Goal: Task Accomplishment & Management: Complete application form

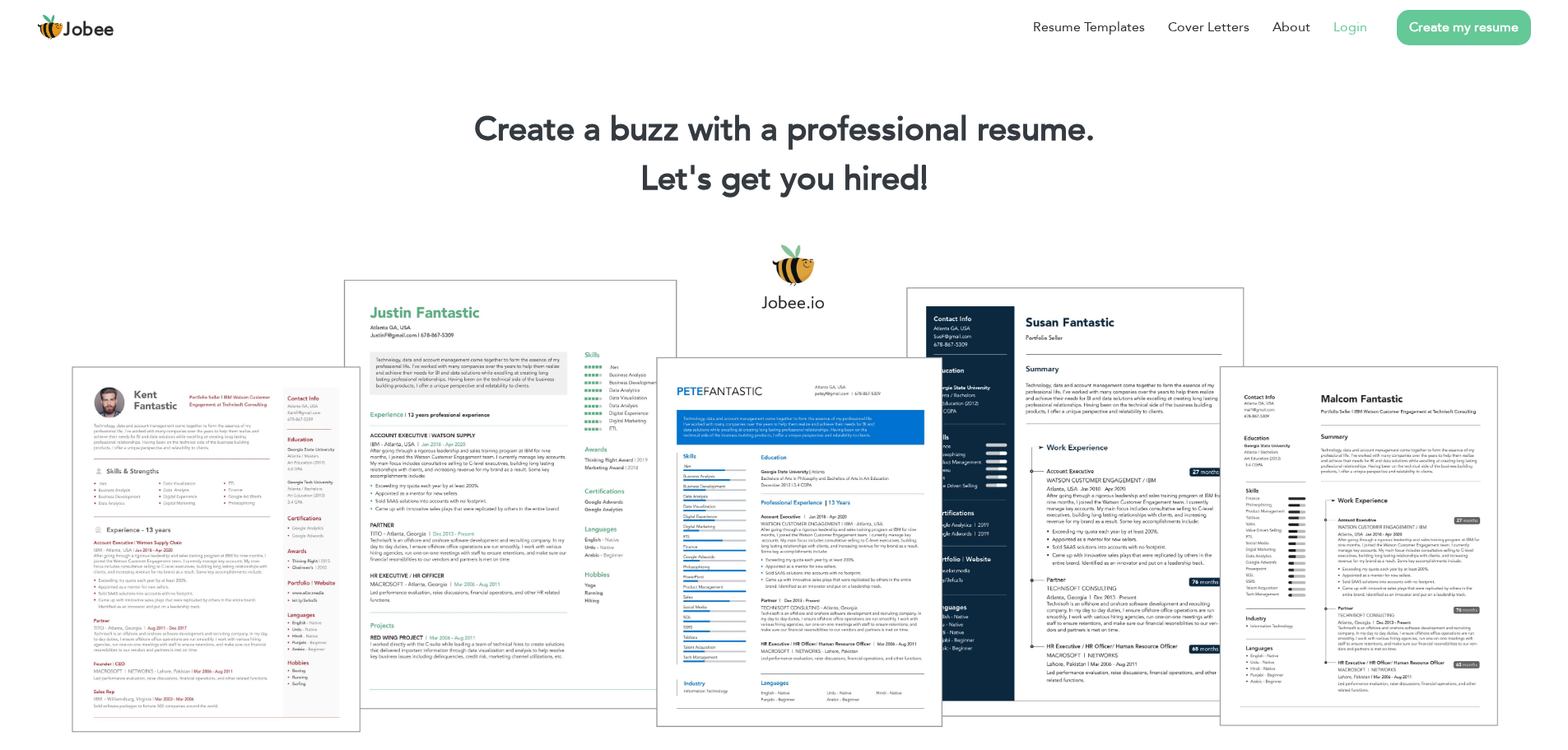
click at [1337, 30] on link "Login" at bounding box center [1350, 27] width 34 height 20
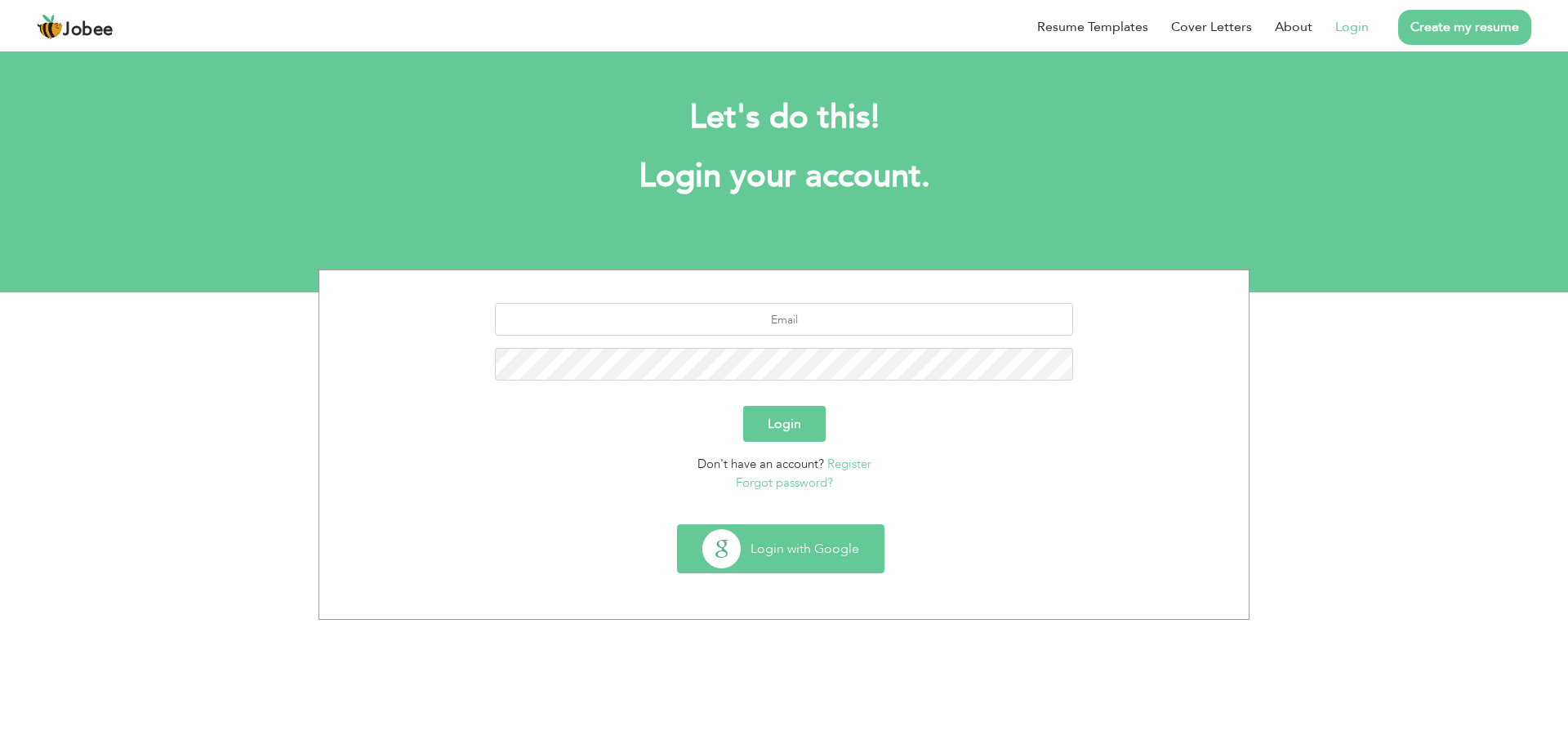
click at [779, 548] on button "Login with Google" at bounding box center [780, 548] width 206 height 47
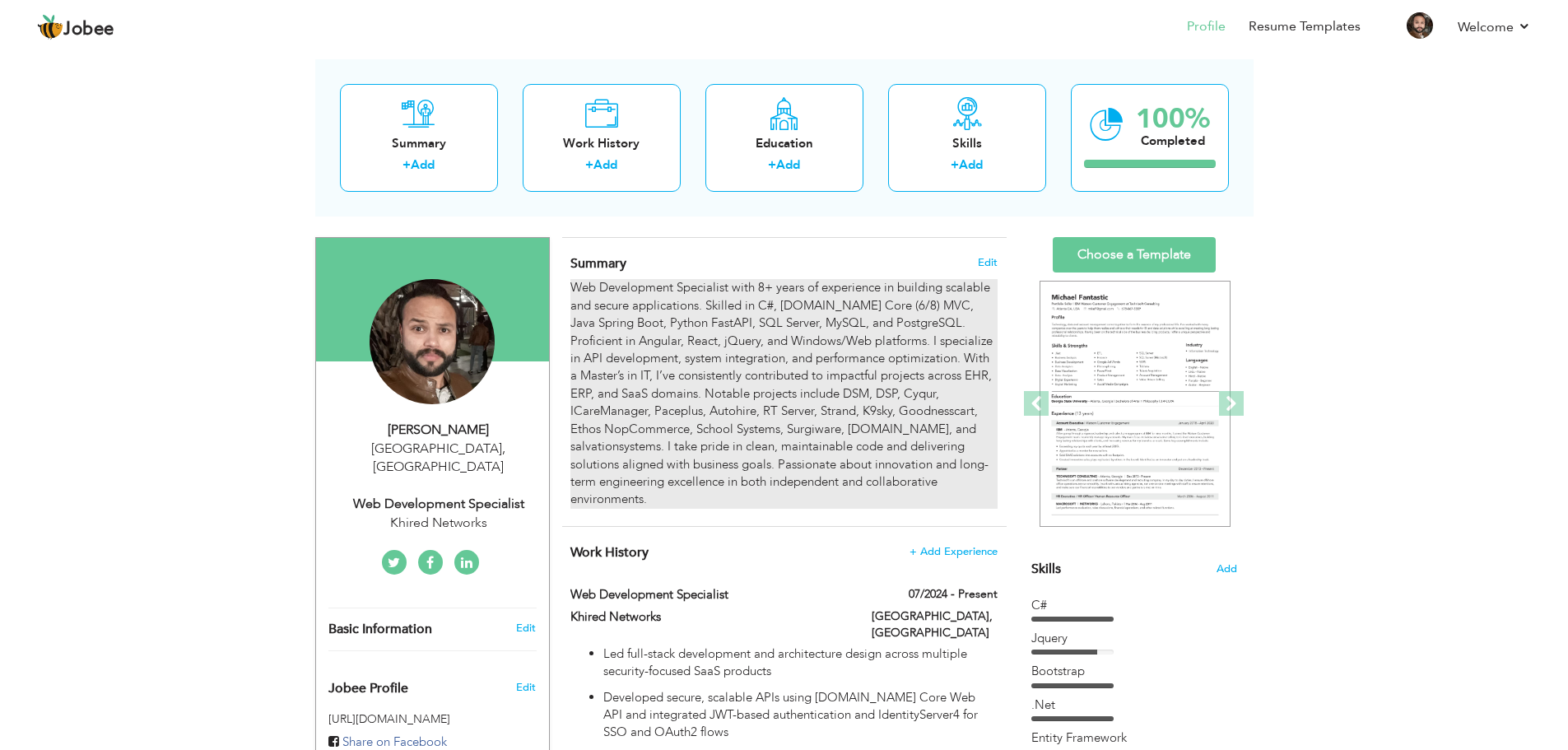
scroll to position [83, 0]
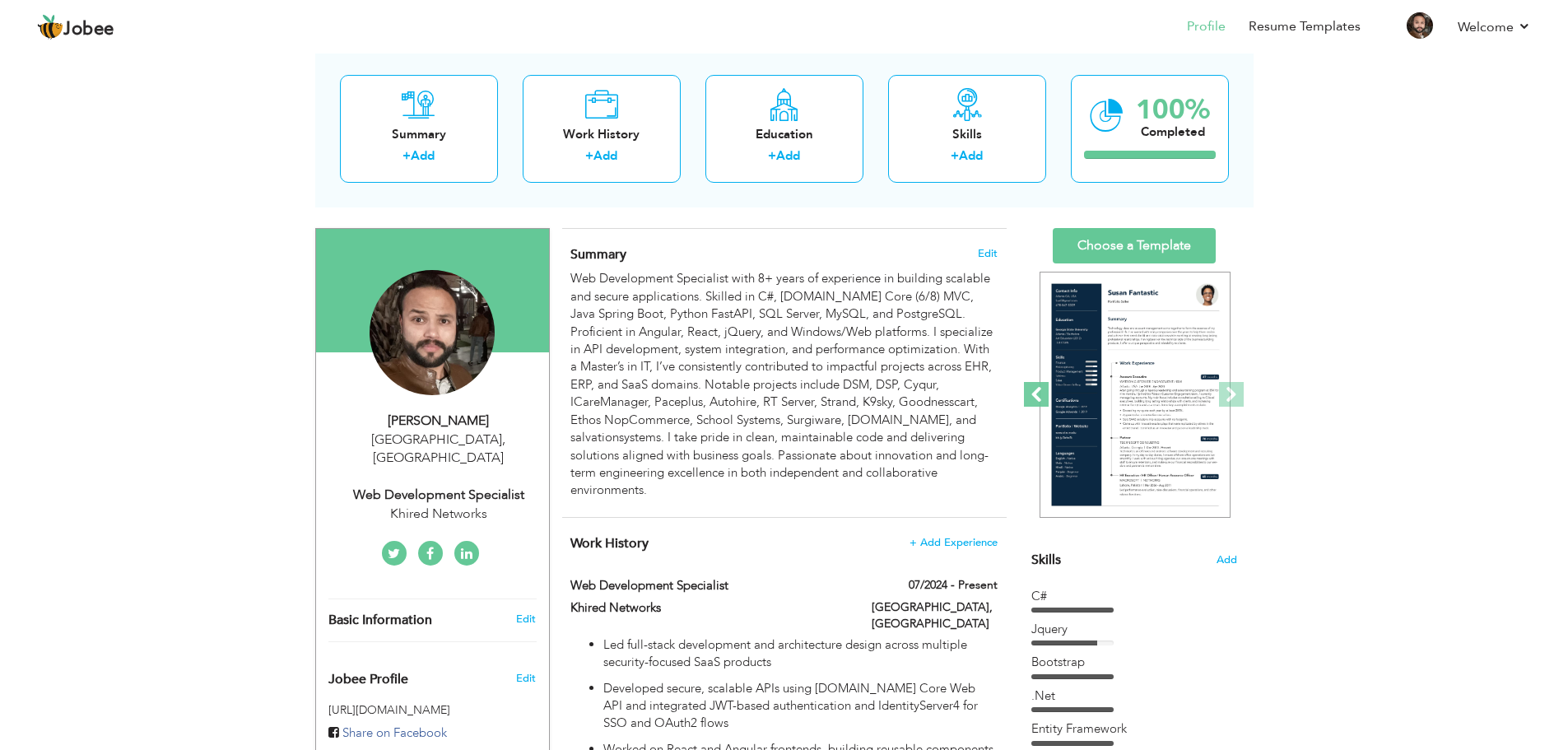
click at [1040, 395] on span at bounding box center [1036, 394] width 25 height 25
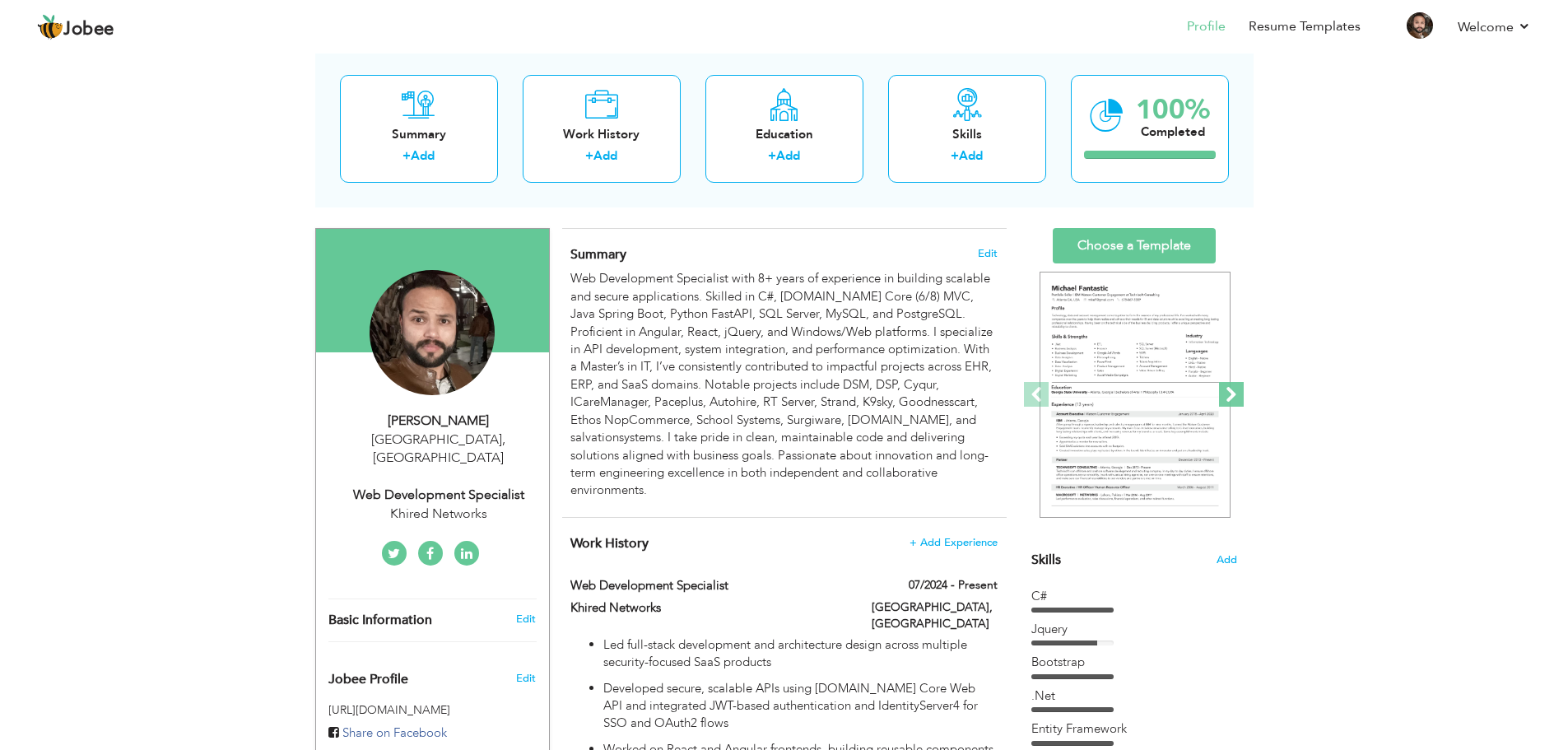
click at [1230, 397] on span at bounding box center [1231, 394] width 25 height 25
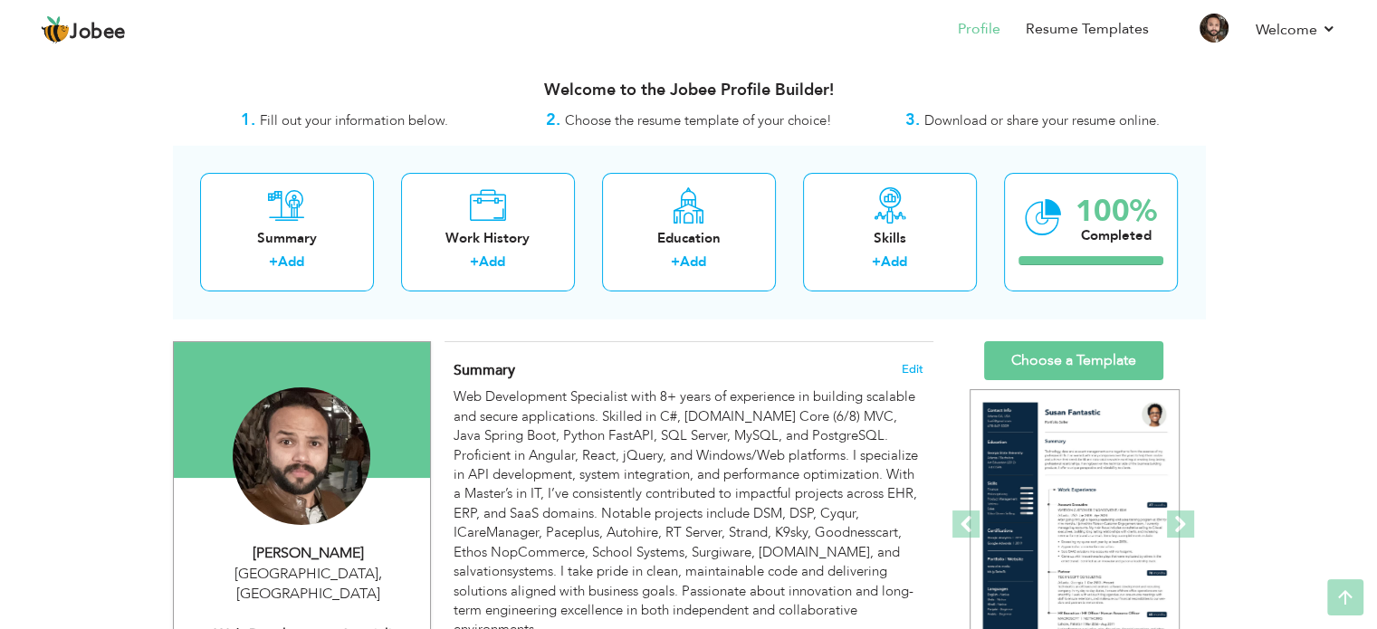
scroll to position [0, 0]
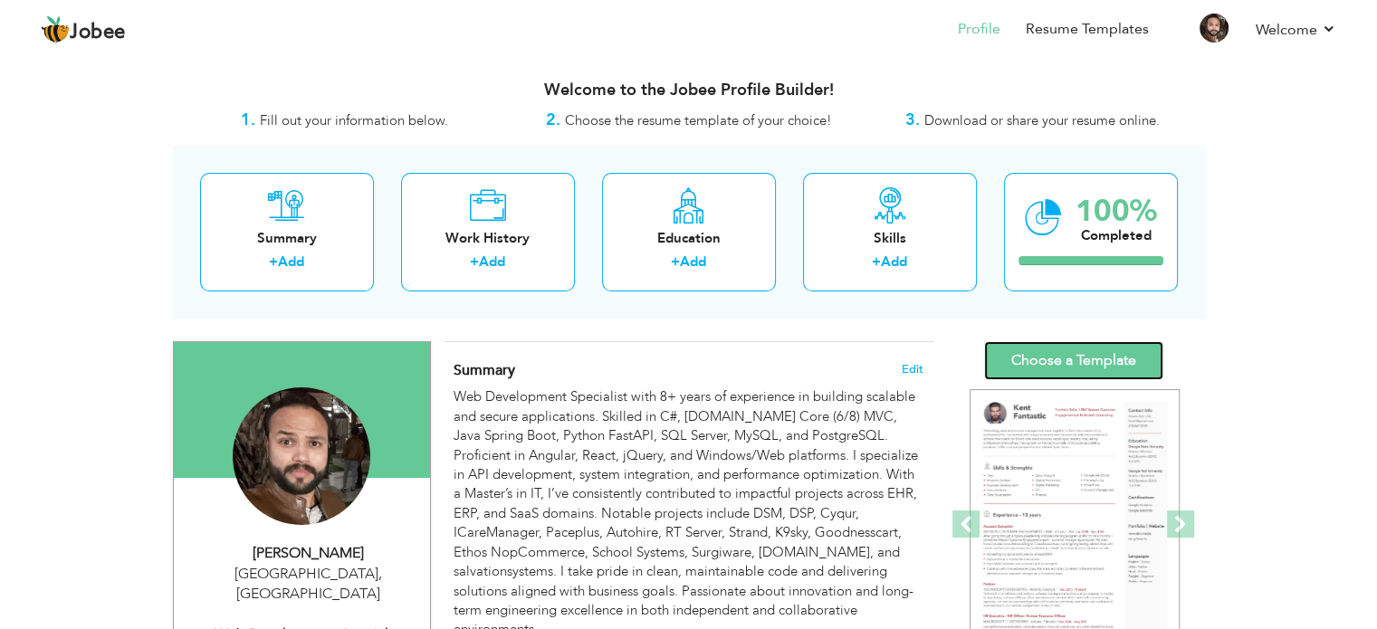
click at [1057, 364] on link "Choose a Template" at bounding box center [1073, 360] width 179 height 39
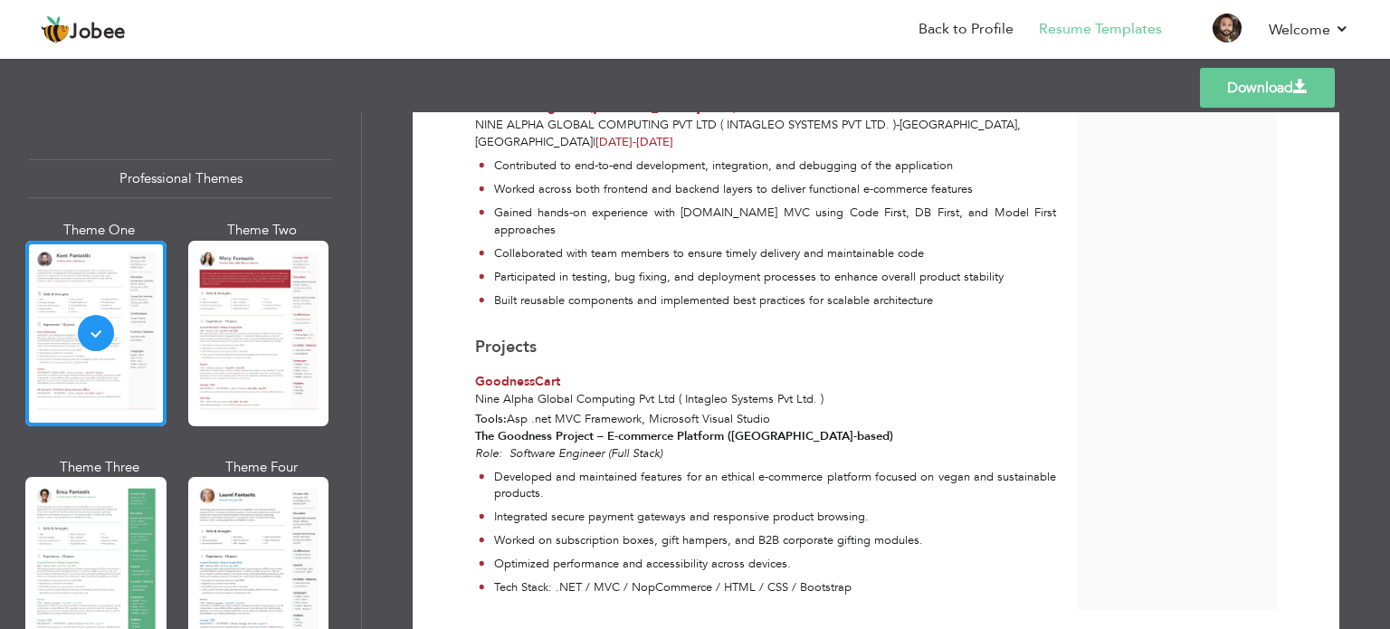
scroll to position [1571, 0]
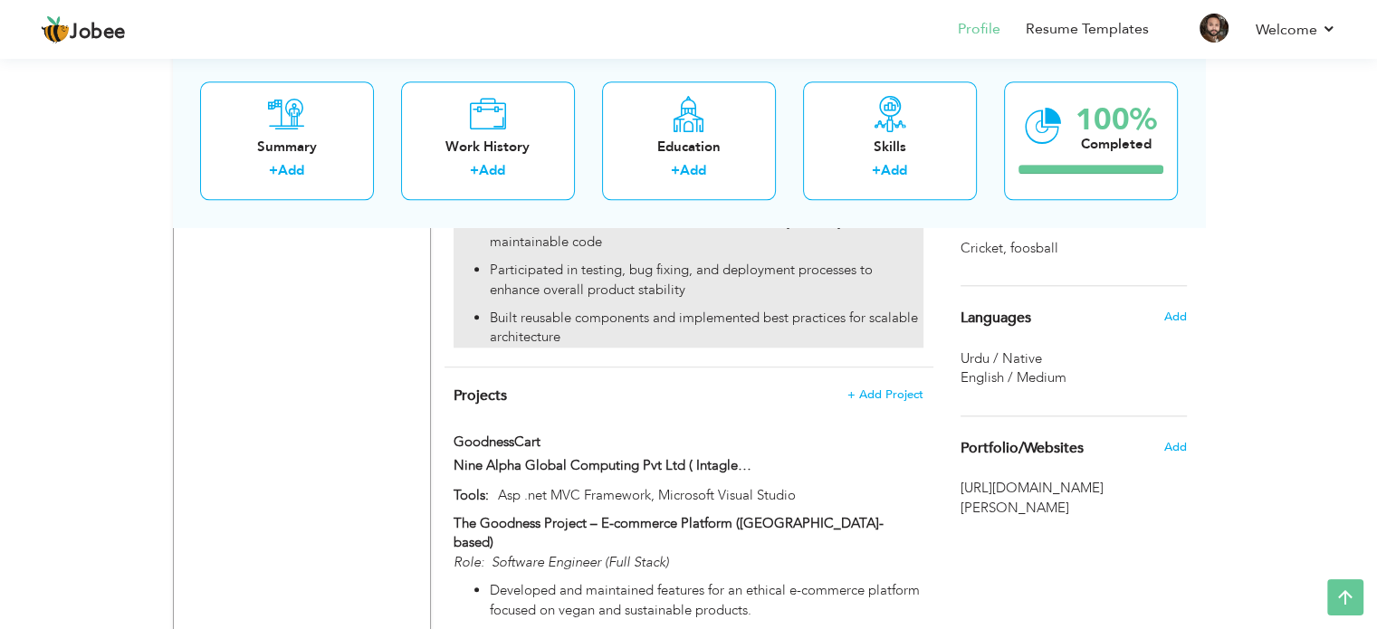
scroll to position [1916, 0]
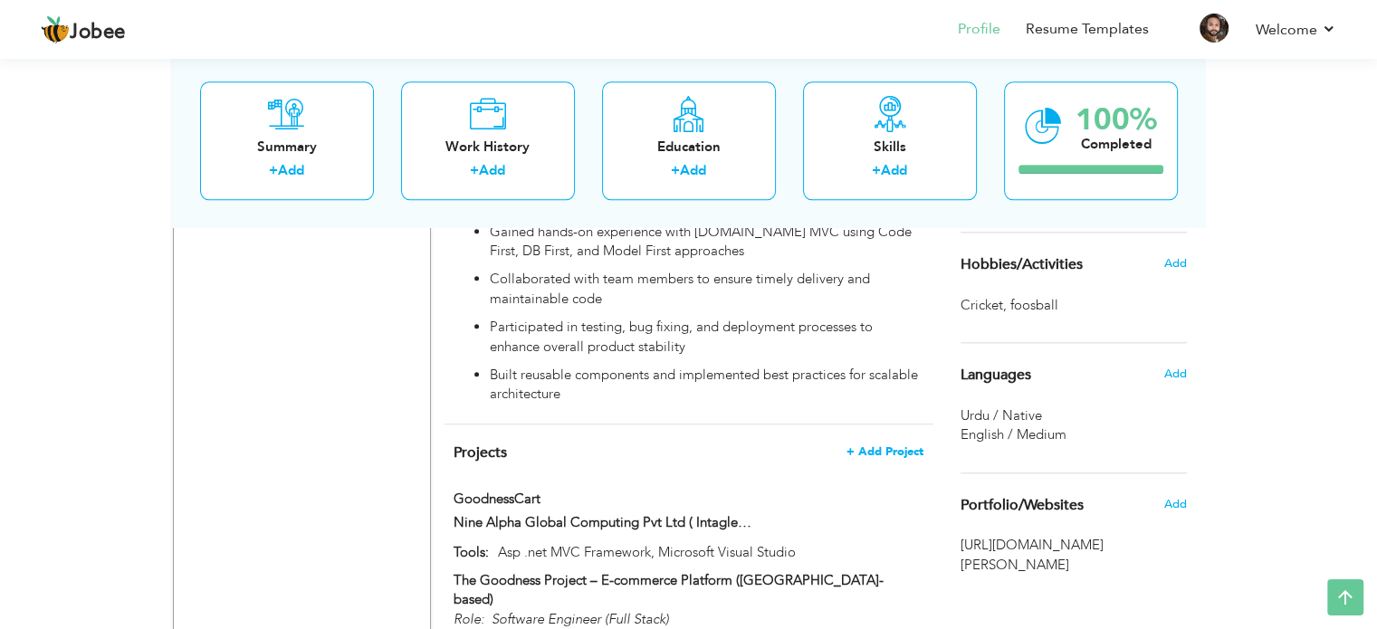
click at [885, 445] on span "+ Add Project" at bounding box center [884, 451] width 77 height 13
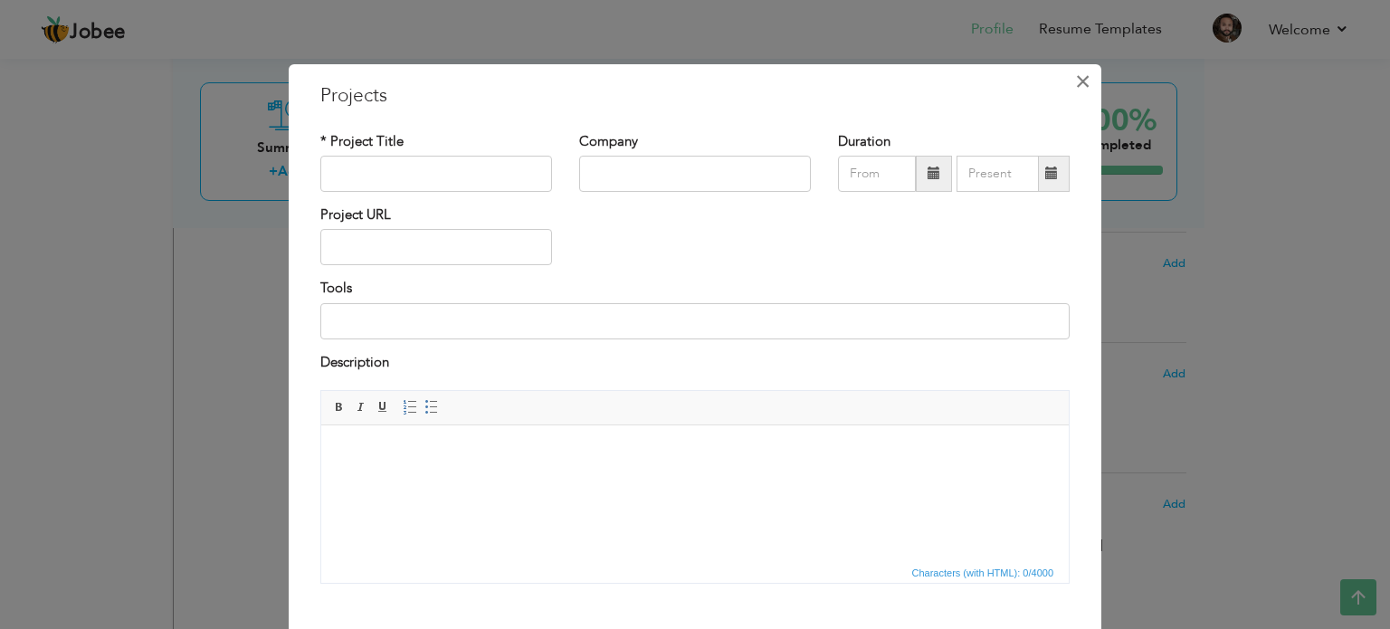
drag, startPoint x: 1072, startPoint y: 80, endPoint x: 1057, endPoint y: 98, distance: 23.2
click at [1075, 80] on span "×" at bounding box center [1082, 81] width 15 height 33
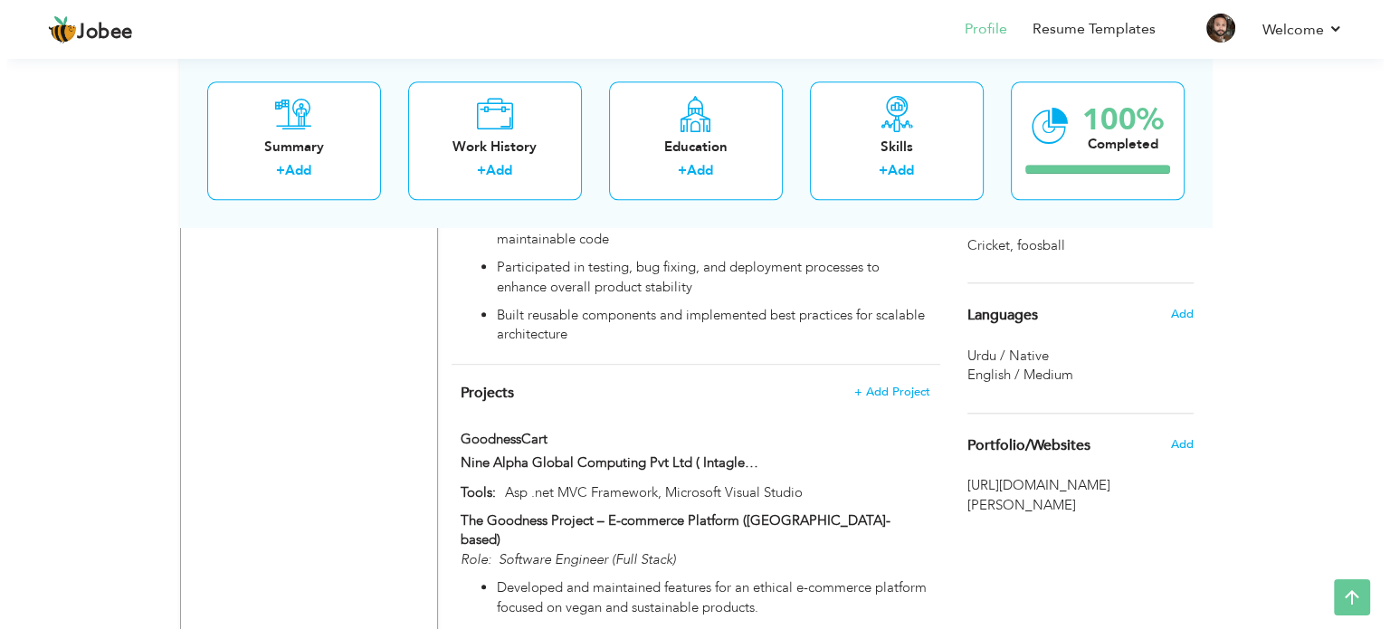
scroll to position [2007, 0]
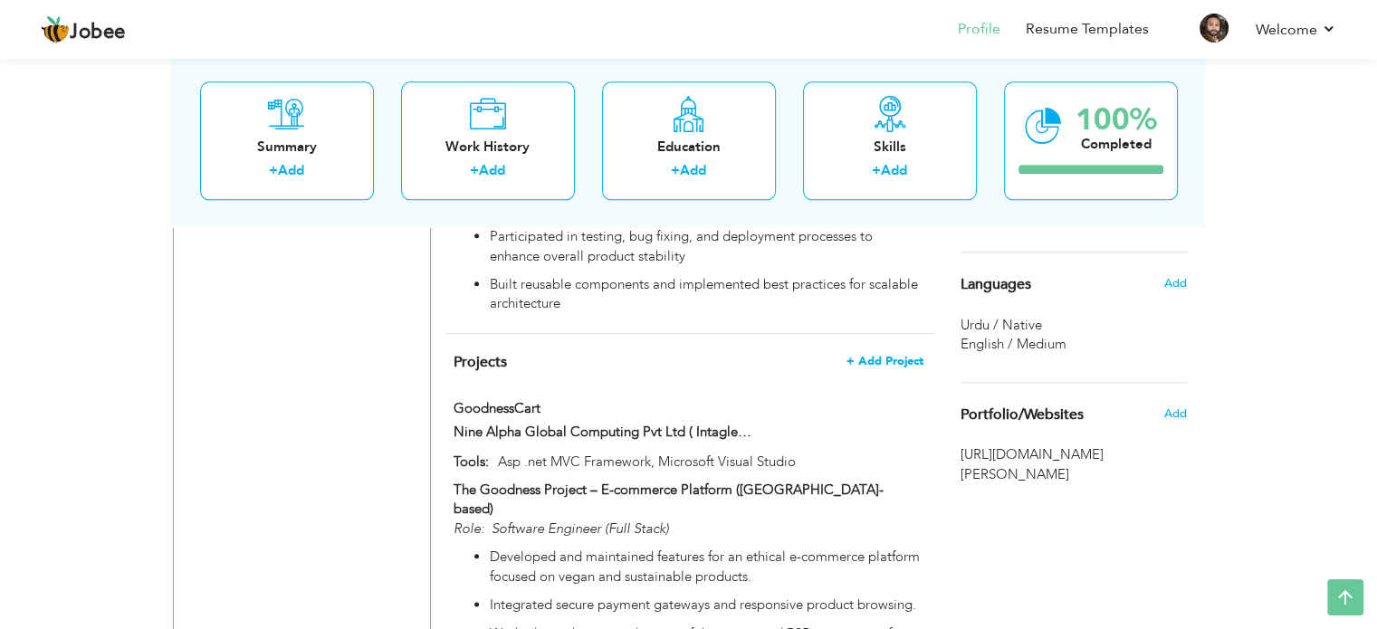
click at [892, 355] on span "+ Add Project" at bounding box center [884, 361] width 77 height 13
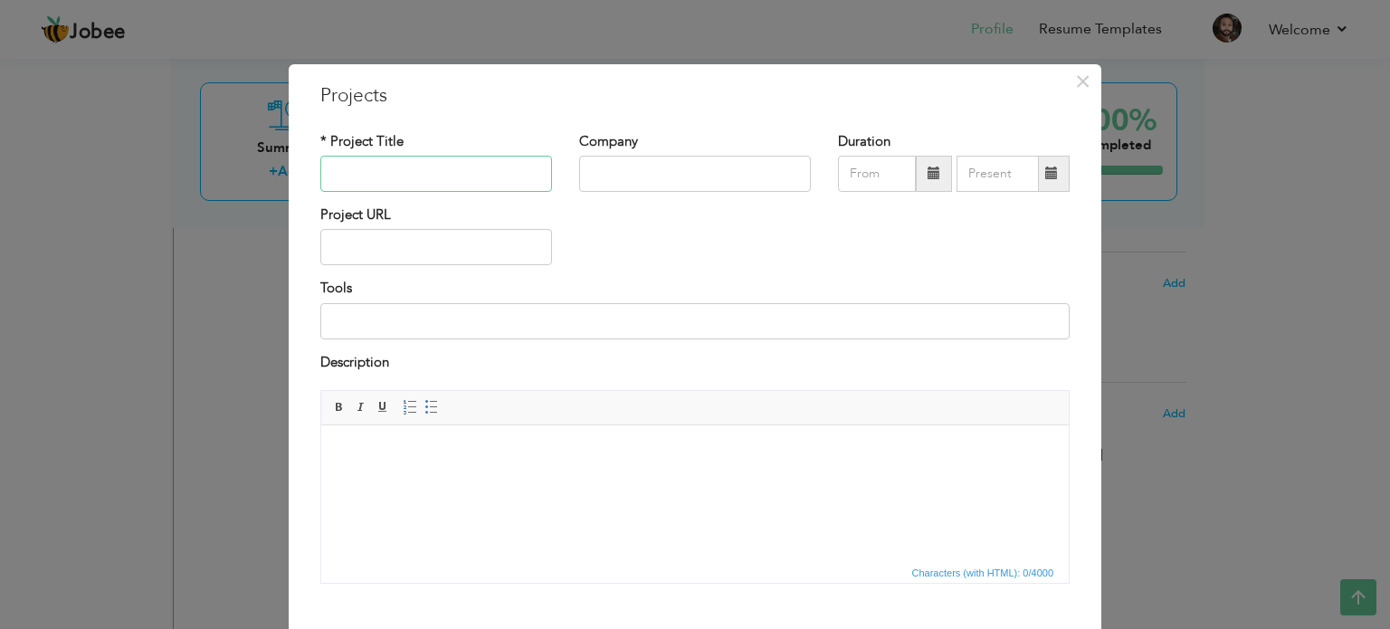
click at [464, 175] on input "text" at bounding box center [436, 174] width 232 height 36
click at [434, 172] on input "text" at bounding box center [436, 174] width 232 height 36
click at [425, 169] on input "Pace" at bounding box center [436, 174] width 232 height 36
type input "Paceplus"
click at [637, 182] on input "text" at bounding box center [695, 174] width 232 height 36
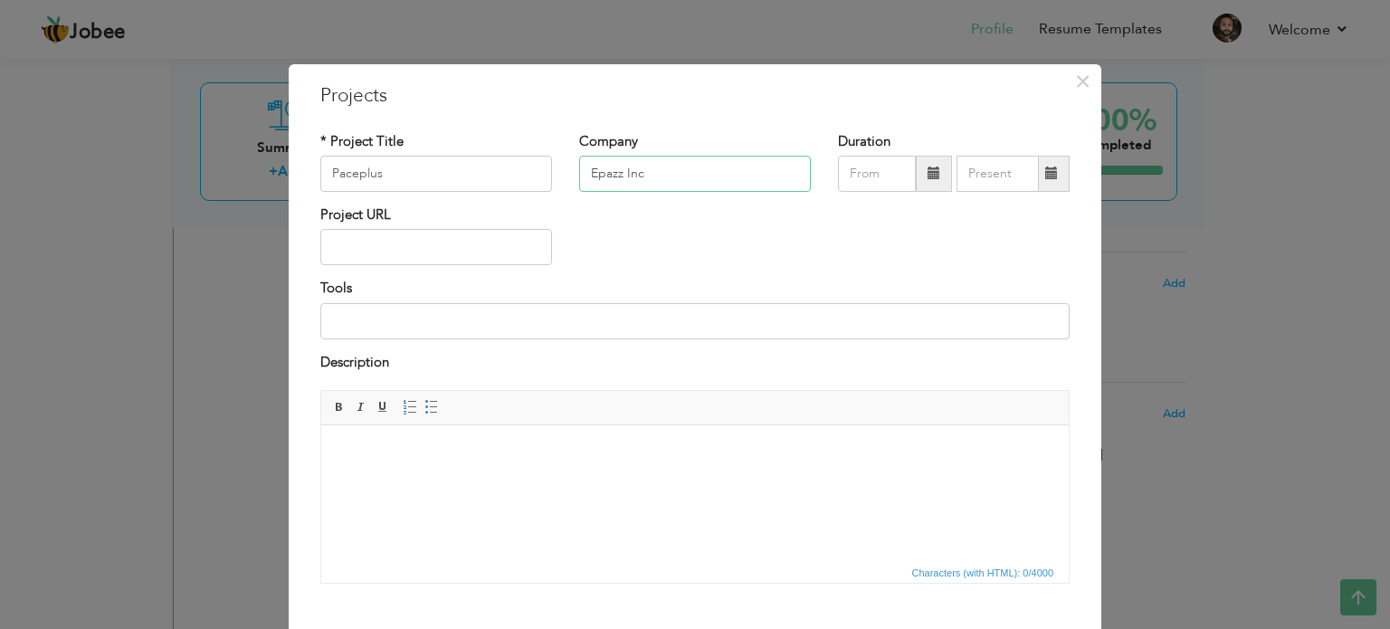
type input "Epazz Inc"
click at [892, 177] on input "09/2025" at bounding box center [877, 174] width 78 height 36
click at [928, 173] on span at bounding box center [934, 173] width 13 height 13
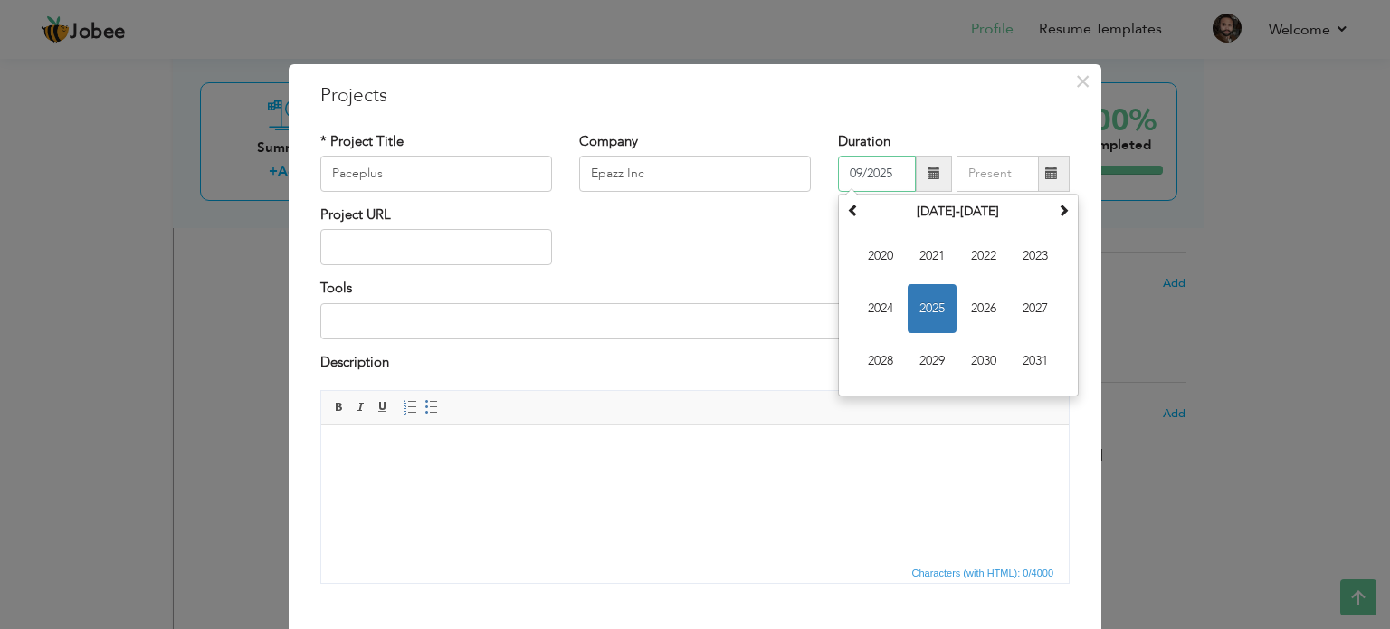
click at [854, 167] on input "09/2025" at bounding box center [877, 174] width 78 height 36
click at [850, 213] on span at bounding box center [853, 210] width 13 height 13
click at [879, 354] on span "2018" at bounding box center [880, 361] width 49 height 49
click at [876, 361] on span "Sep" at bounding box center [880, 361] width 49 height 49
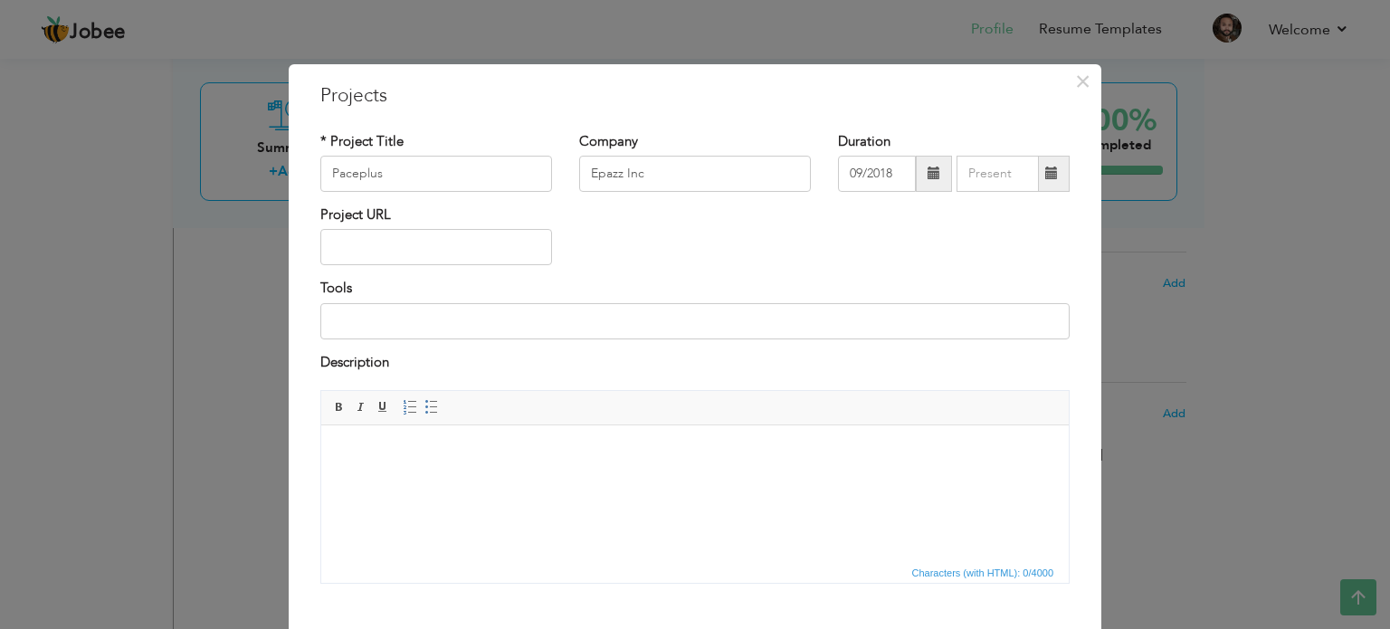
click at [916, 177] on span at bounding box center [934, 174] width 36 height 36
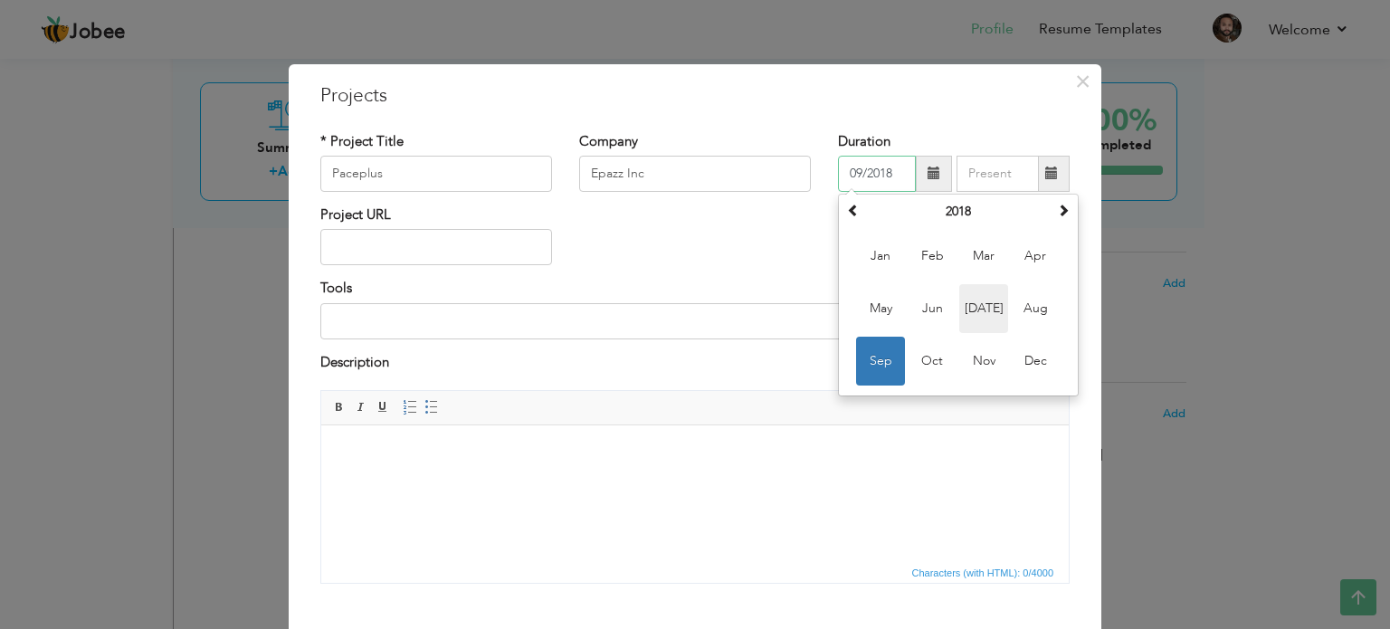
click at [987, 312] on span "[DATE]" at bounding box center [983, 308] width 49 height 49
type input "07/2018"
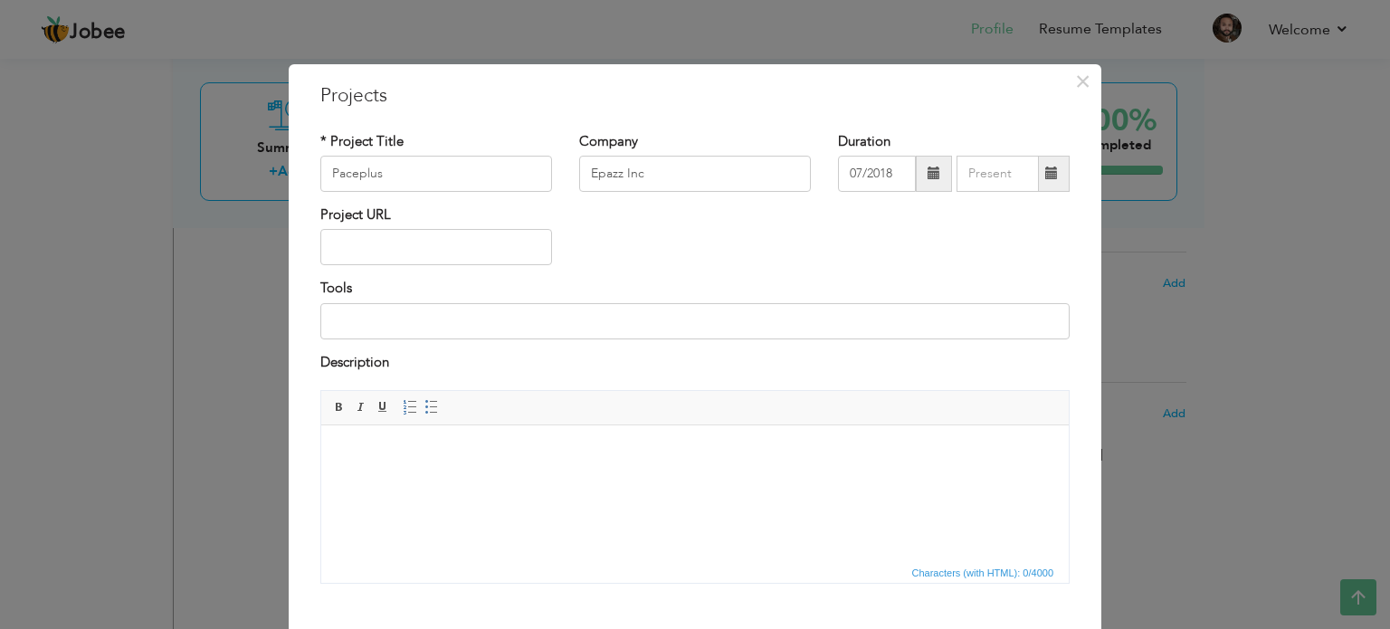
click at [1045, 176] on span at bounding box center [1051, 173] width 13 height 13
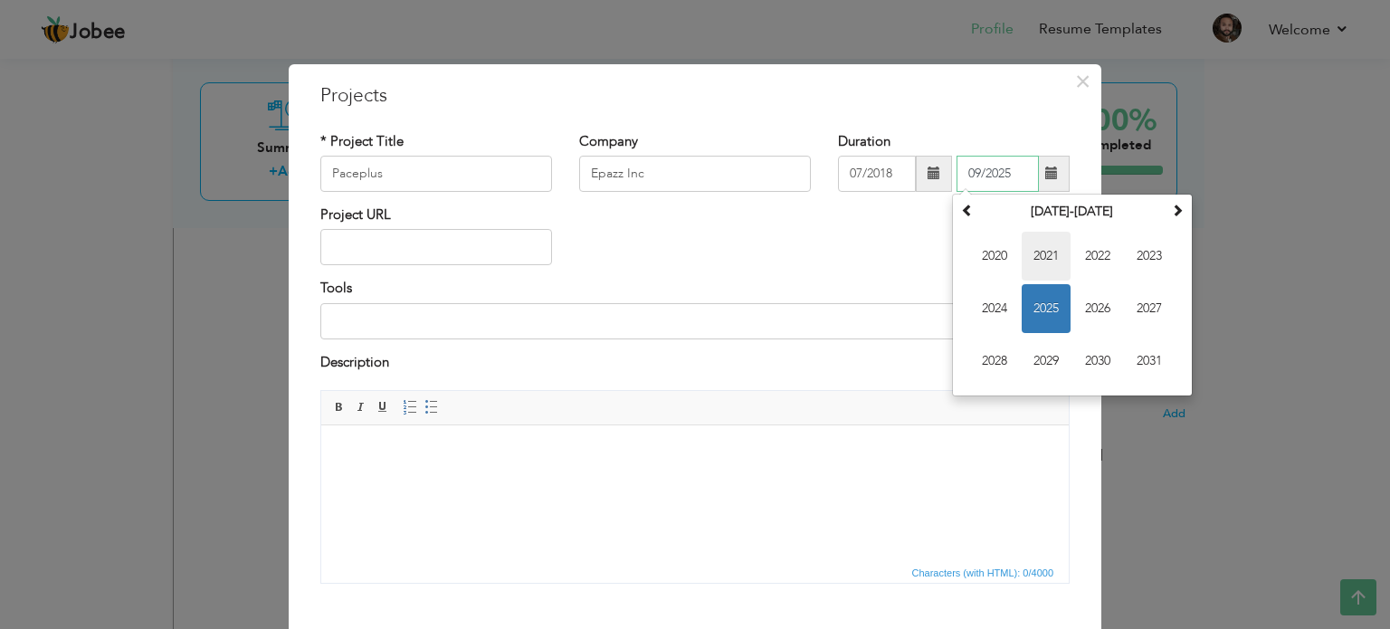
click at [1039, 260] on span "2021" at bounding box center [1046, 256] width 49 height 49
drag, startPoint x: 1101, startPoint y: 361, endPoint x: 1086, endPoint y: 342, distance: 23.9
click at [1100, 361] on span "Nov" at bounding box center [1097, 361] width 49 height 49
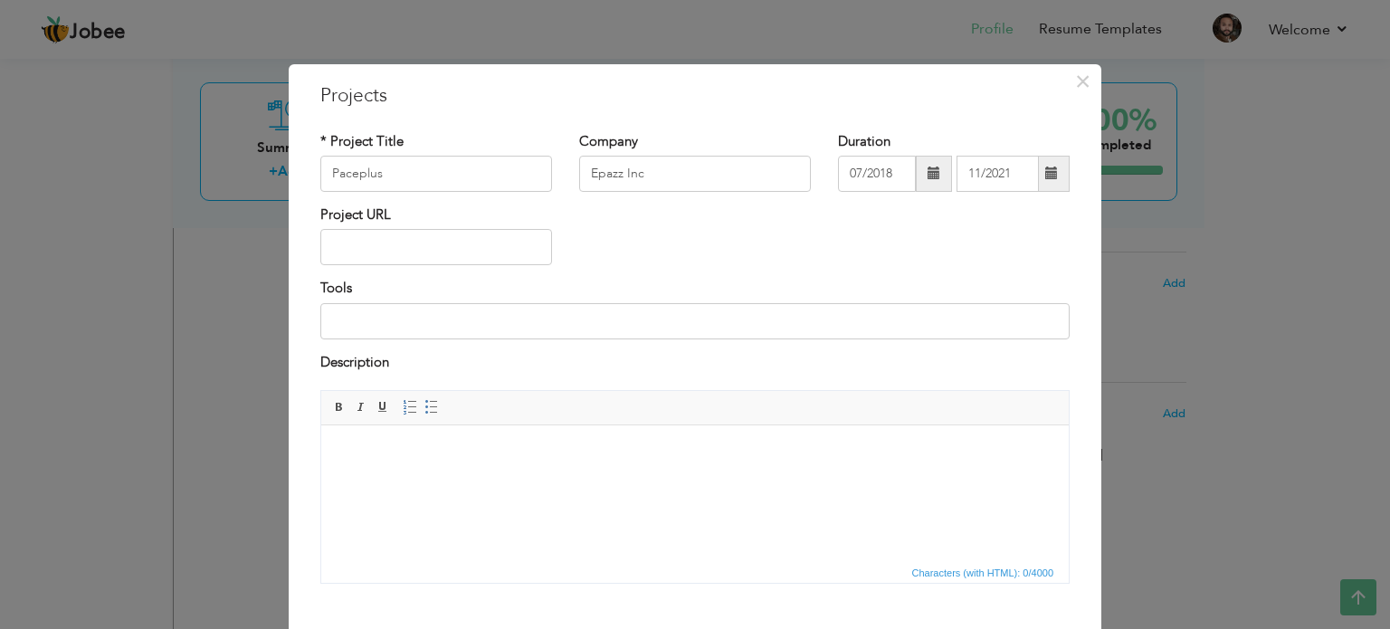
click at [1037, 178] on span at bounding box center [1052, 174] width 35 height 36
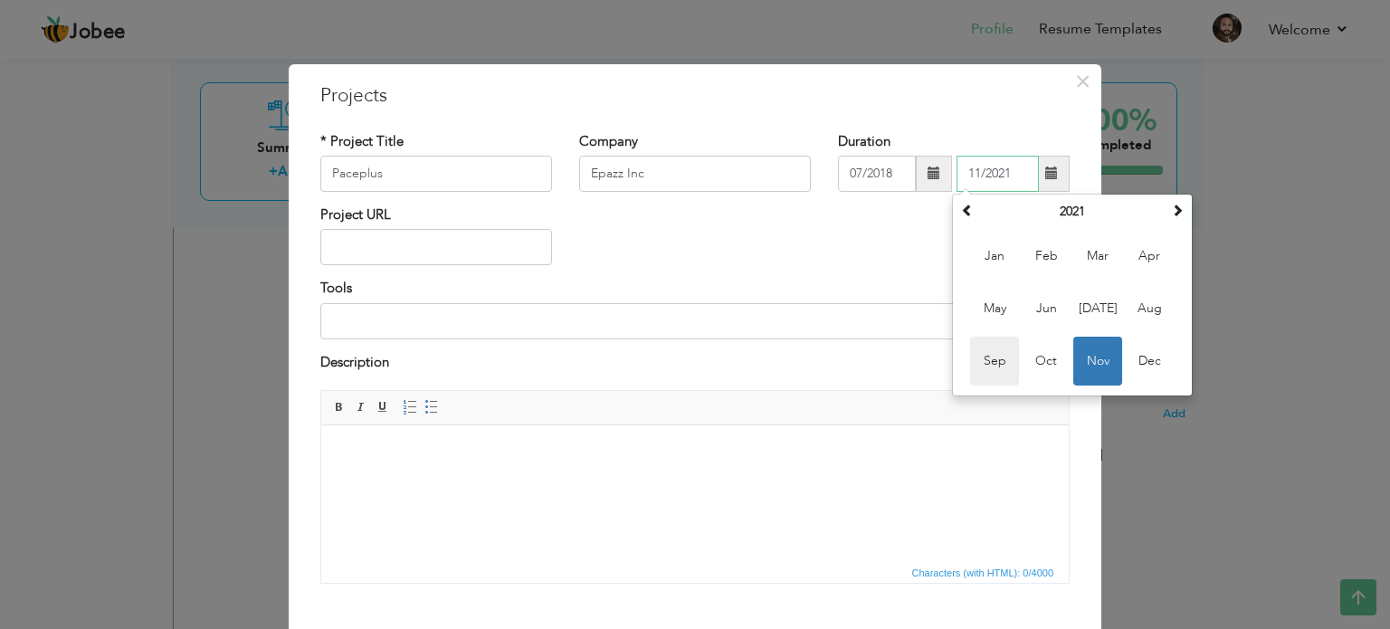
click at [990, 354] on span "Sep" at bounding box center [994, 361] width 49 height 49
type input "09/2021"
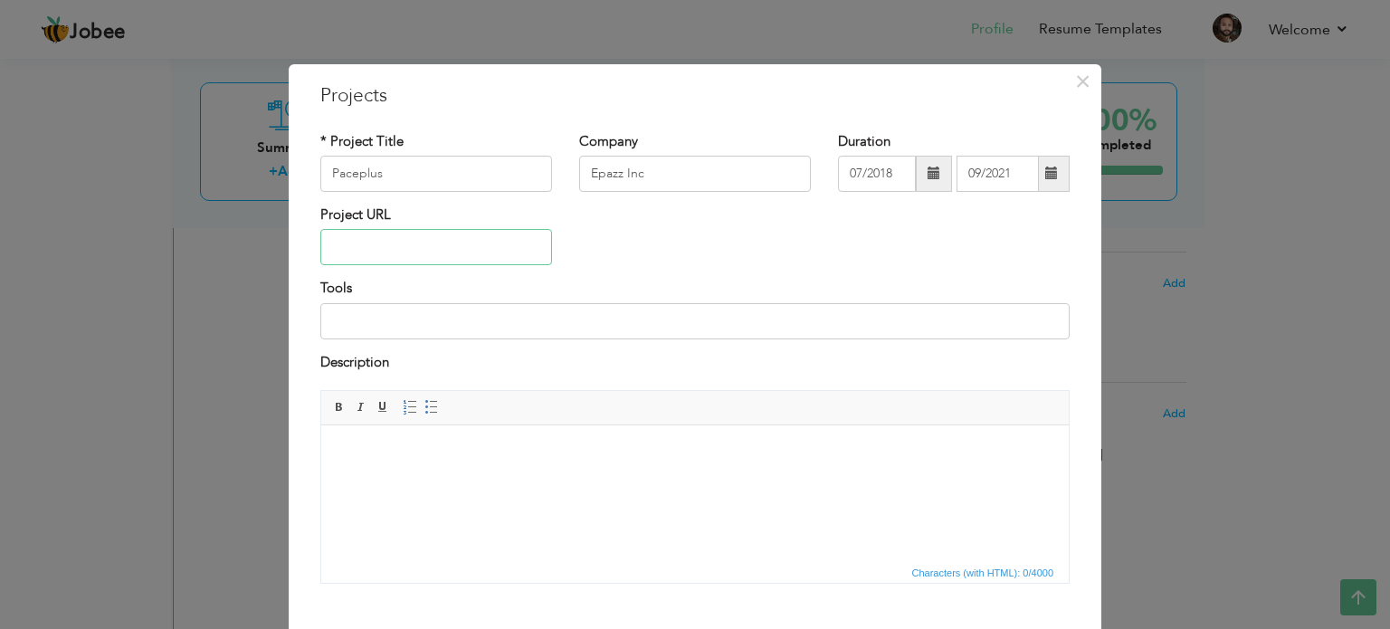
click at [381, 235] on input "text" at bounding box center [436, 247] width 232 height 36
paste input "https://www.paceplus.com/"
type input "[URL][DOMAIN_NAME]"
click at [403, 314] on input at bounding box center [694, 321] width 749 height 36
click at [401, 319] on input at bounding box center [694, 321] width 749 height 36
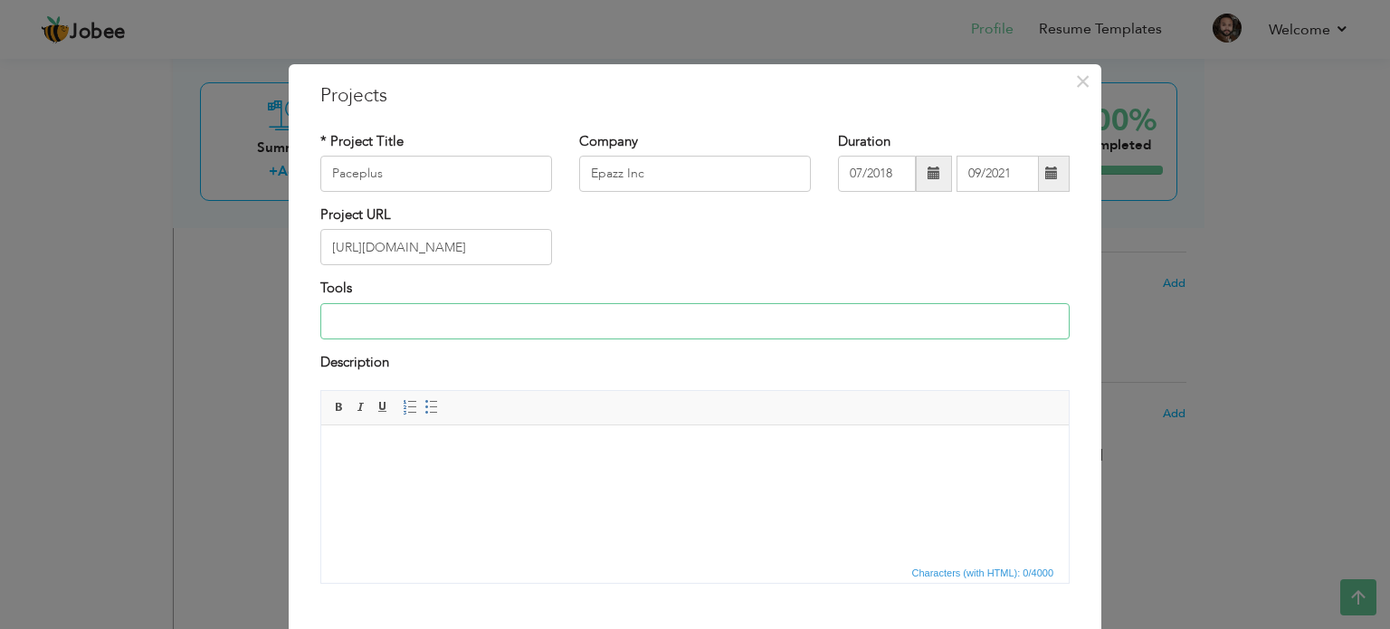
type input "c"
click at [752, 313] on input "C#, Asp.net MVC, CSS, JQuery, Telerik Web Controls, Bootstrap," at bounding box center [694, 321] width 749 height 36
paste input "Healthcare Information Technology (HIT)"
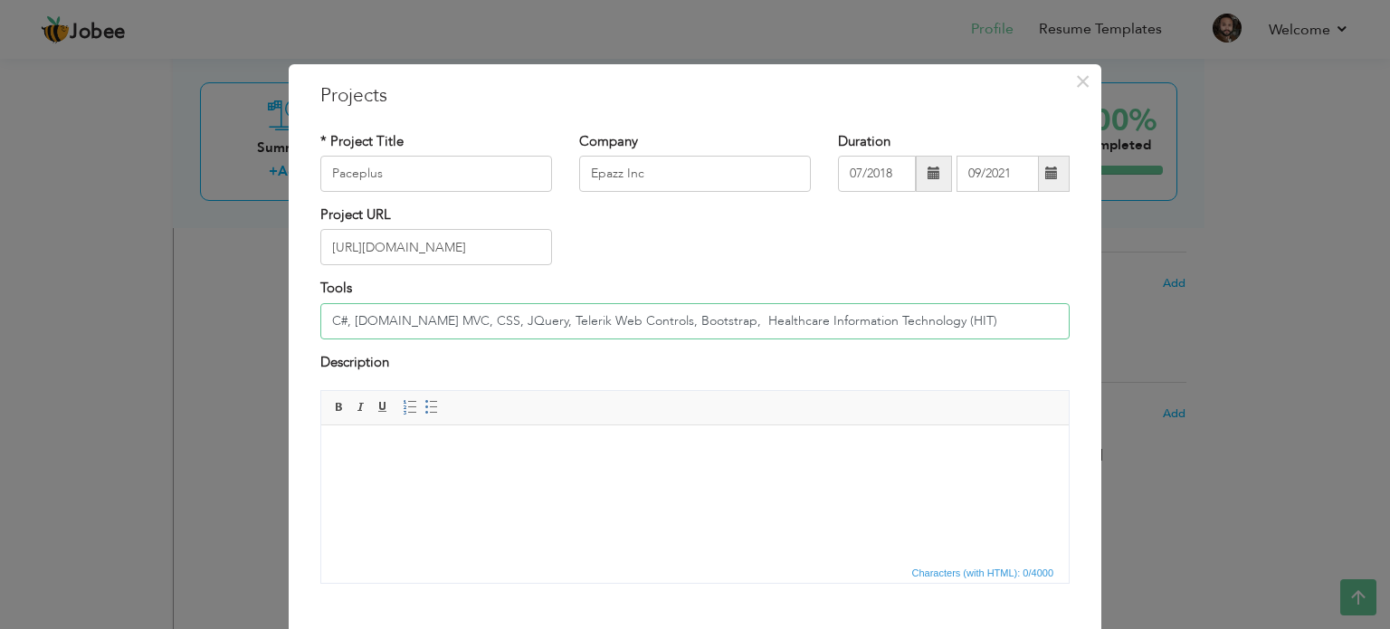
type input "C#, [DOMAIN_NAME] MVC, CSS, JQuery, Telerik Web Controls, Bootstrap, Healthcare…"
click at [403, 454] on body at bounding box center [694, 453] width 711 height 19
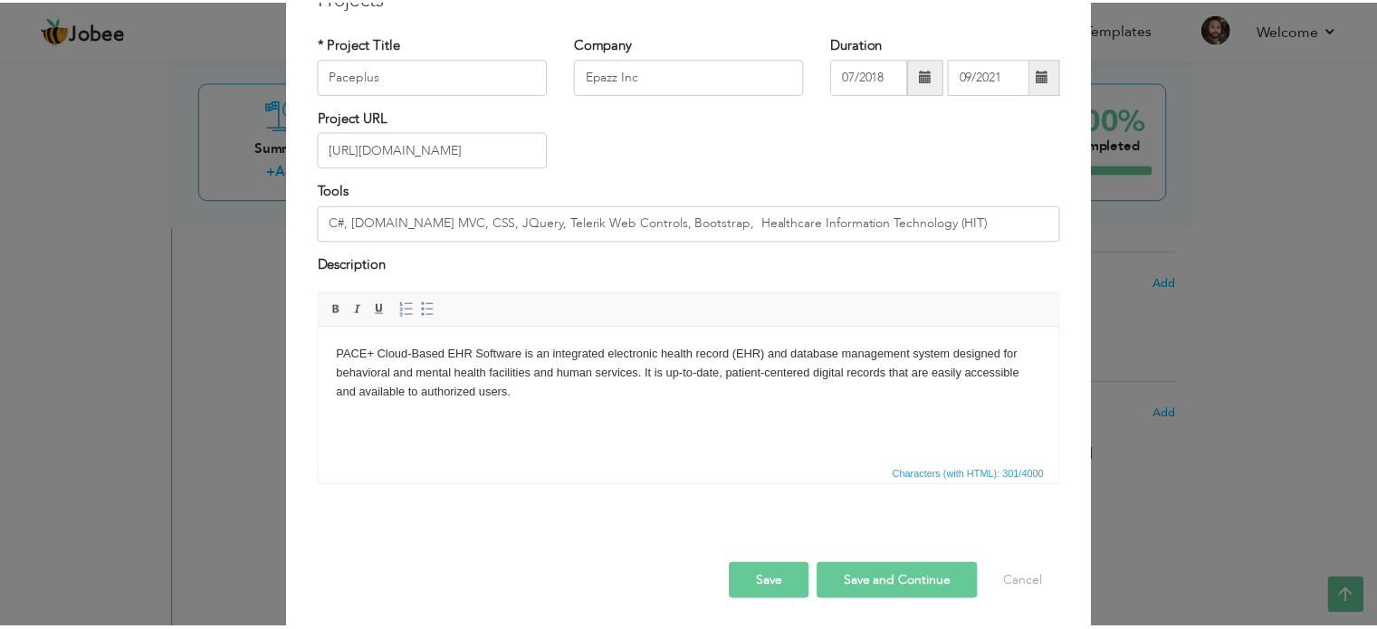
scroll to position [100, 0]
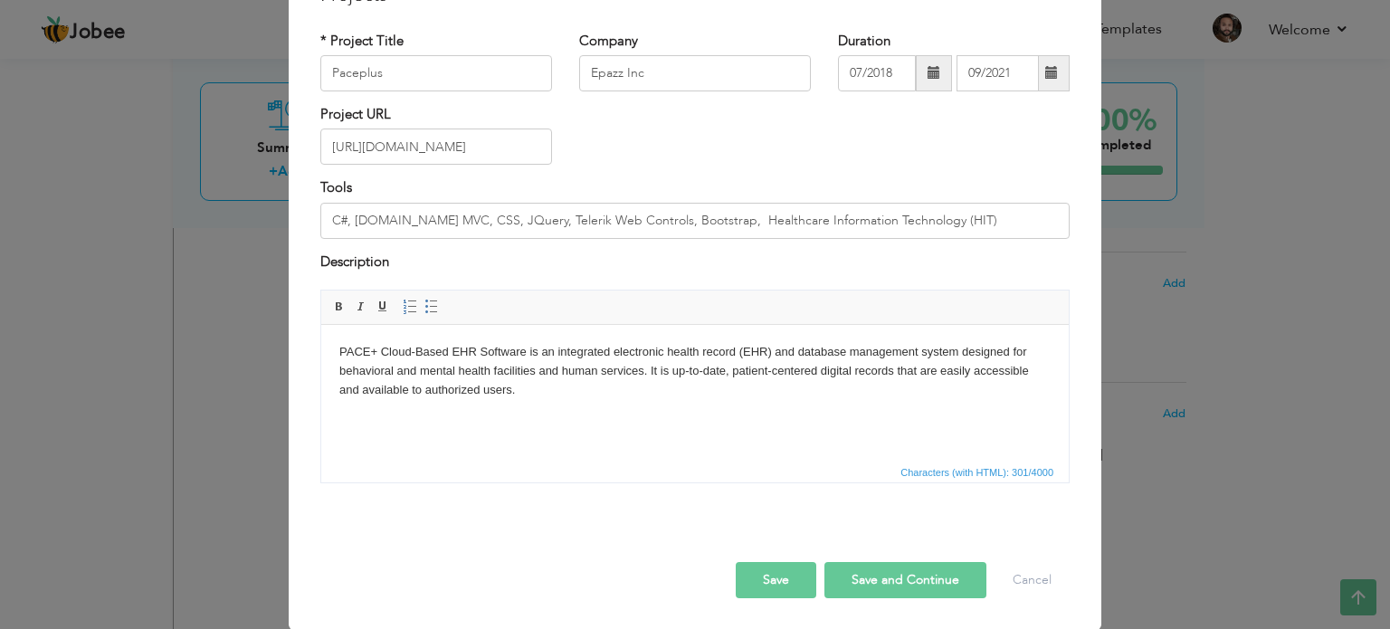
click at [769, 576] on button "Save" at bounding box center [776, 580] width 81 height 36
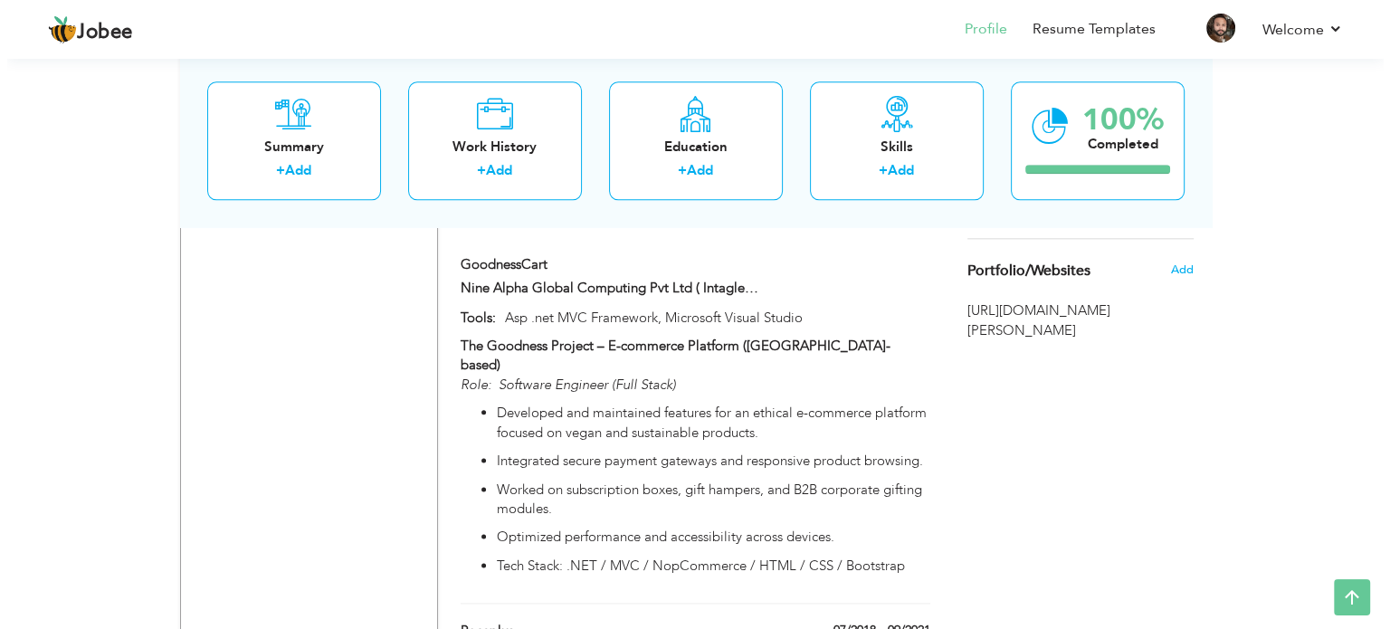
scroll to position [2332, 0]
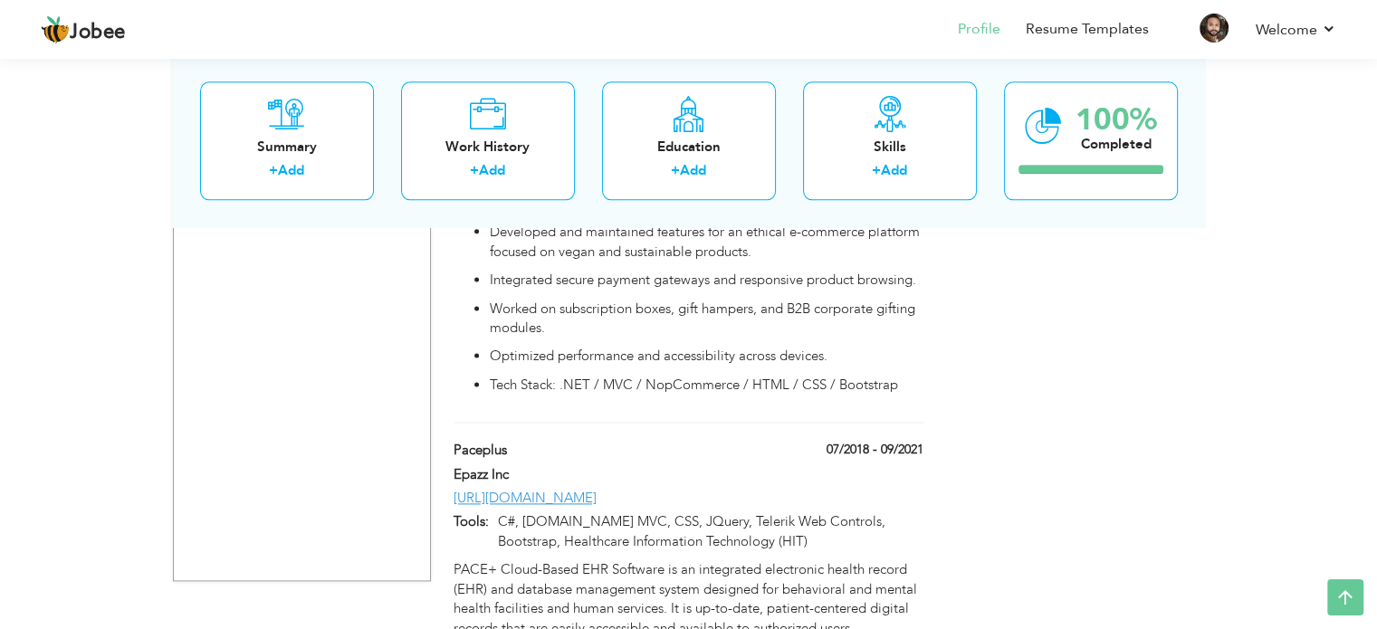
click at [787, 465] on div "Epazz Inc" at bounding box center [688, 477] width 496 height 24
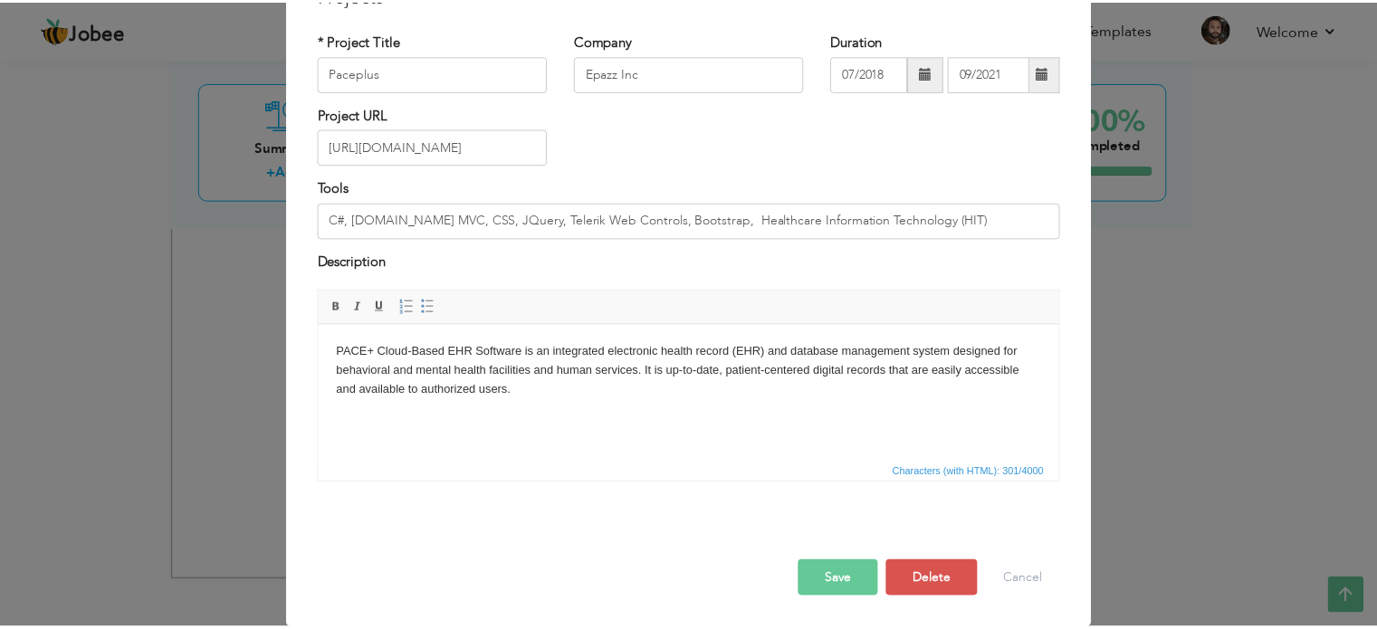
scroll to position [0, 0]
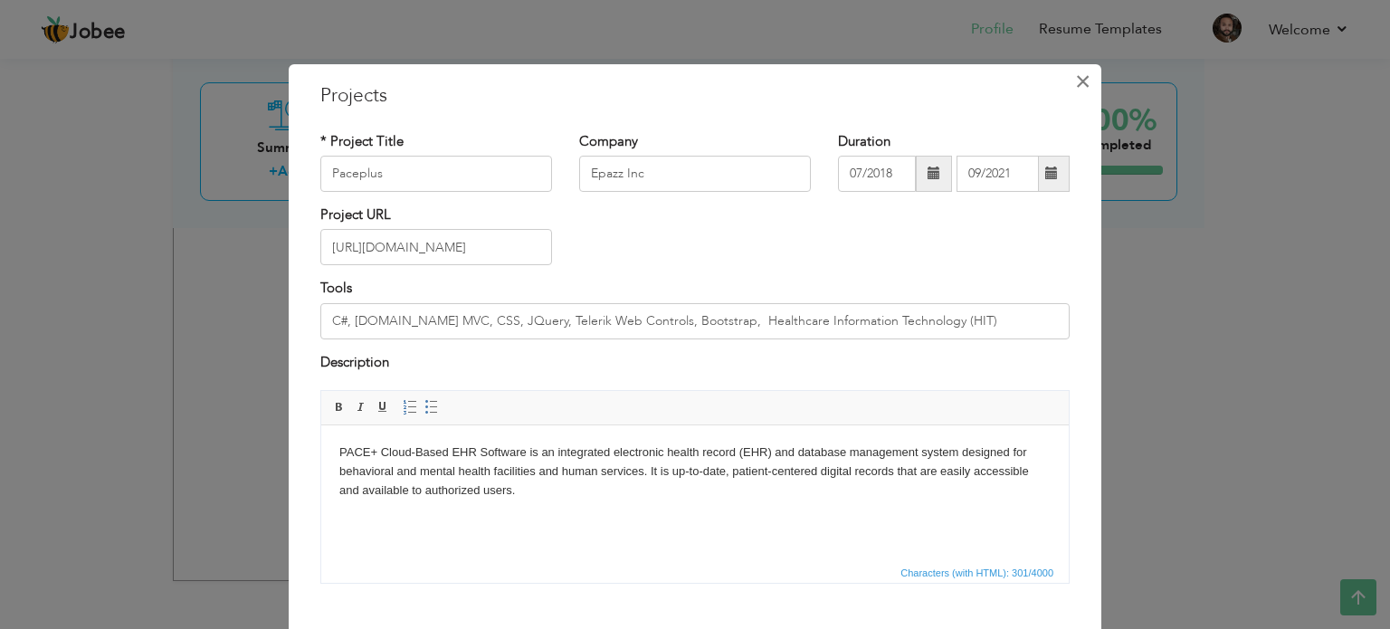
click at [1075, 84] on span "×" at bounding box center [1082, 81] width 15 height 33
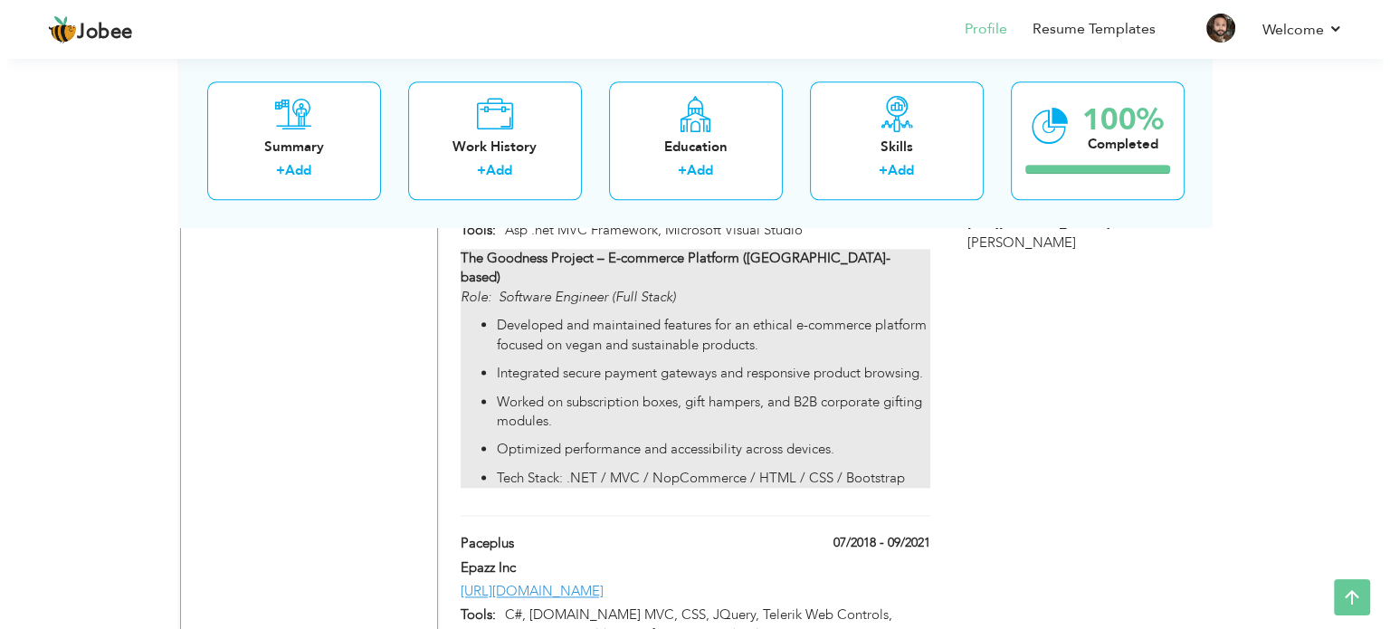
scroll to position [2151, 0]
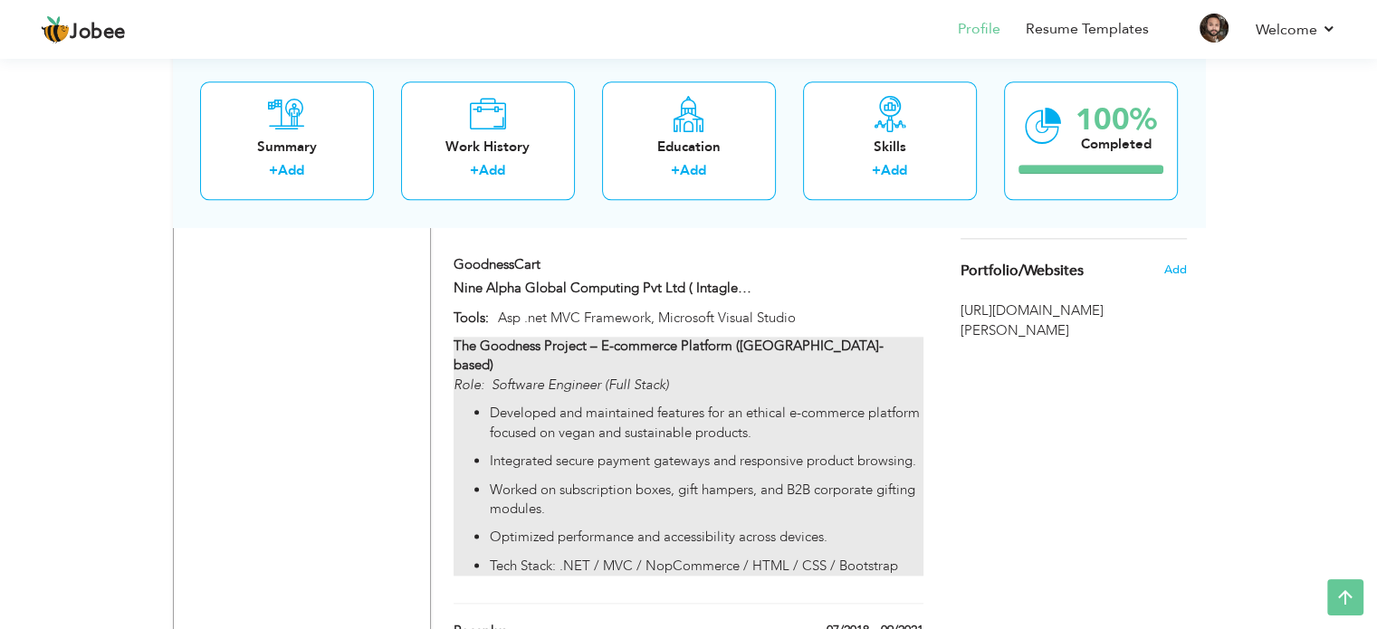
click at [766, 404] on p "Developed and maintained features for an ethical e-commerce platform focused on…" at bounding box center [706, 423] width 433 height 39
type input "GoodnessCart"
type input "Nine Alpha Global Computing Pvt Ltd ( Intagleo Systems Pvt Ltd. )"
type input "Asp .net MVC Framework, Microsoft Visual Studio"
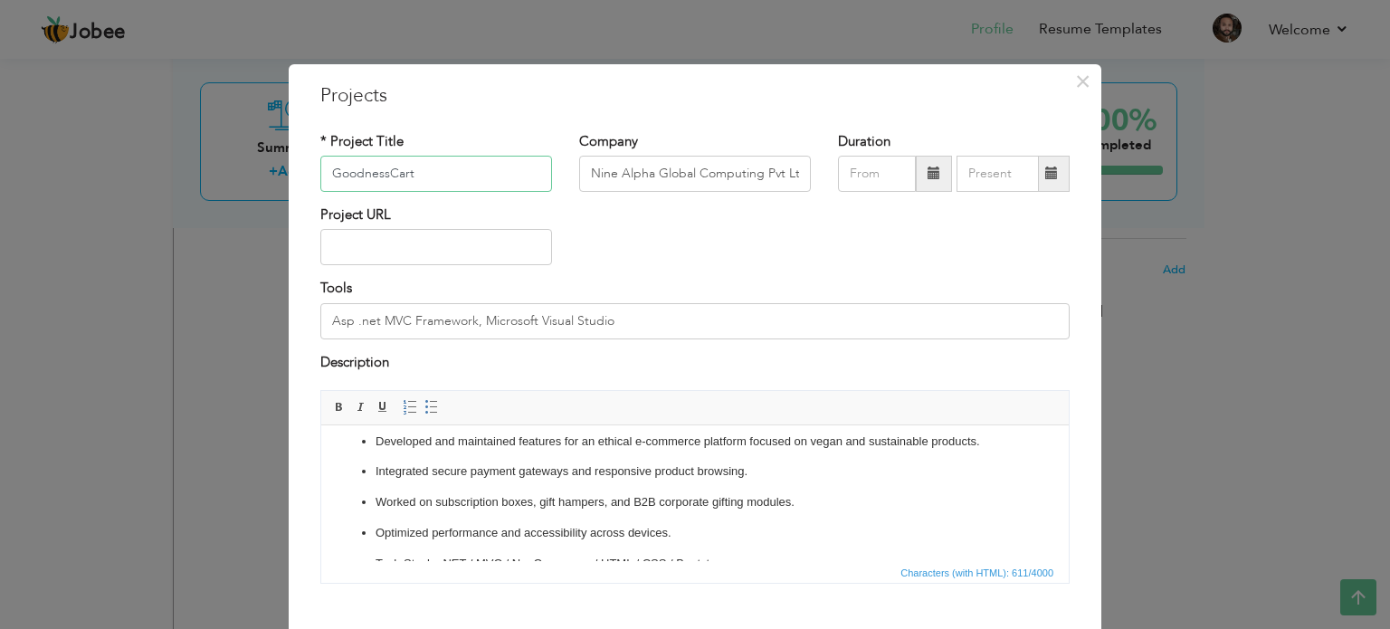
scroll to position [91, 0]
click at [1178, 381] on div "× Projects * Project Title GoodnessCart Company Nine Alpha Global Computing Pvt…" at bounding box center [695, 314] width 1390 height 629
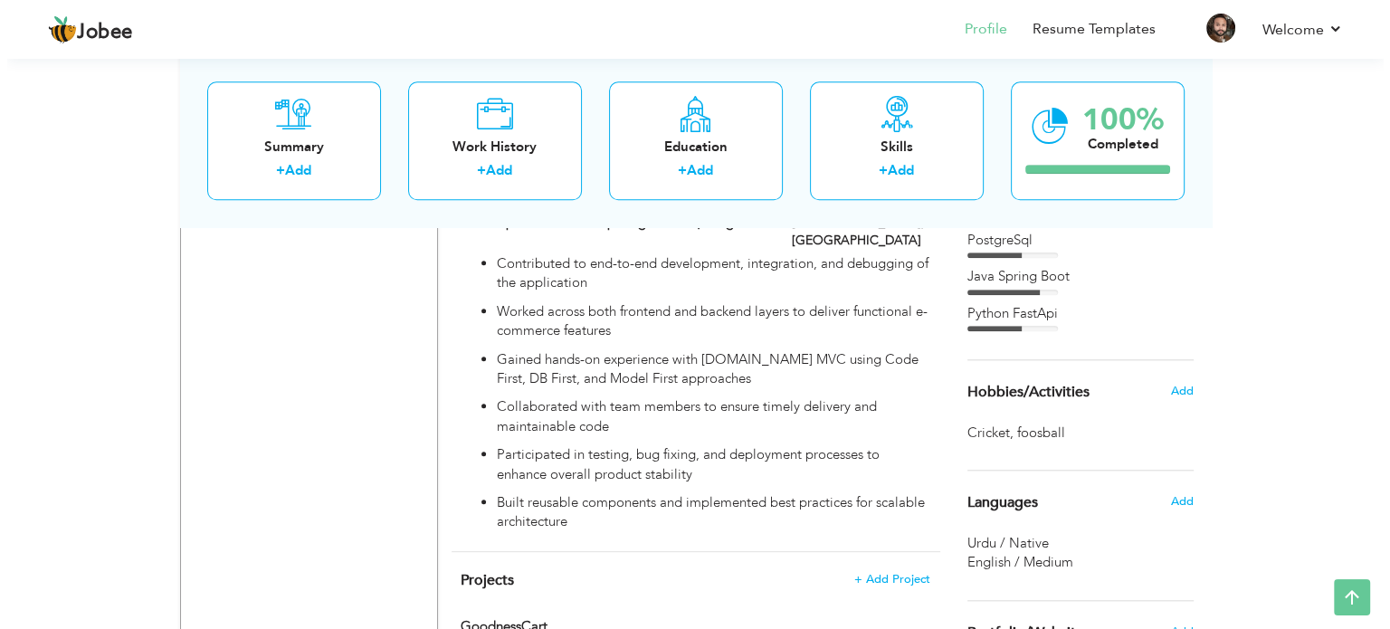
scroll to position [1879, 0]
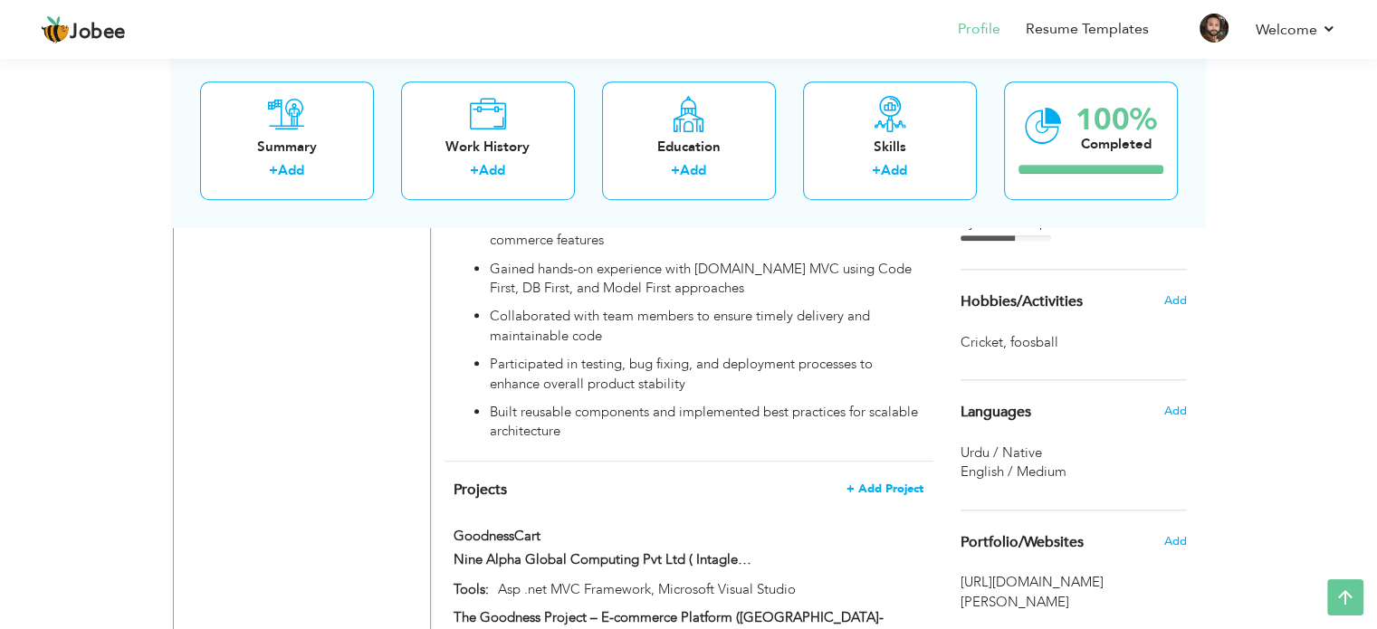
click at [876, 482] on span "+ Add Project" at bounding box center [884, 488] width 77 height 13
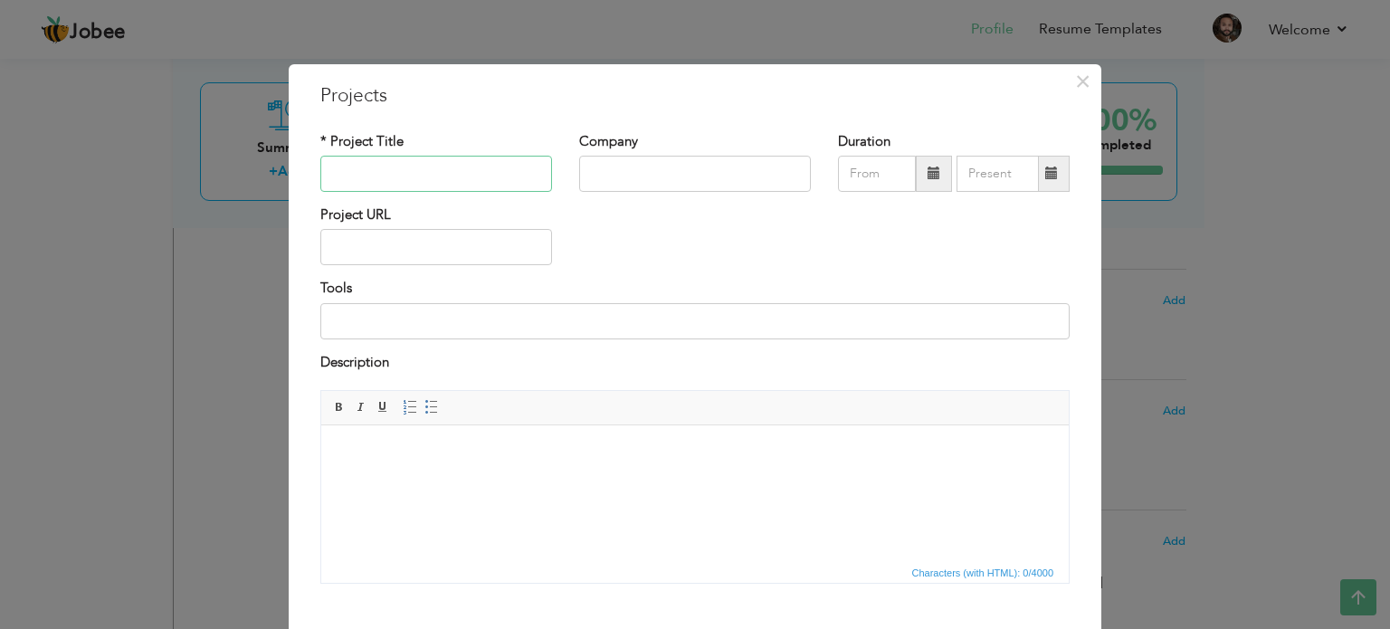
click at [405, 173] on input "text" at bounding box center [436, 174] width 232 height 36
paste input "Autohire"
click at [399, 173] on input "Autohire(Provitrace)" at bounding box center [436, 174] width 232 height 36
paste input "provitrac"
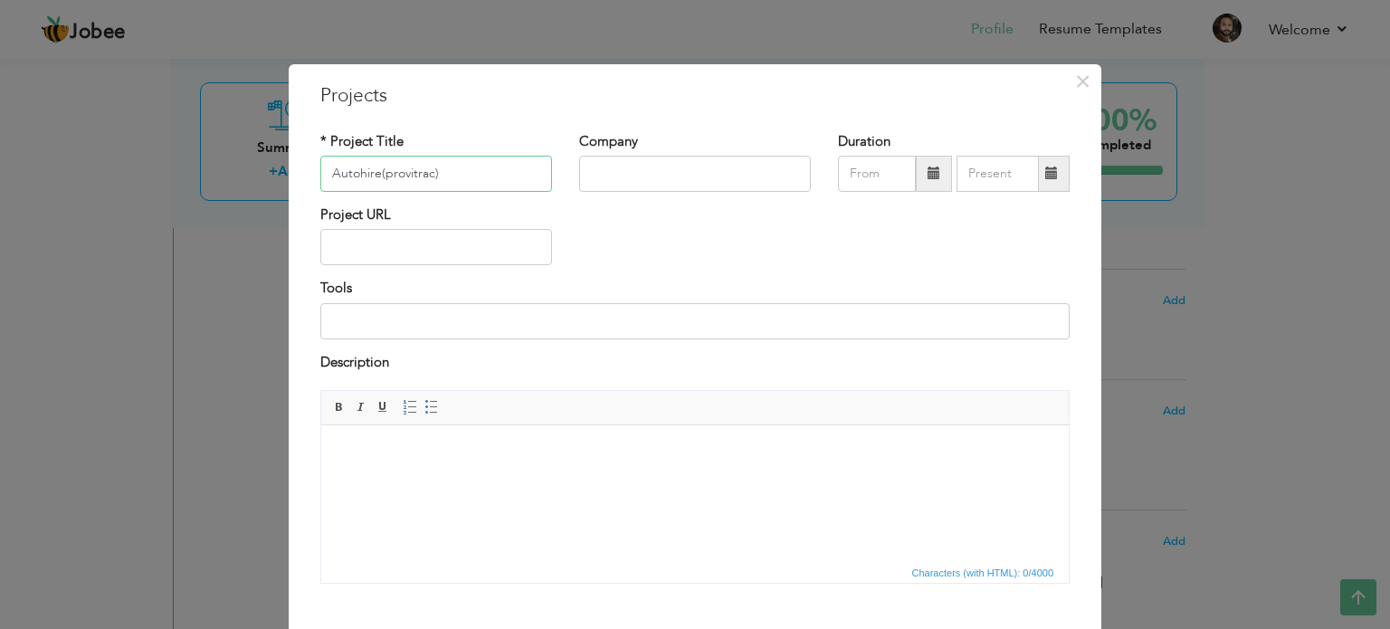
click at [373, 170] on input "Autohire(provitrac)" at bounding box center [436, 174] width 232 height 36
type input "Autohire (provitrac)"
click at [699, 163] on input "text" at bounding box center [695, 174] width 232 height 36
click at [625, 158] on input "text" at bounding box center [695, 174] width 232 height 36
paste input "Epazz Inc"
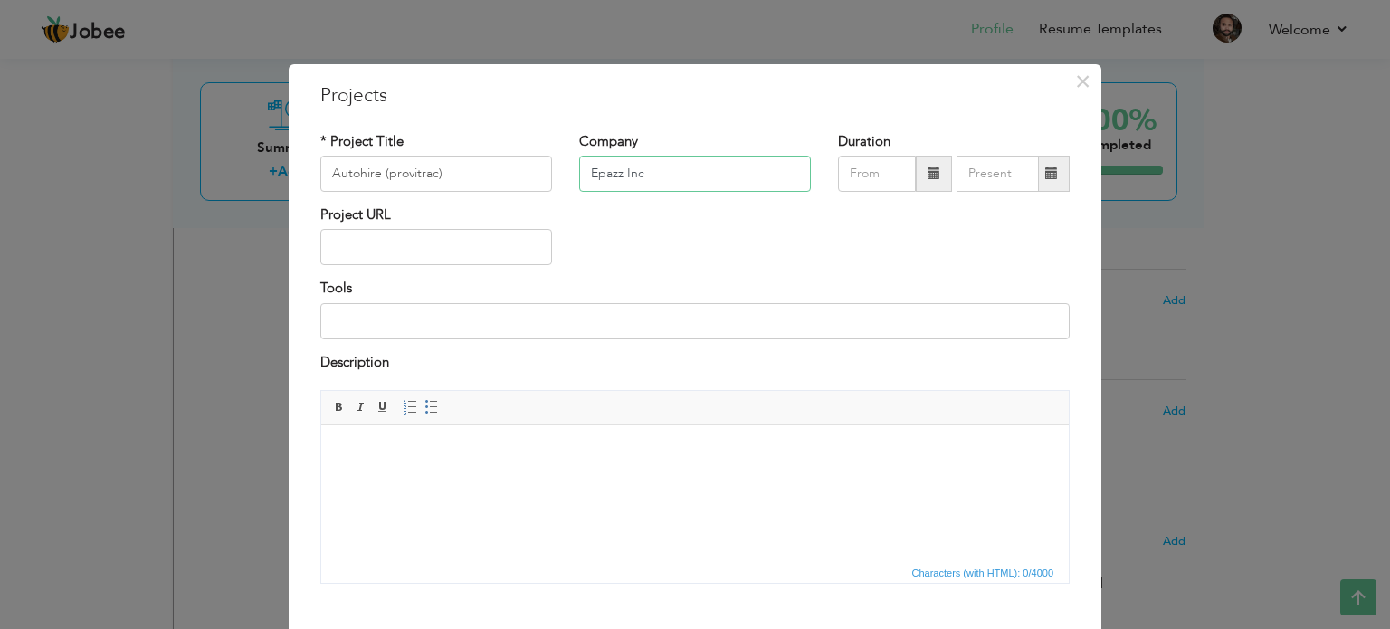
type input "Epazz Inc"
click at [883, 171] on input "text" at bounding box center [877, 174] width 78 height 36
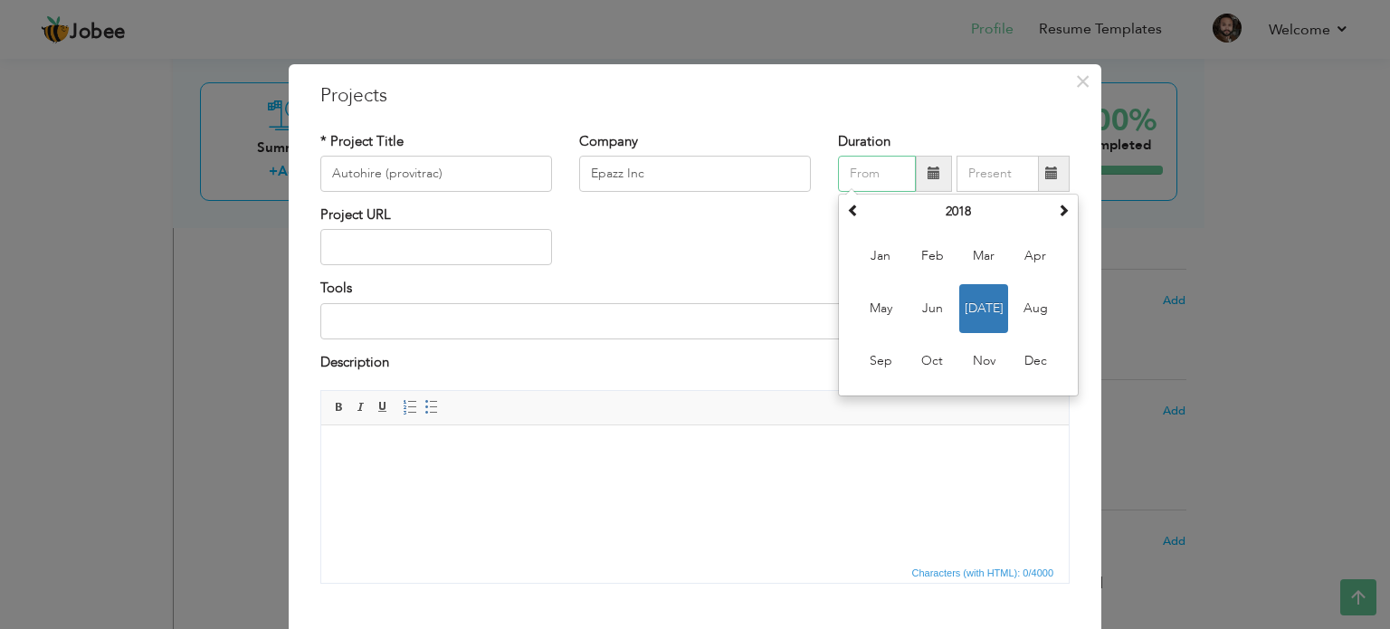
paste input "07/2018"
type input "07/2018"
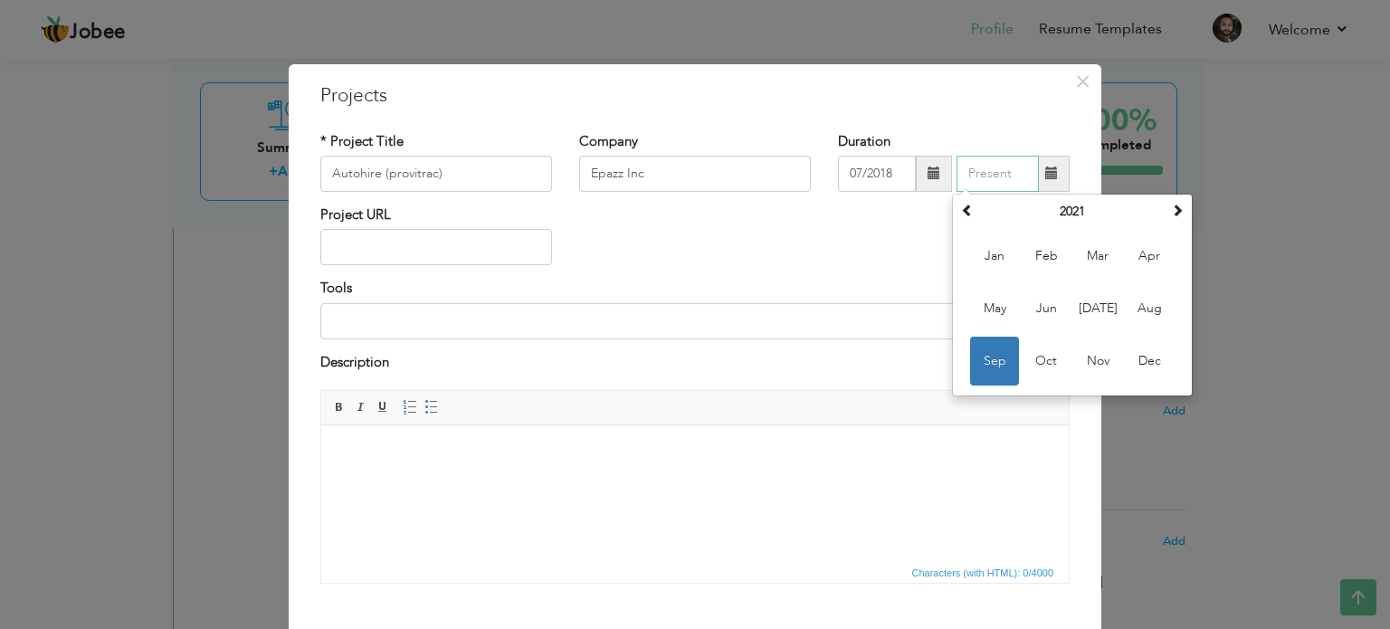
click at [970, 167] on input "text" at bounding box center [998, 174] width 82 height 36
paste input "09/2021"
type input "09/2021"
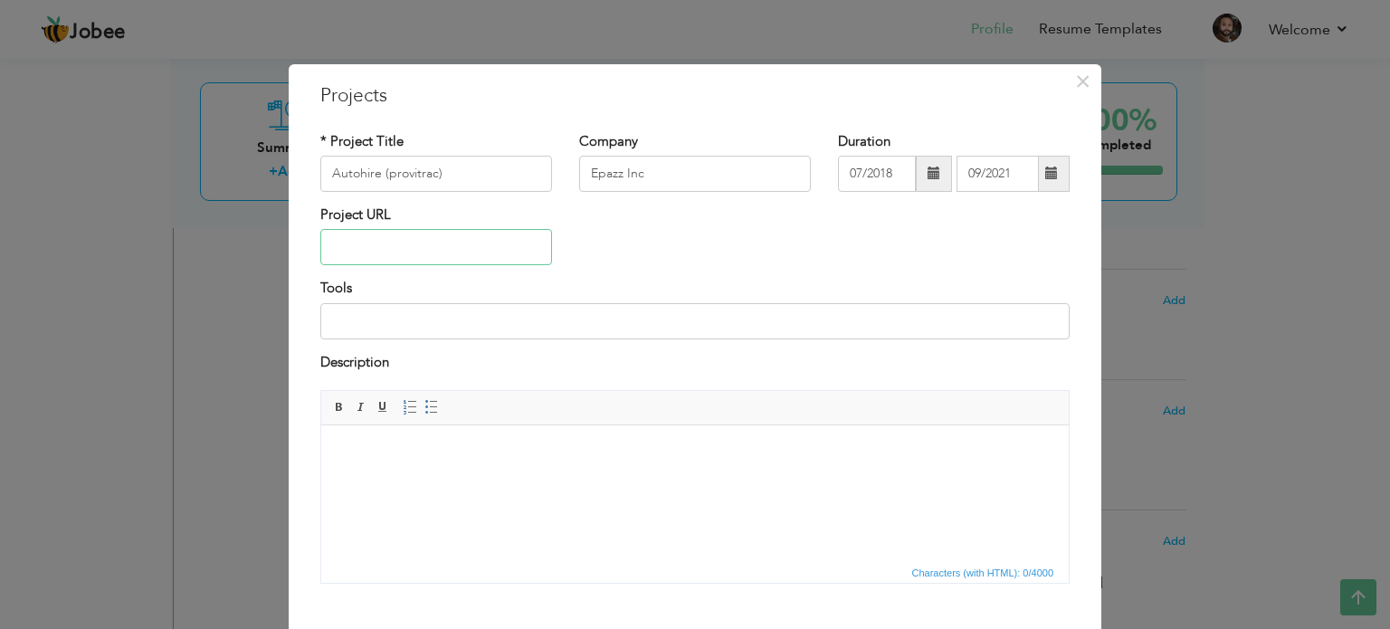
click at [371, 243] on input "text" at bounding box center [436, 247] width 232 height 36
paste input "[URL][DOMAIN_NAME]"
type input "[URL][DOMAIN_NAME]"
click at [408, 323] on input at bounding box center [694, 321] width 749 height 36
click at [362, 310] on input at bounding box center [694, 321] width 749 height 36
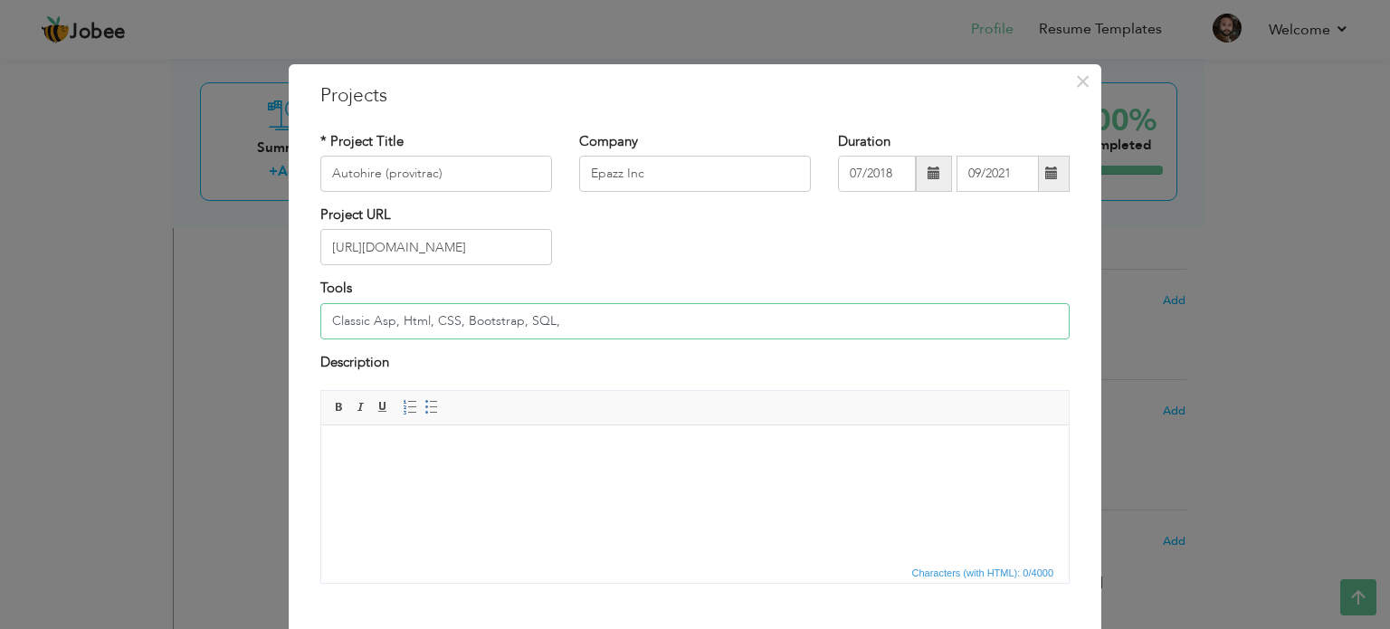
click at [533, 316] on input "Classic Asp, Html, CSS, Bootstrap, SQL," at bounding box center [694, 321] width 749 height 36
click at [359, 320] on input "Classic Asp, Html, CSS, Bootstrap, Microsoft SQL Server," at bounding box center [694, 321] width 749 height 36
click at [337, 320] on input "Classic Asp, Html, CSS, Bootstrap, Microsoft SQL Server," at bounding box center [694, 321] width 749 height 36
click at [682, 322] on input "C# ,Classic Asp, Html, CSS, Bootstrap, Microsoft SQL Server," at bounding box center [694, 321] width 749 height 36
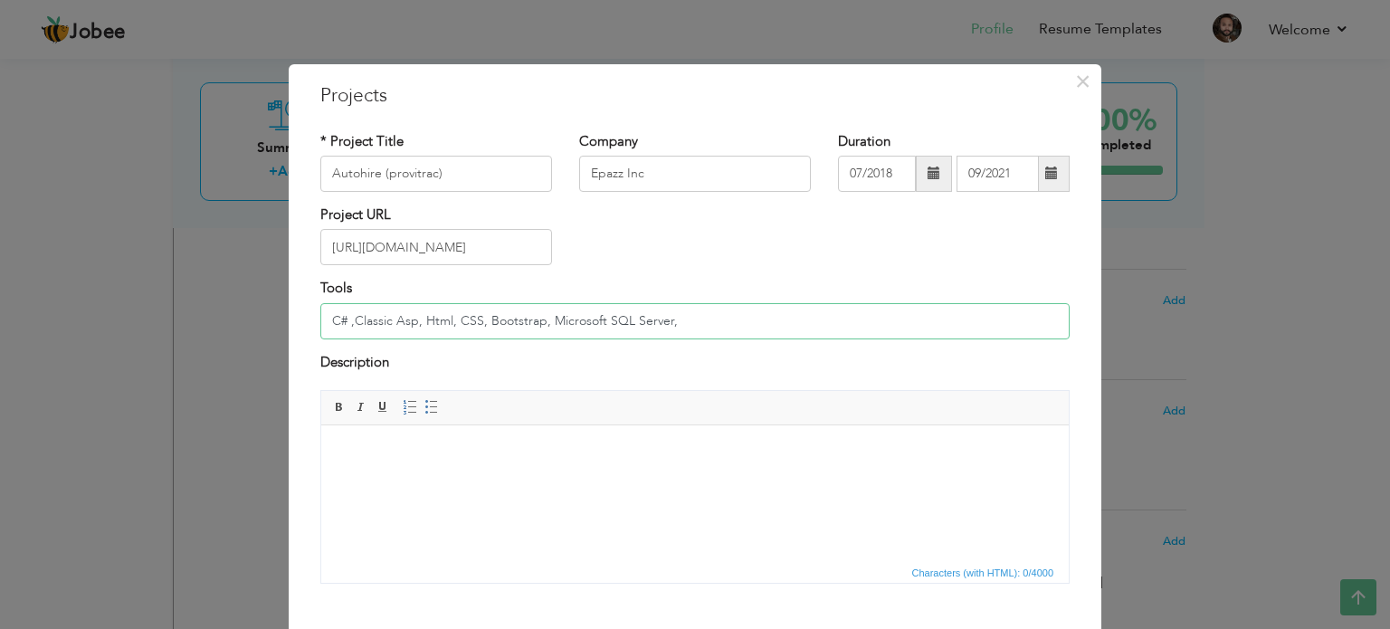
type input "C# ,Classic Asp, Html, CSS, Bootstrap, Microsoft SQL Server,"
click at [478, 481] on html at bounding box center [695, 452] width 748 height 55
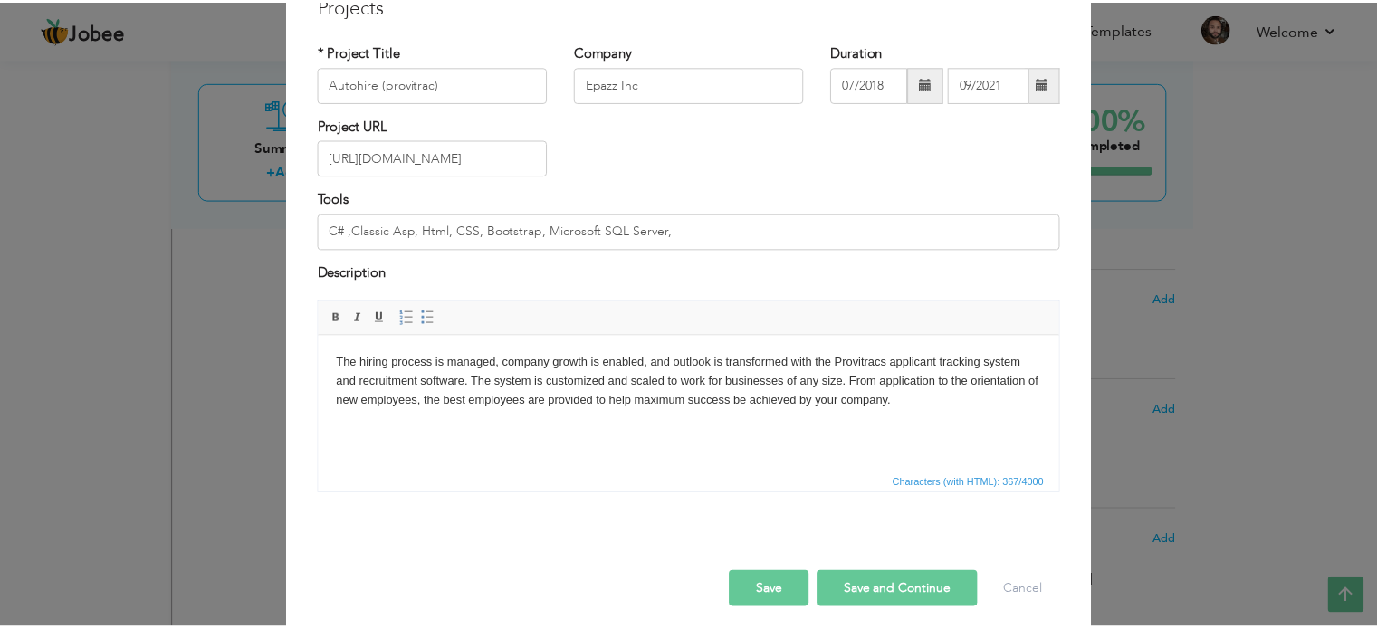
scroll to position [100, 0]
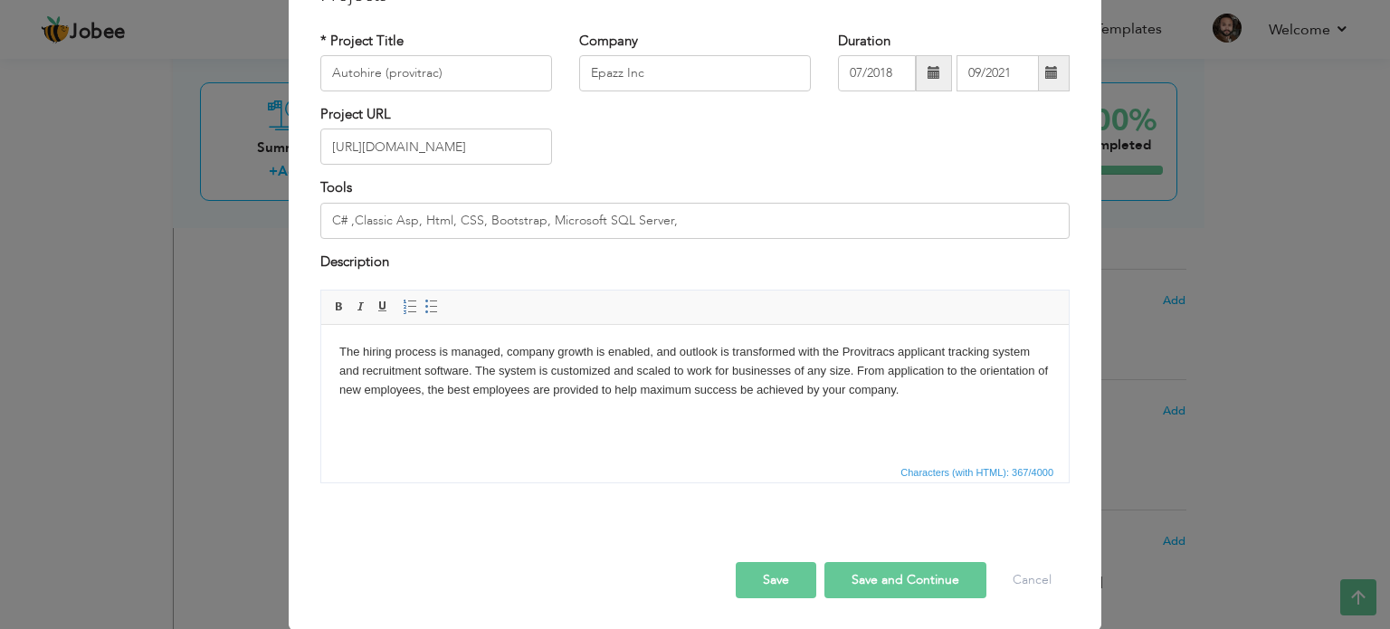
click at [739, 577] on button "Save" at bounding box center [776, 580] width 81 height 36
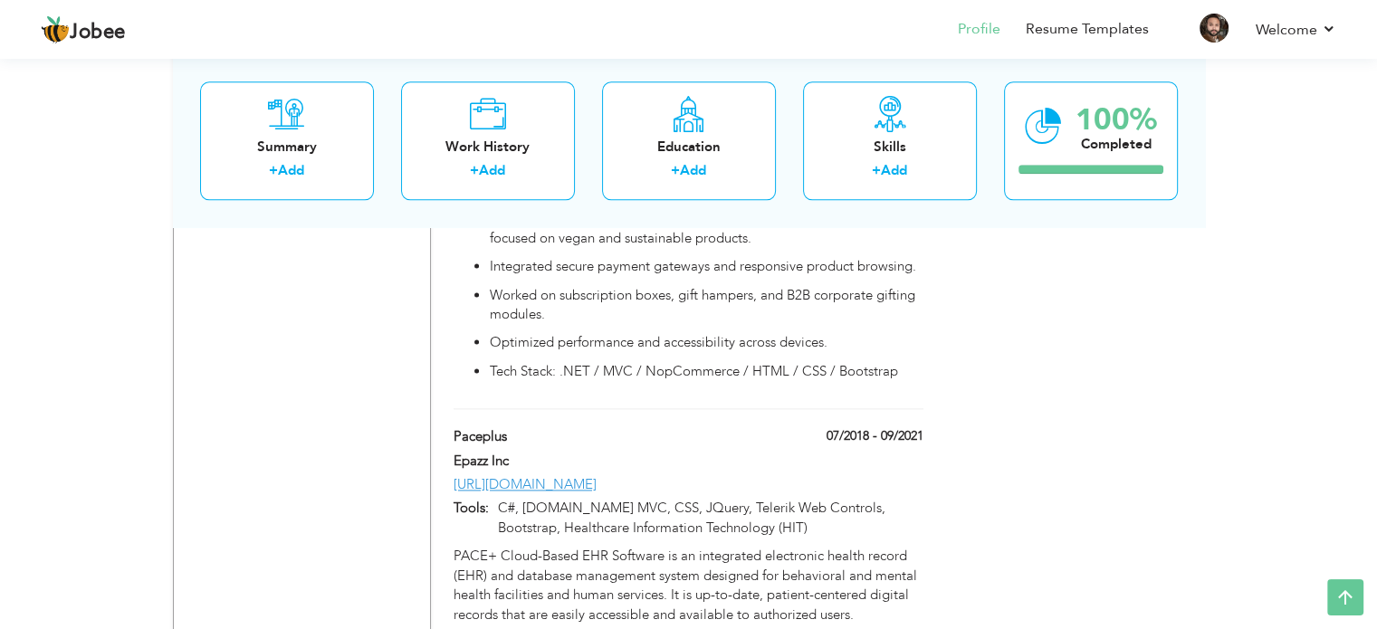
scroll to position [2314, 0]
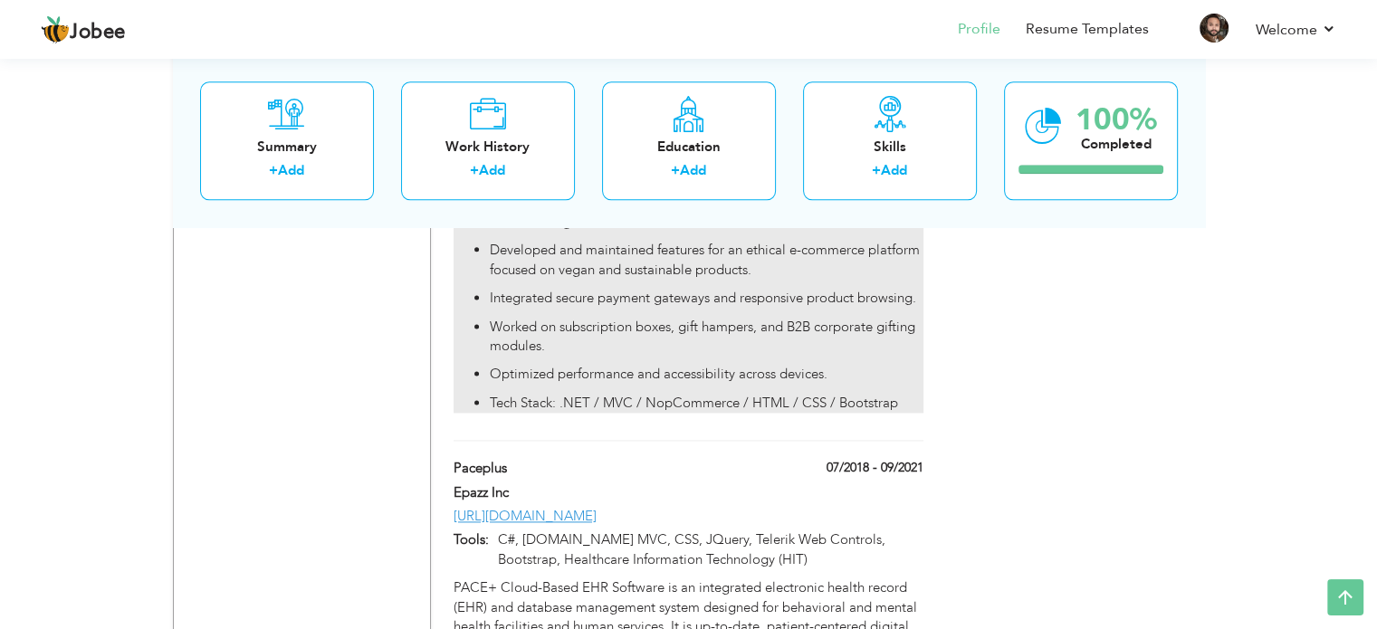
drag, startPoint x: 752, startPoint y: 380, endPoint x: 782, endPoint y: 316, distance: 70.9
click at [782, 316] on div "Projects + Add Project GoodnessCart GoodnessCart Nine Alpha Global Computing Pv…" at bounding box center [688, 473] width 489 height 892
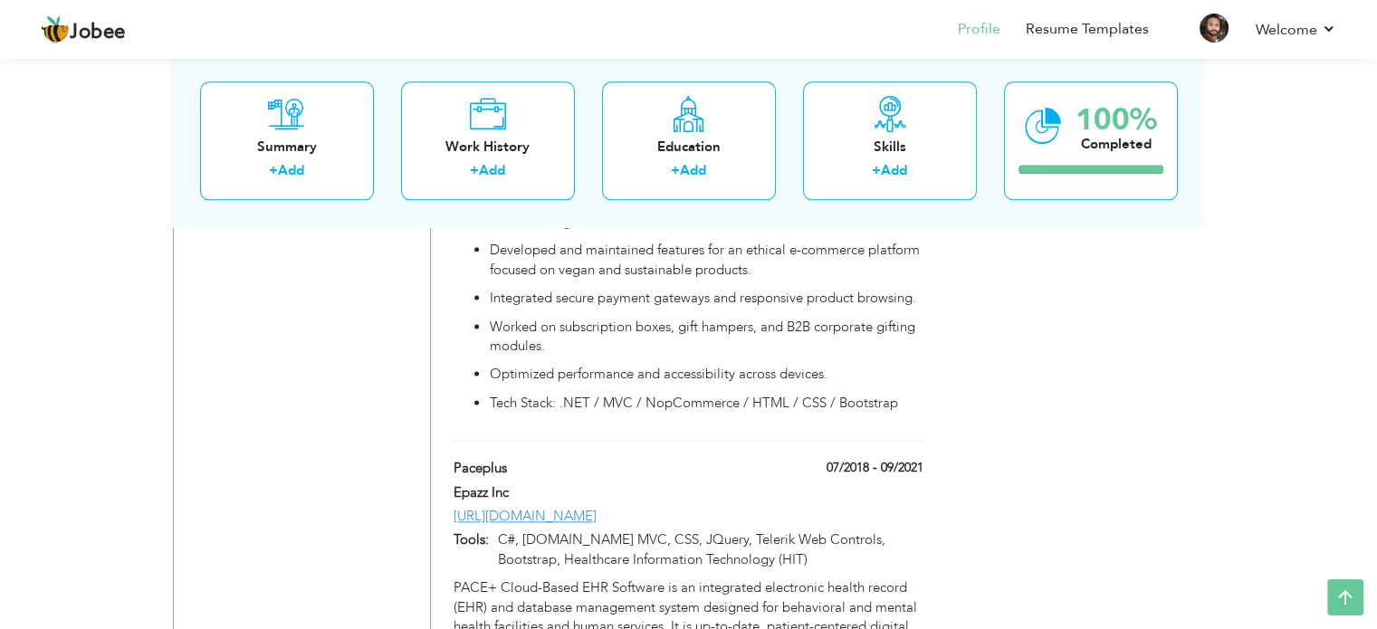
drag, startPoint x: 774, startPoint y: 378, endPoint x: 785, endPoint y: 347, distance: 33.5
click at [785, 347] on div "Projects + Add Project GoodnessCart GoodnessCart Nine Alpha Global Computing Pv…" at bounding box center [688, 473] width 489 height 892
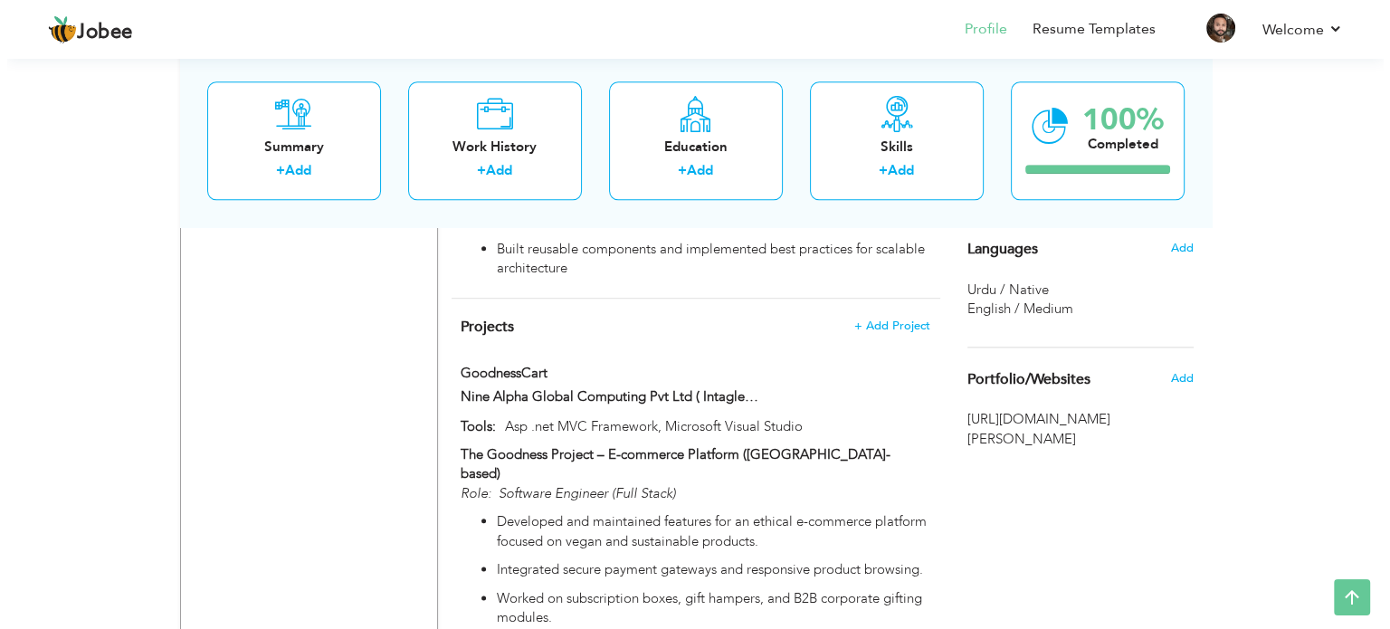
scroll to position [1951, 0]
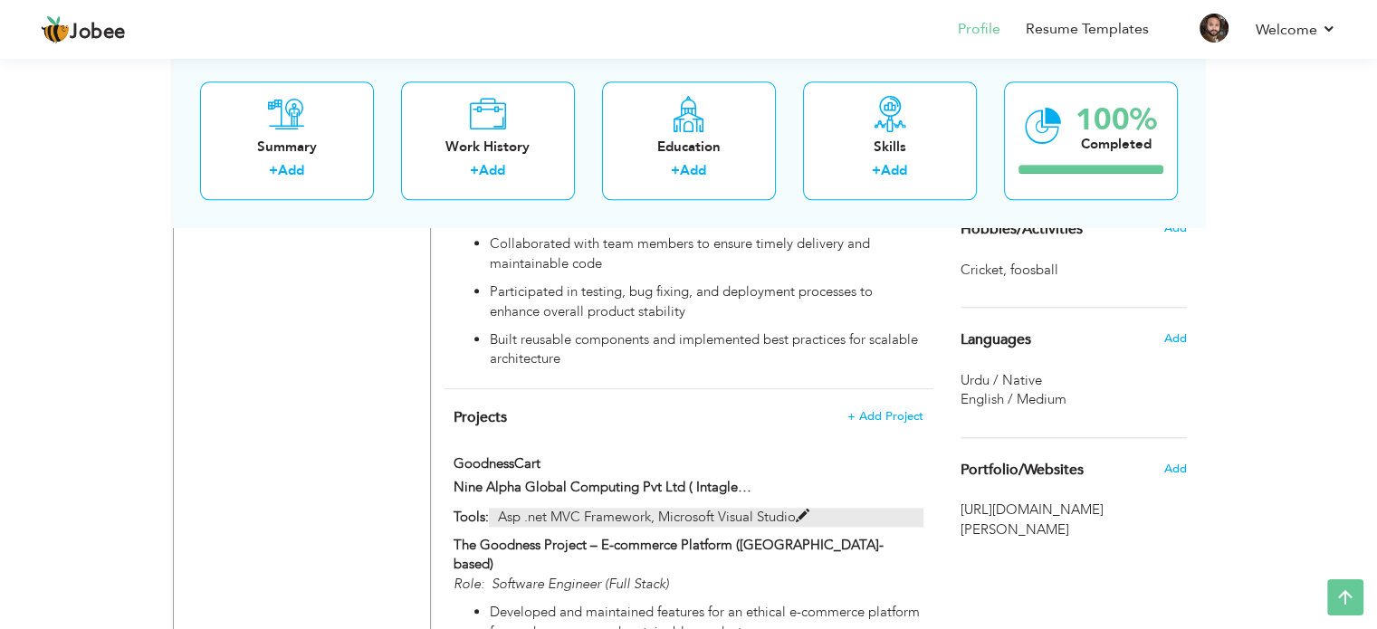
click at [843, 508] on p "Asp .net MVC Framework, Microsoft Visual Studio" at bounding box center [706, 517] width 434 height 19
type input "GoodnessCart"
type input "Nine Alpha Global Computing Pvt Ltd ( Intagleo Systems Pvt Ltd. )"
type input "Asp .net MVC Framework, Microsoft Visual Studio"
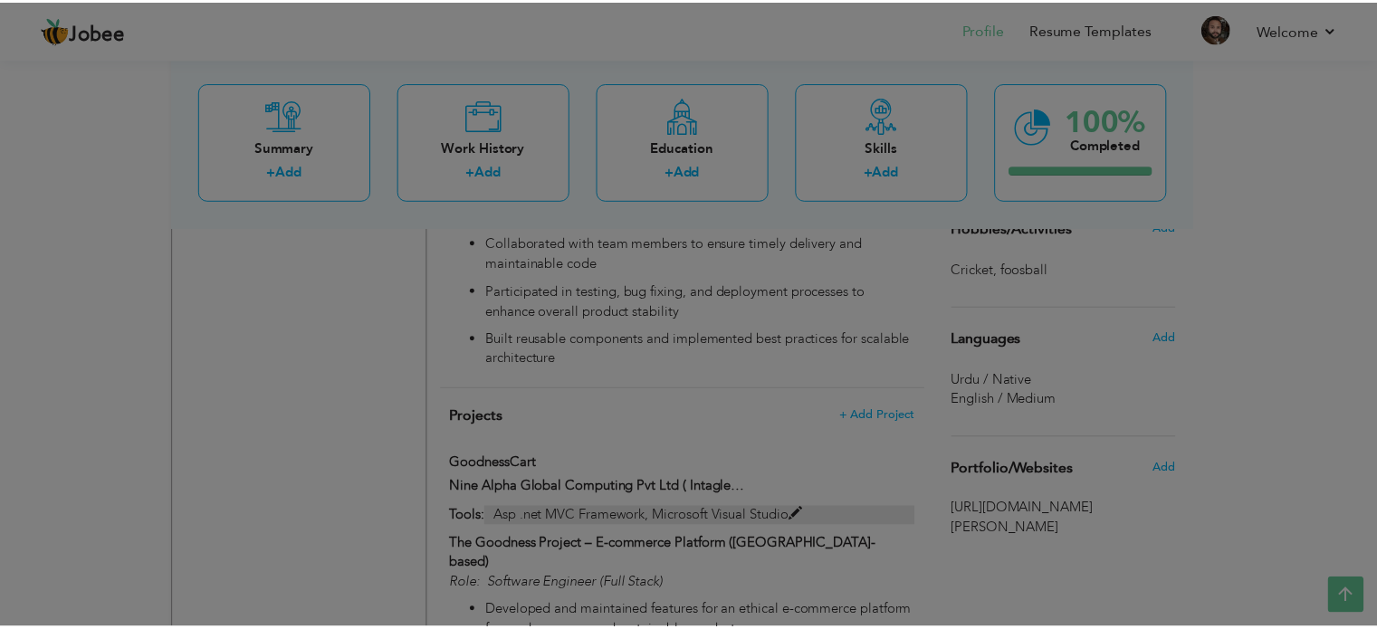
scroll to position [0, 0]
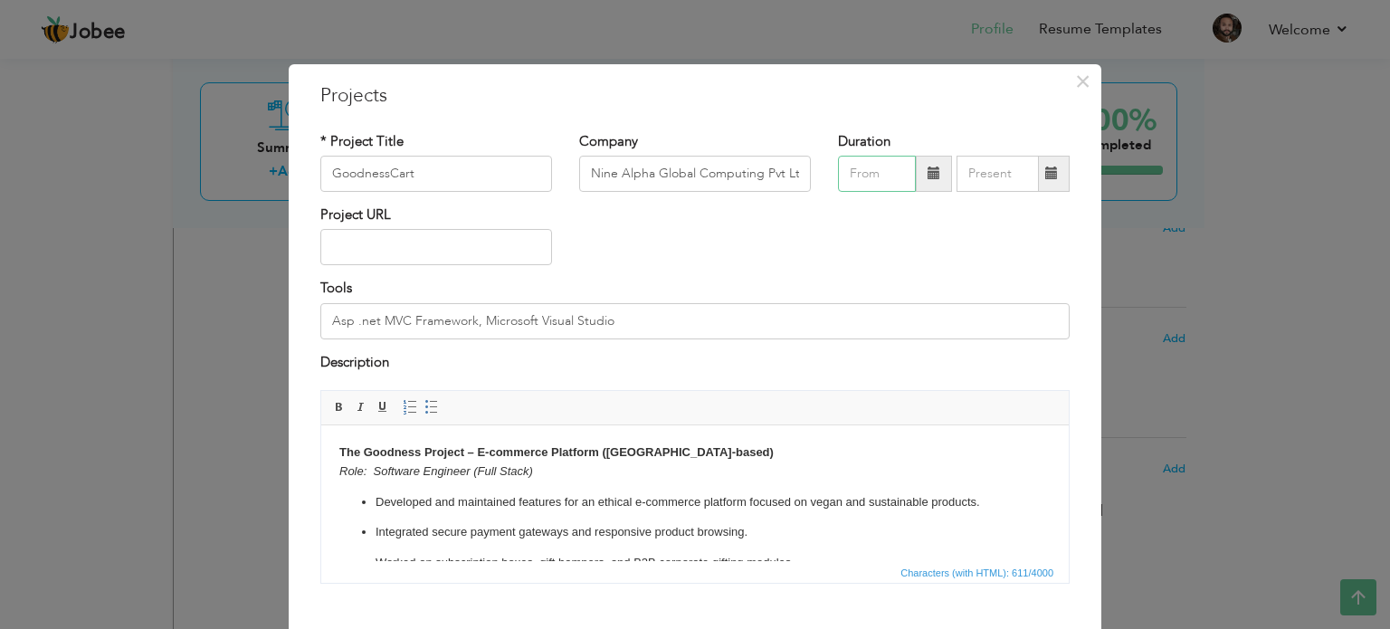
click at [880, 167] on input "text" at bounding box center [877, 174] width 78 height 36
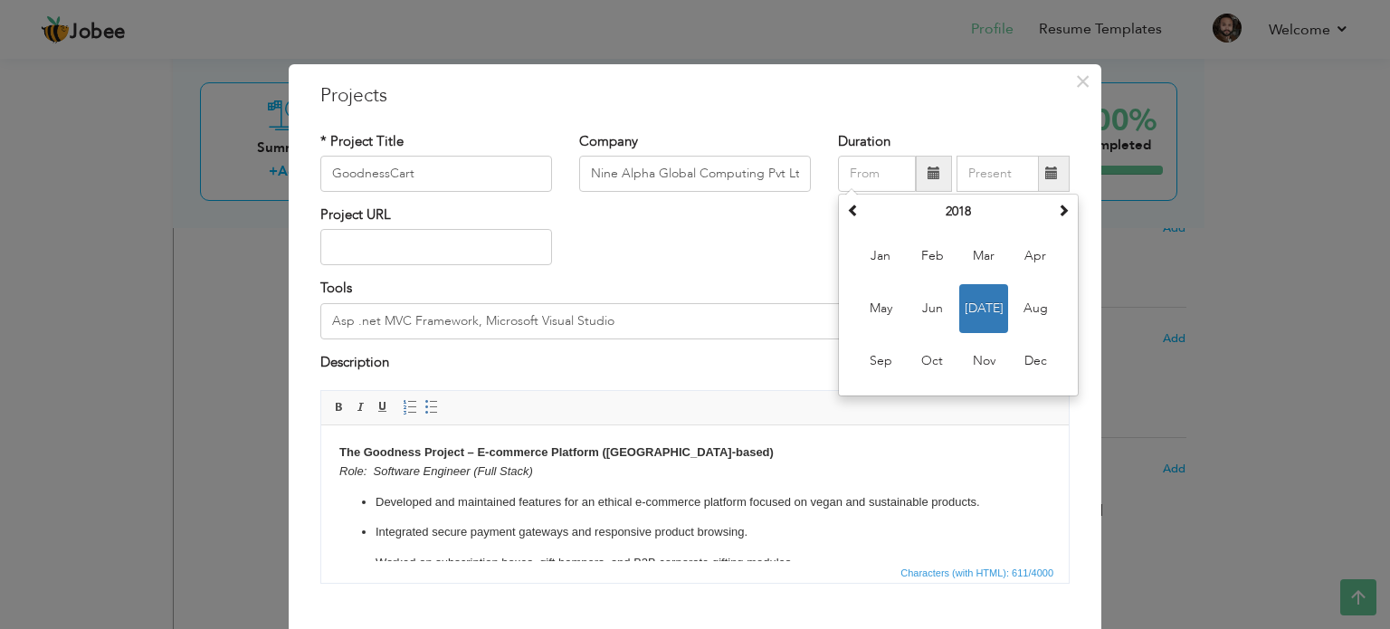
click at [805, 28] on div "× Projects * Project Title GoodnessCart Company Nine Alpha Global Computing Pvt…" at bounding box center [695, 314] width 1390 height 629
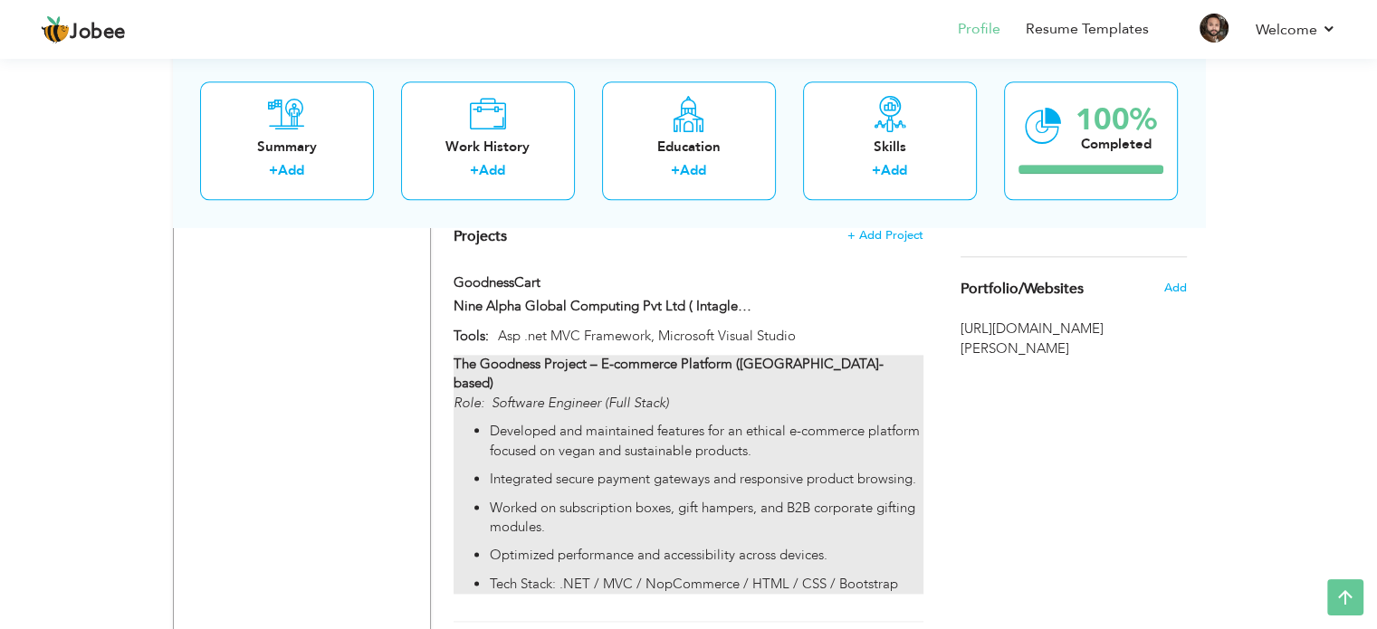
scroll to position [2223, 0]
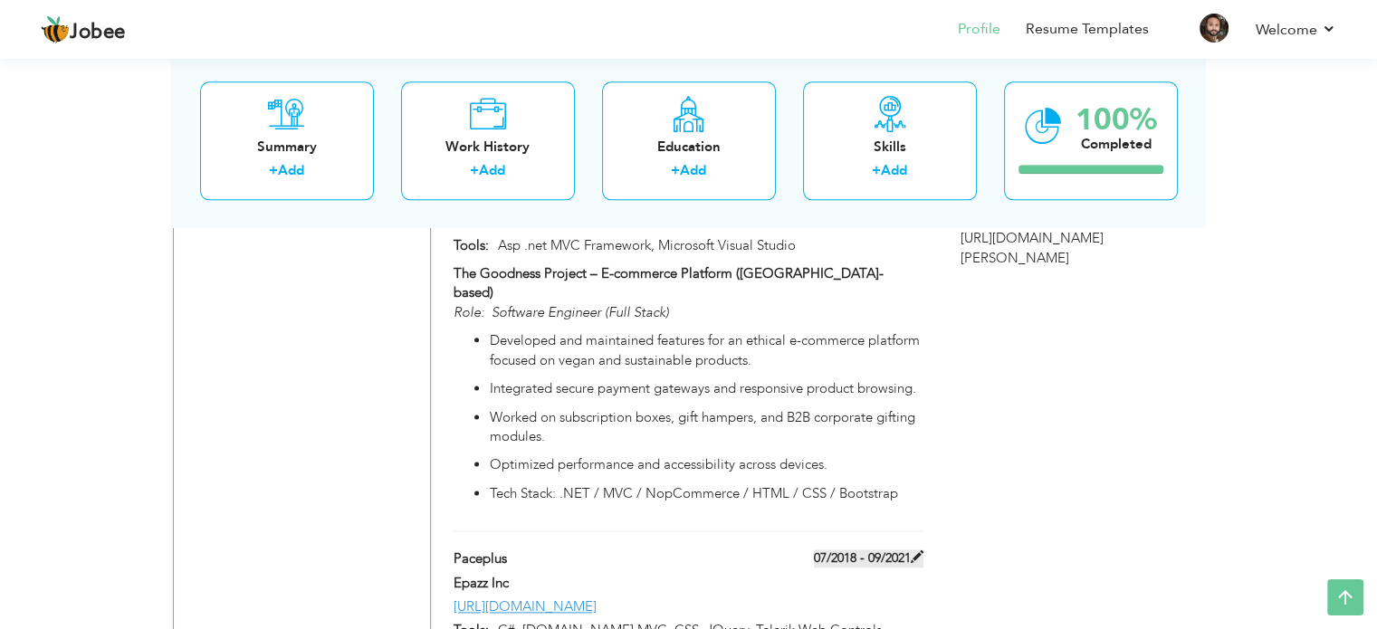
click at [897, 549] on label "07/2018 - 09/2021" at bounding box center [869, 558] width 110 height 18
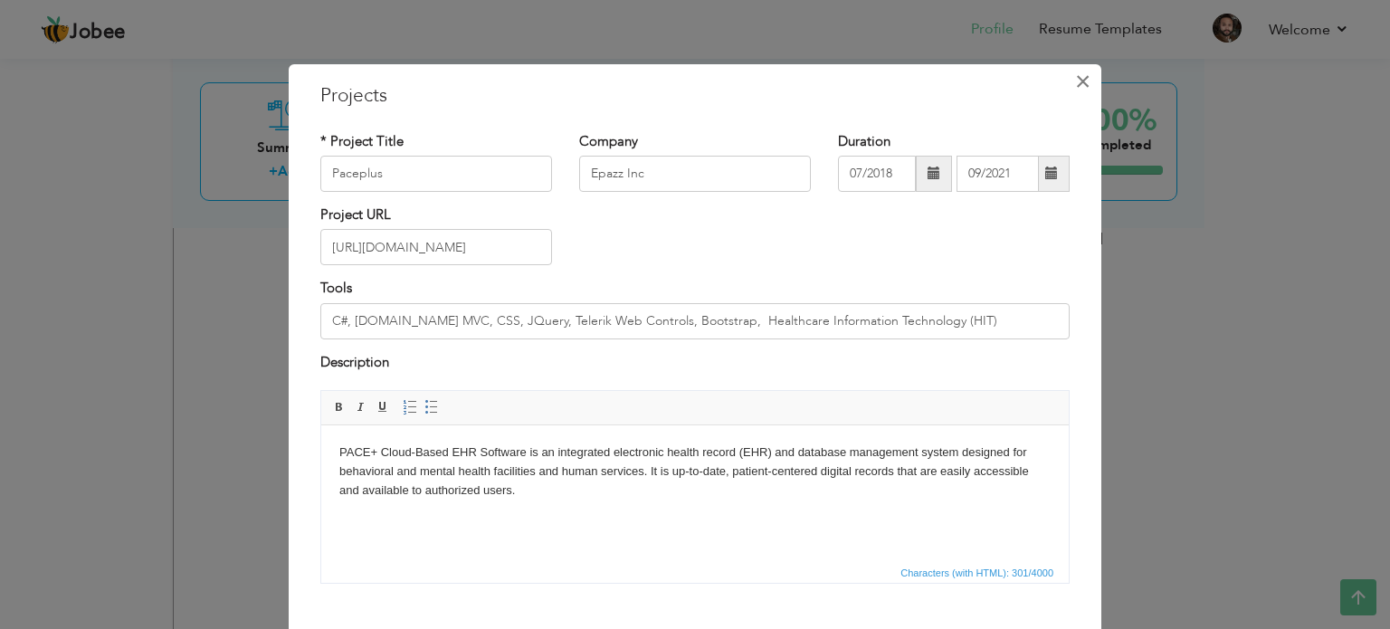
click at [1079, 79] on span "×" at bounding box center [1082, 81] width 15 height 33
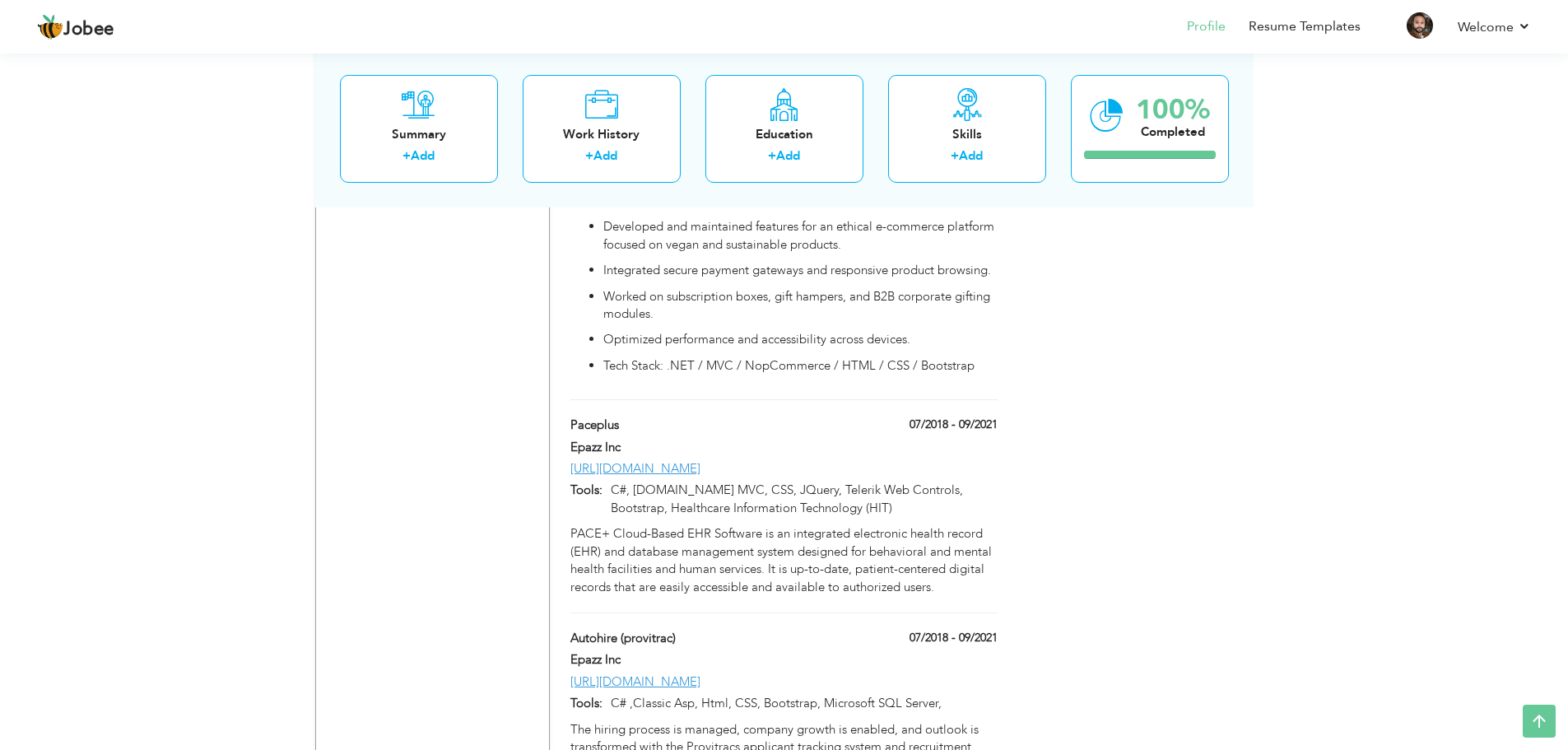
scroll to position [2174, 0]
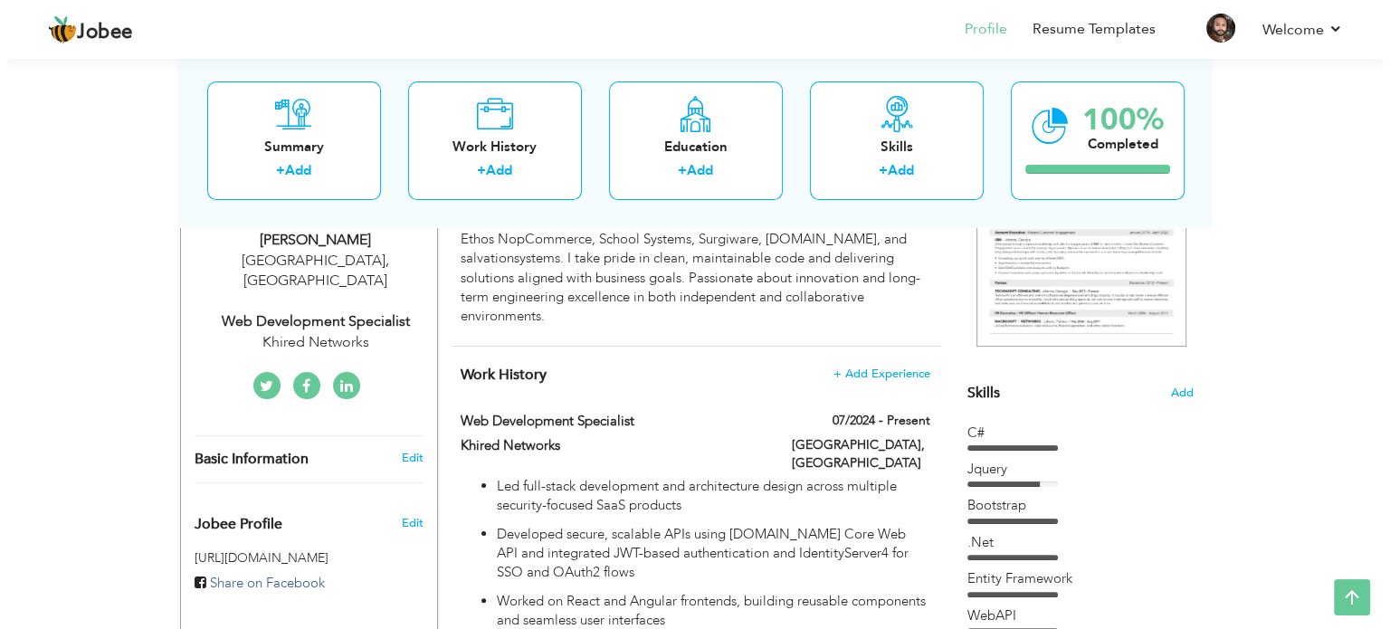
scroll to position [196, 0]
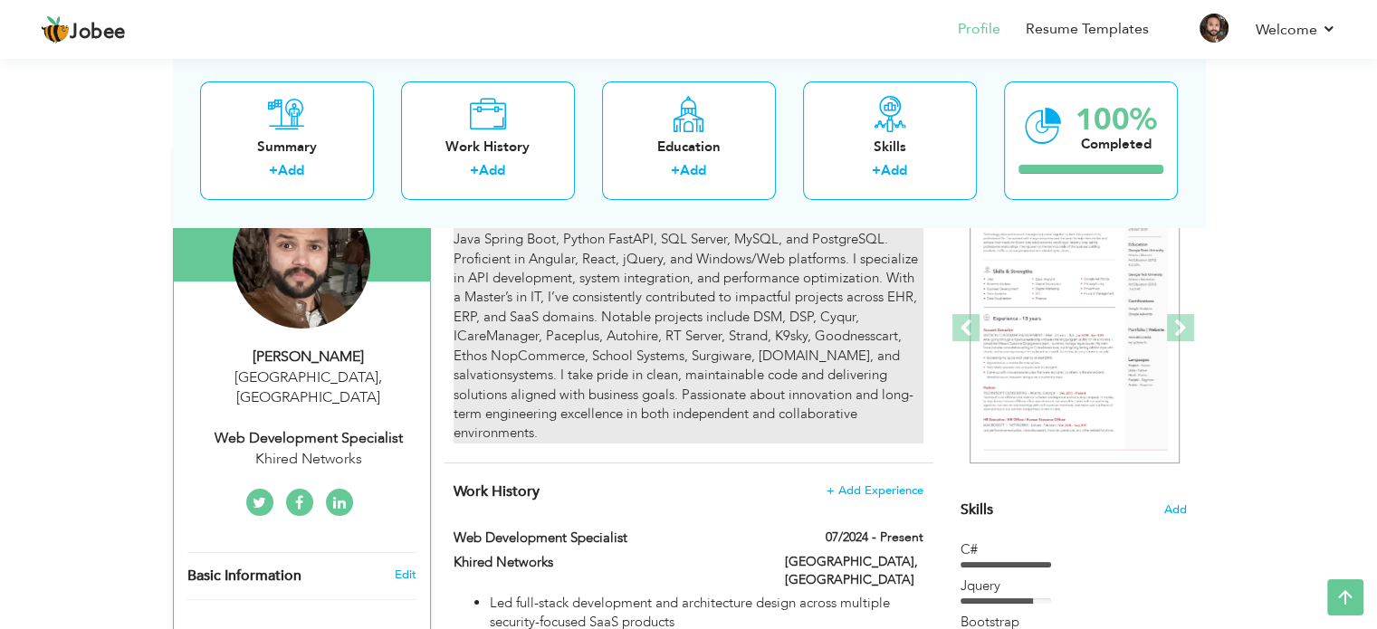
drag, startPoint x: 607, startPoint y: 333, endPoint x: 648, endPoint y: 339, distance: 41.1
click at [648, 339] on div "Web Development Specialist with 8+ years of experience in building scalable and…" at bounding box center [687, 317] width 469 height 252
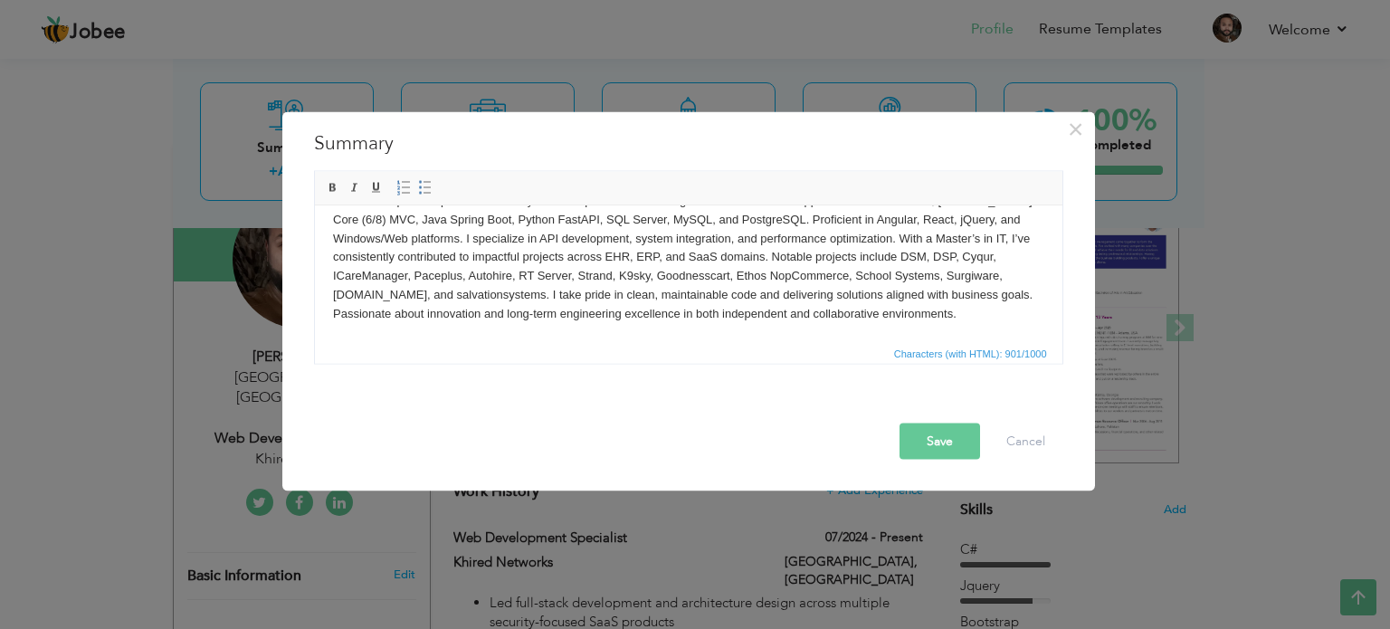
scroll to position [0, 0]
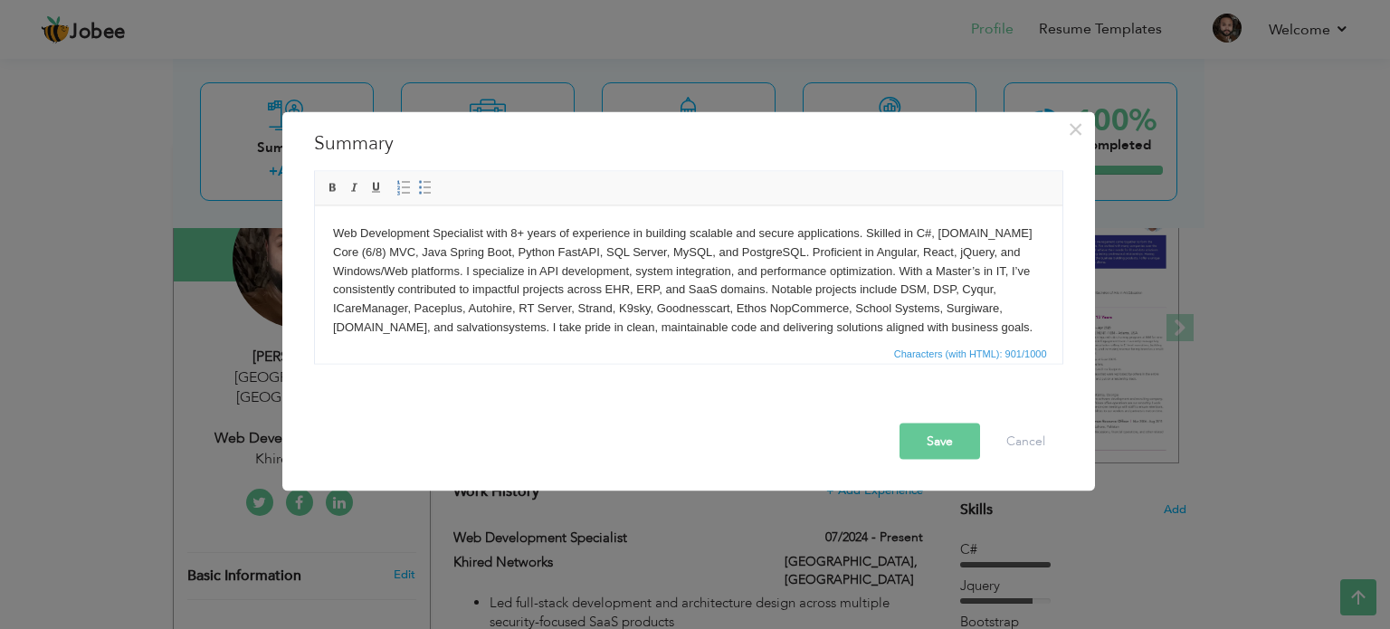
click at [555, 274] on body "Web Development Specialist with 8+ years of experience in building scalable and…" at bounding box center [687, 290] width 711 height 132
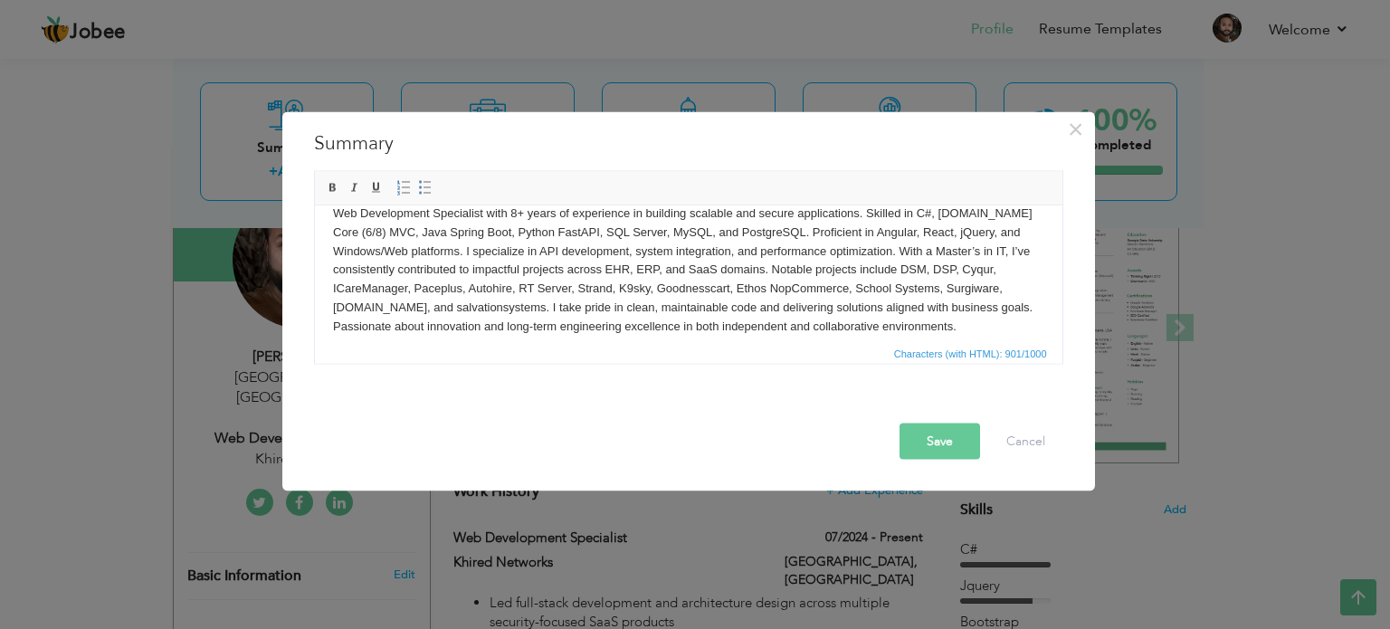
scroll to position [51, 0]
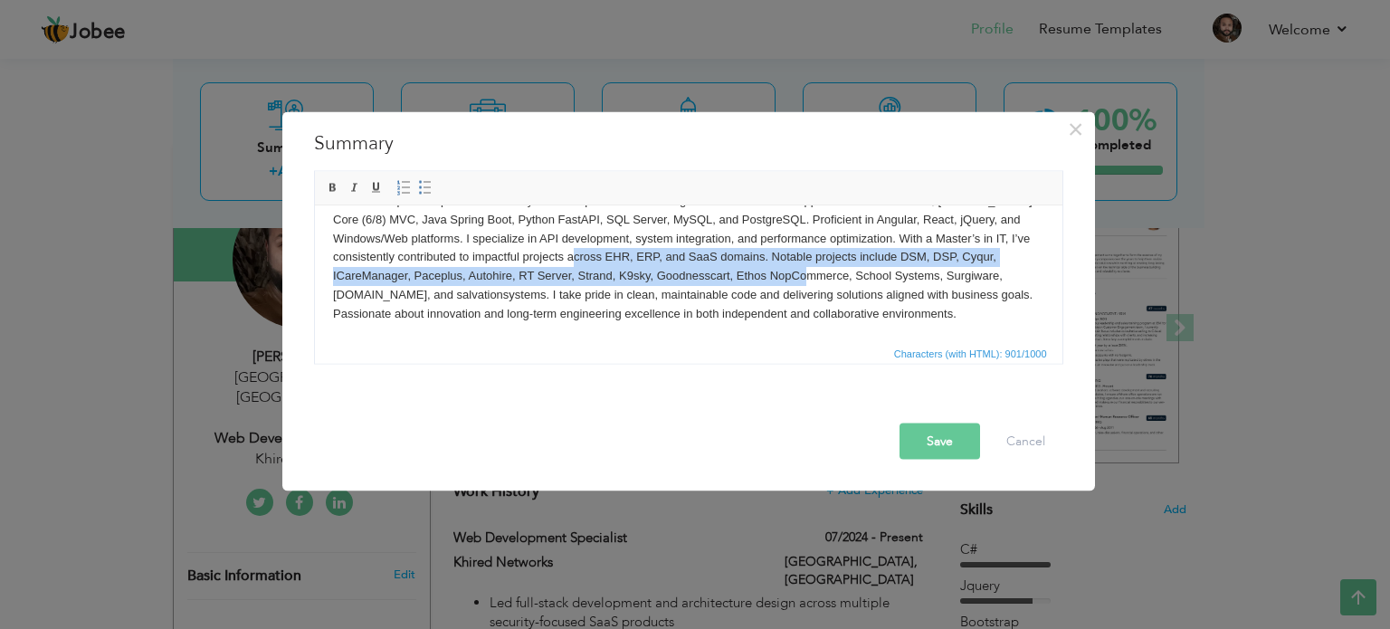
drag, startPoint x: 846, startPoint y: 257, endPoint x: 606, endPoint y: 238, distance: 240.6
click at [606, 238] on body "Web Development Specialist with 8+ years of experience in building scalable and…" at bounding box center [687, 257] width 711 height 132
copy body "EHR, ERP, and SaaS domains. Notable projects include DSM, DSP, Cyqur, ICareMana…"
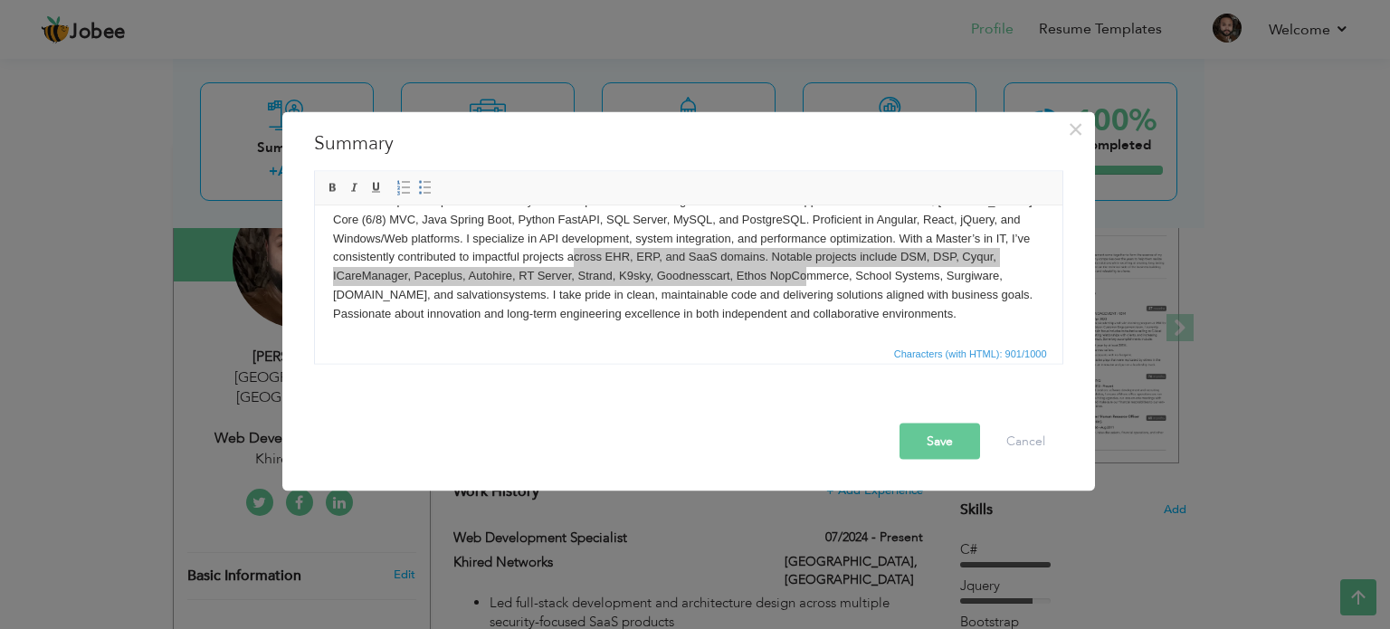
click at [695, 53] on div "× Summary Rich Text Editor, summaryEditor Editor toolbars Basic Styles Bold Ita…" at bounding box center [695, 314] width 1390 height 629
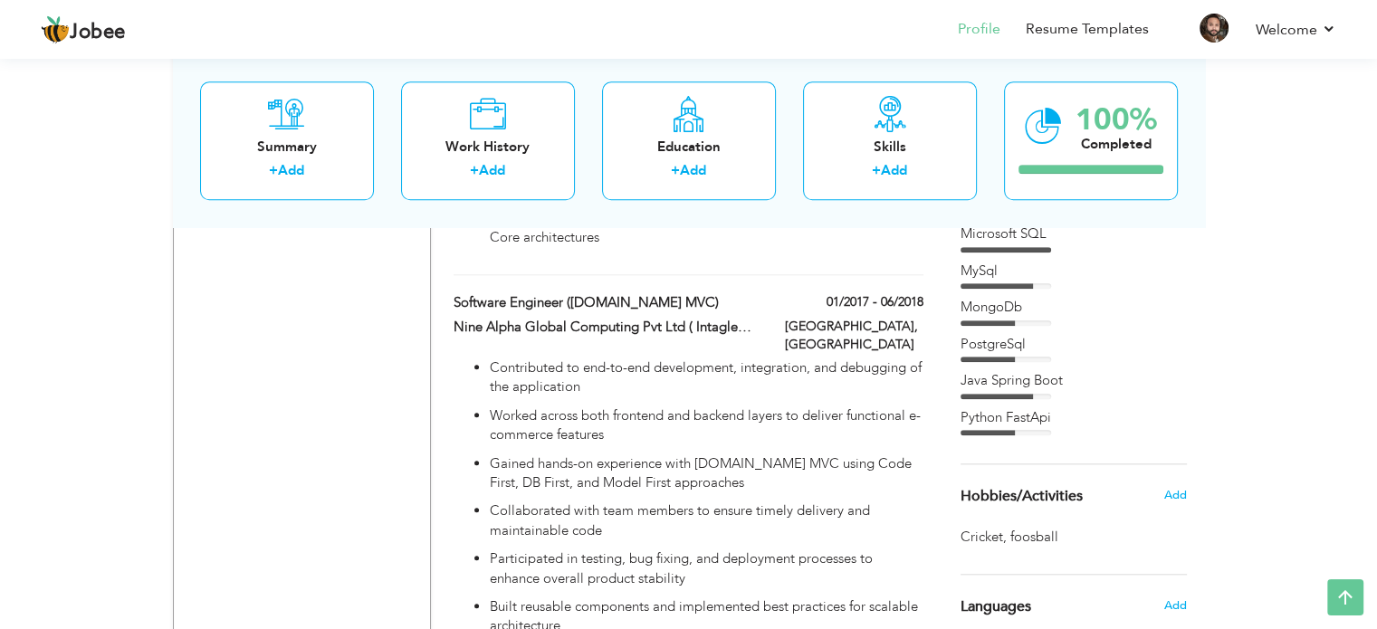
scroll to position [1645, 0]
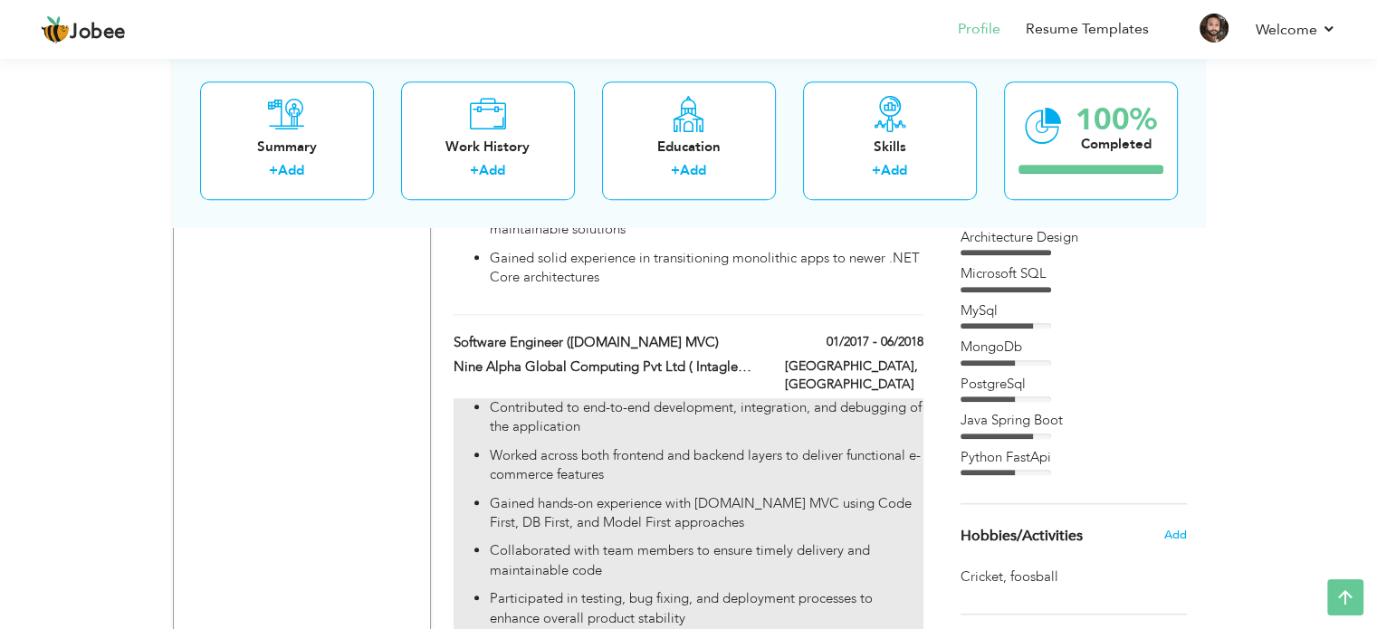
click at [731, 446] on p "Worked across both frontend and backend layers to deliver functional e-commerce…" at bounding box center [706, 465] width 433 height 39
type input "Software Engineer ([DOMAIN_NAME] MVC)"
type input "Nine Alpha Global Computing Pvt Ltd ( Intagleo Systems Pvt Ltd. )"
type input "01/2017"
type input "06/2018"
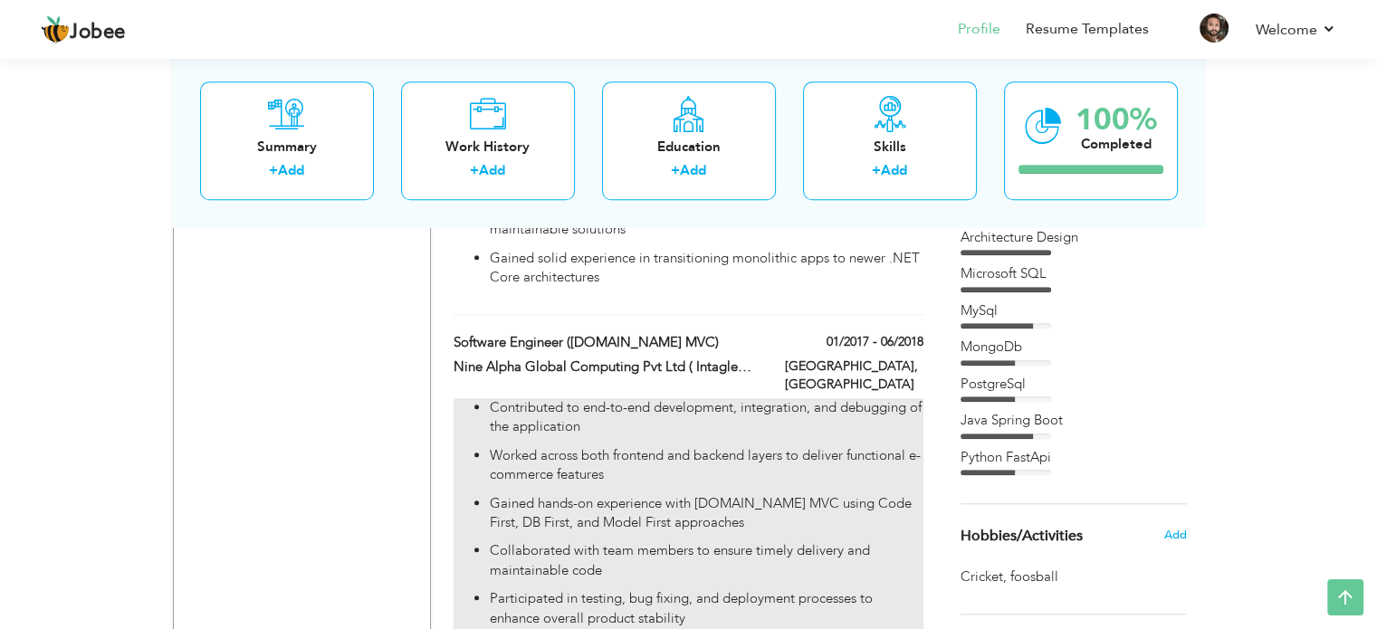
type input "[GEOGRAPHIC_DATA]"
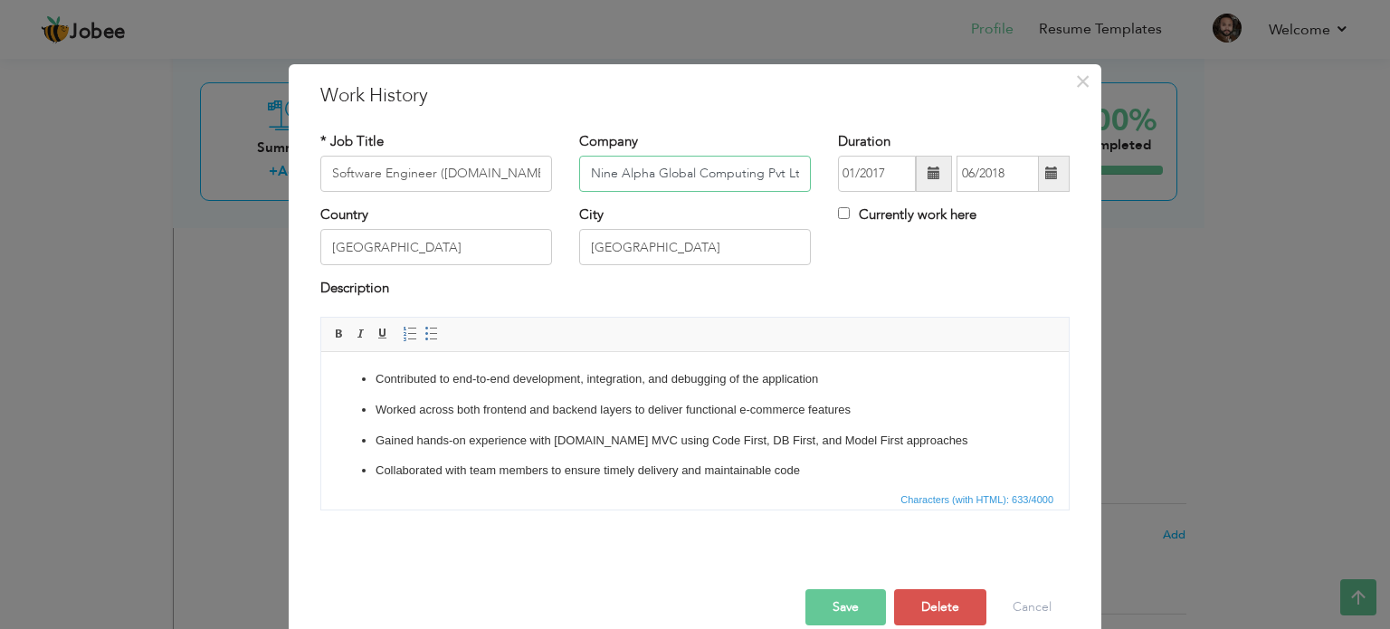
click at [670, 172] on input "Nine Alpha Global Computing Pvt Ltd ( Intagleo Systems Pvt Ltd. )" at bounding box center [695, 174] width 232 height 36
click at [1207, 289] on div "× Work History * Job Title Software Engineer (Asp.net MVC) Company Nine Alpha G…" at bounding box center [695, 314] width 1390 height 629
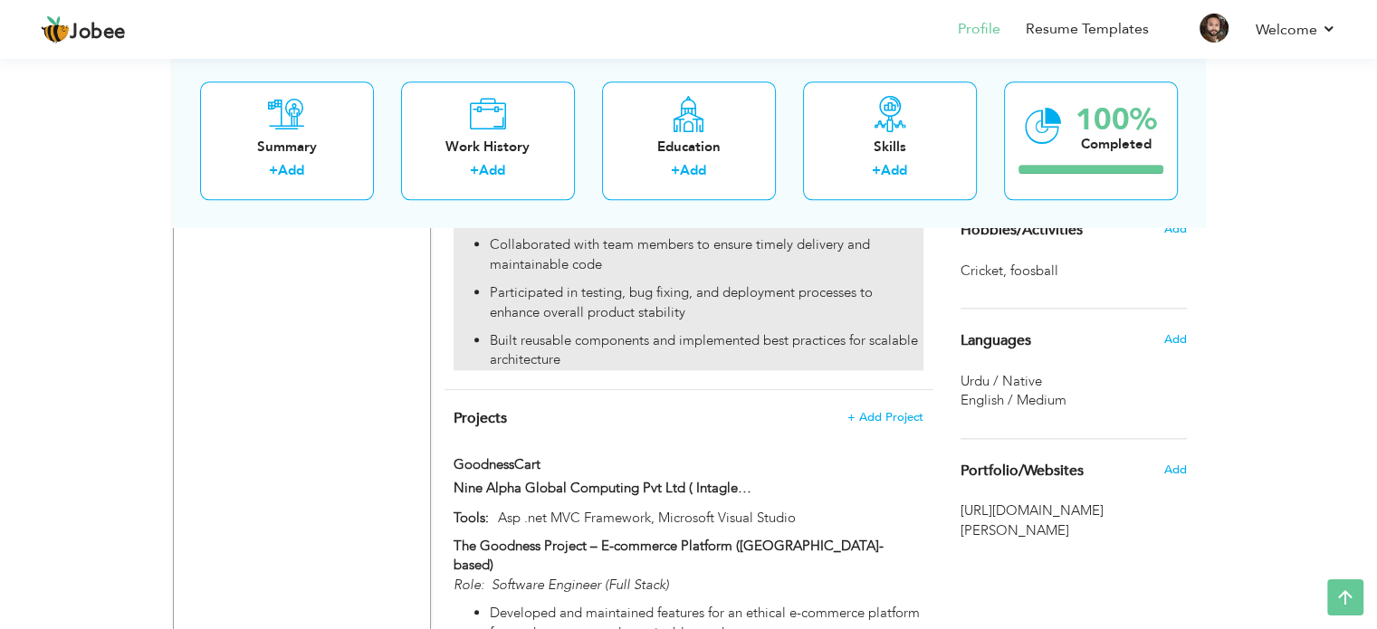
scroll to position [2097, 0]
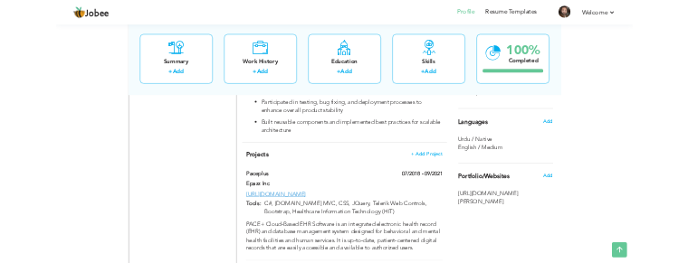
scroll to position [1970, 0]
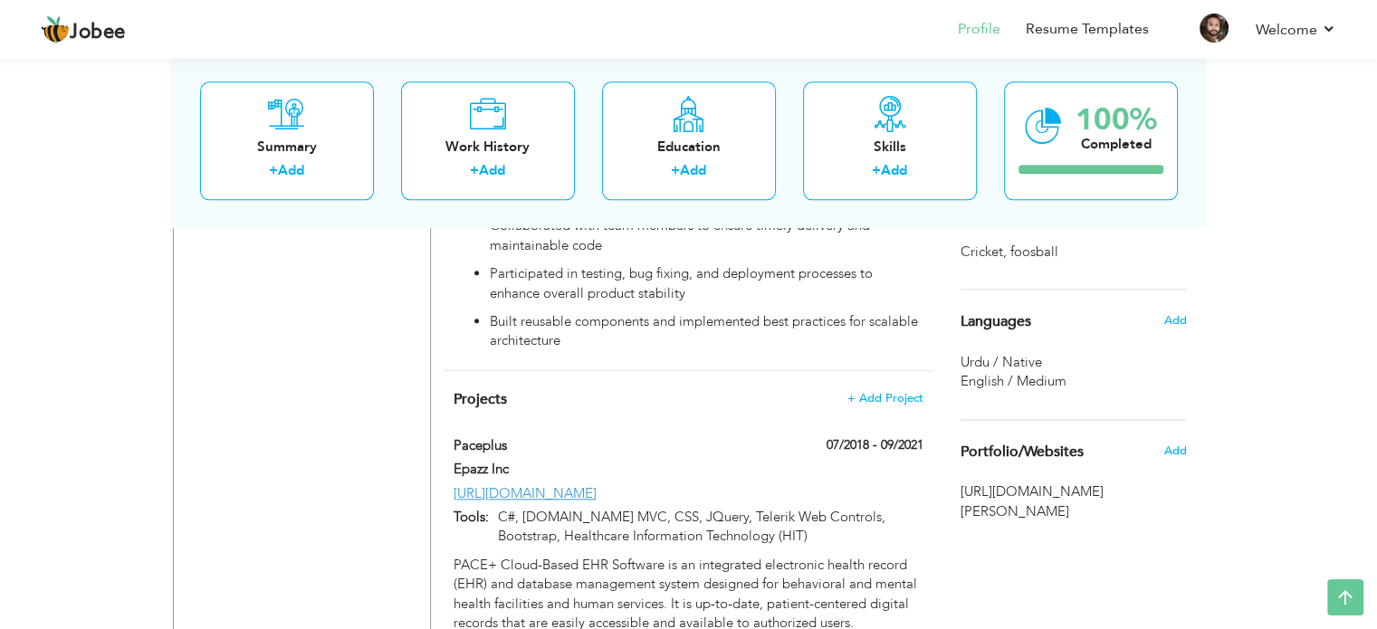
click at [760, 436] on div "Paceplus" at bounding box center [605, 448] width 331 height 24
type input "Paceplus"
type input "Epazz Inc"
type input "07/2018"
type input "09/2021"
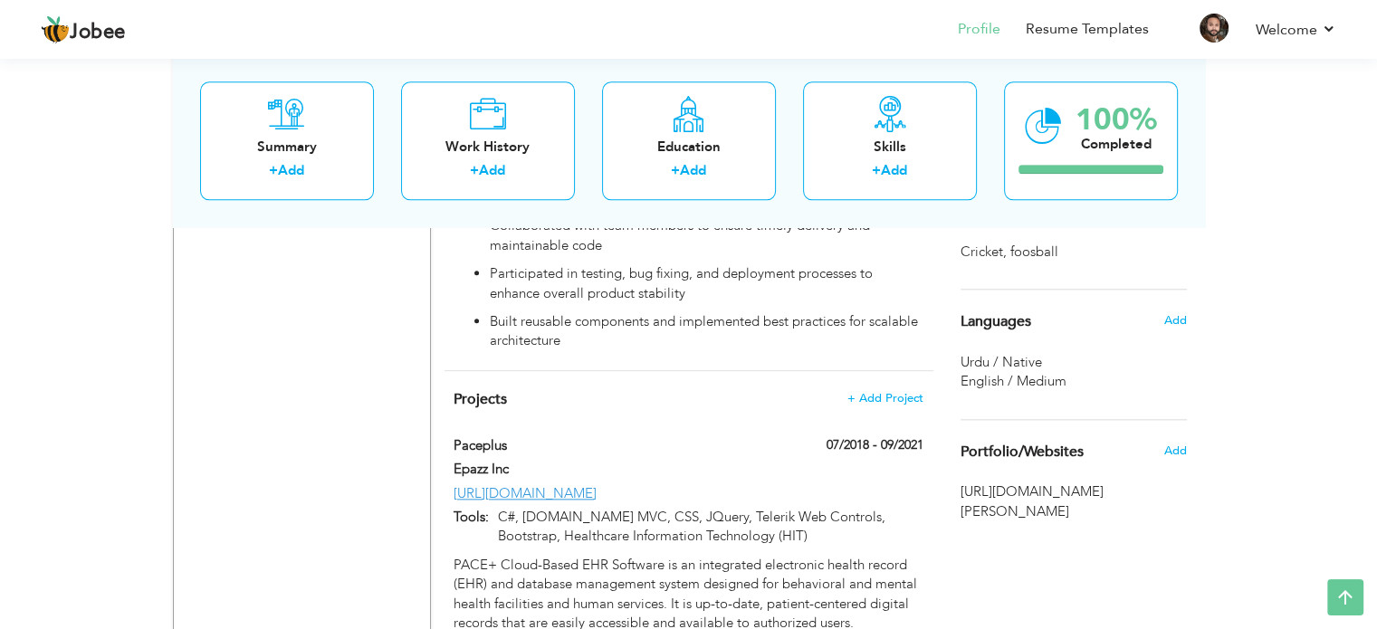
type input "[URL][DOMAIN_NAME]"
type input "C#, [DOMAIN_NAME] MVC, CSS, JQuery, Telerik Web Controls, Bootstrap, Healthcare…"
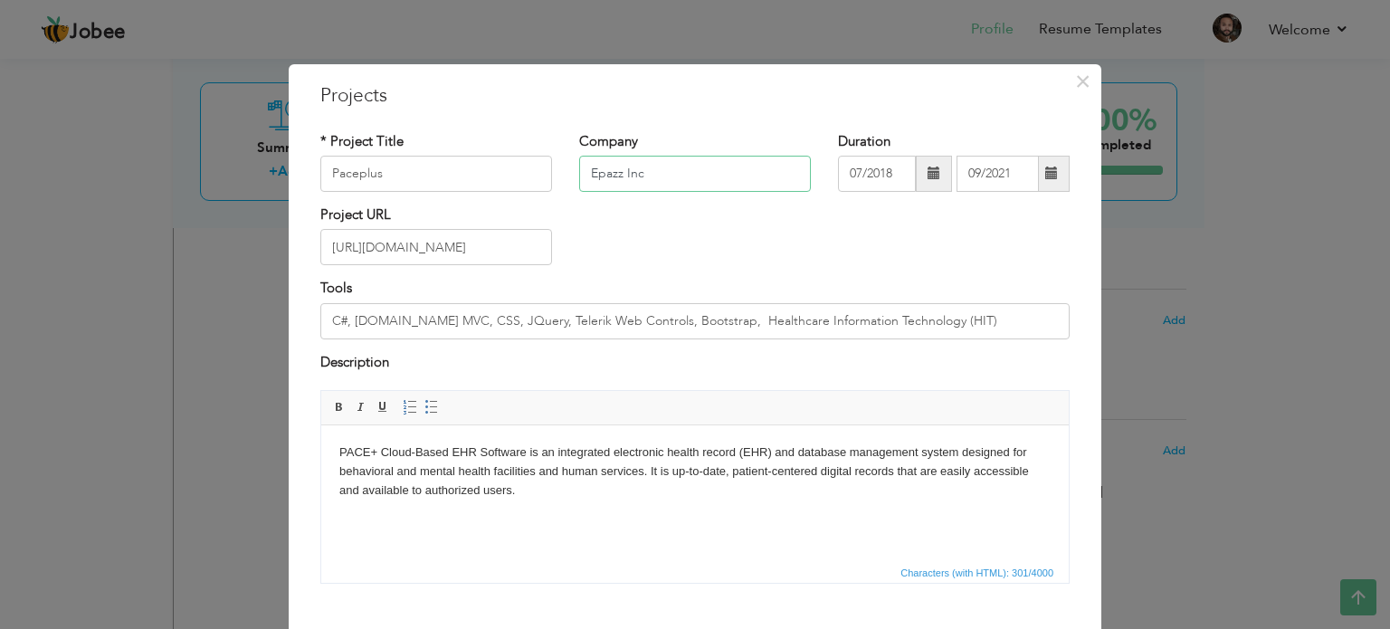
click at [657, 175] on input "Epazz Inc" at bounding box center [695, 174] width 232 height 36
drag, startPoint x: 657, startPoint y: 175, endPoint x: 562, endPoint y: 168, distance: 95.2
click at [566, 168] on div "Company Epazz Inc" at bounding box center [695, 168] width 259 height 73
click at [876, 176] on input "07/2018" at bounding box center [877, 174] width 78 height 36
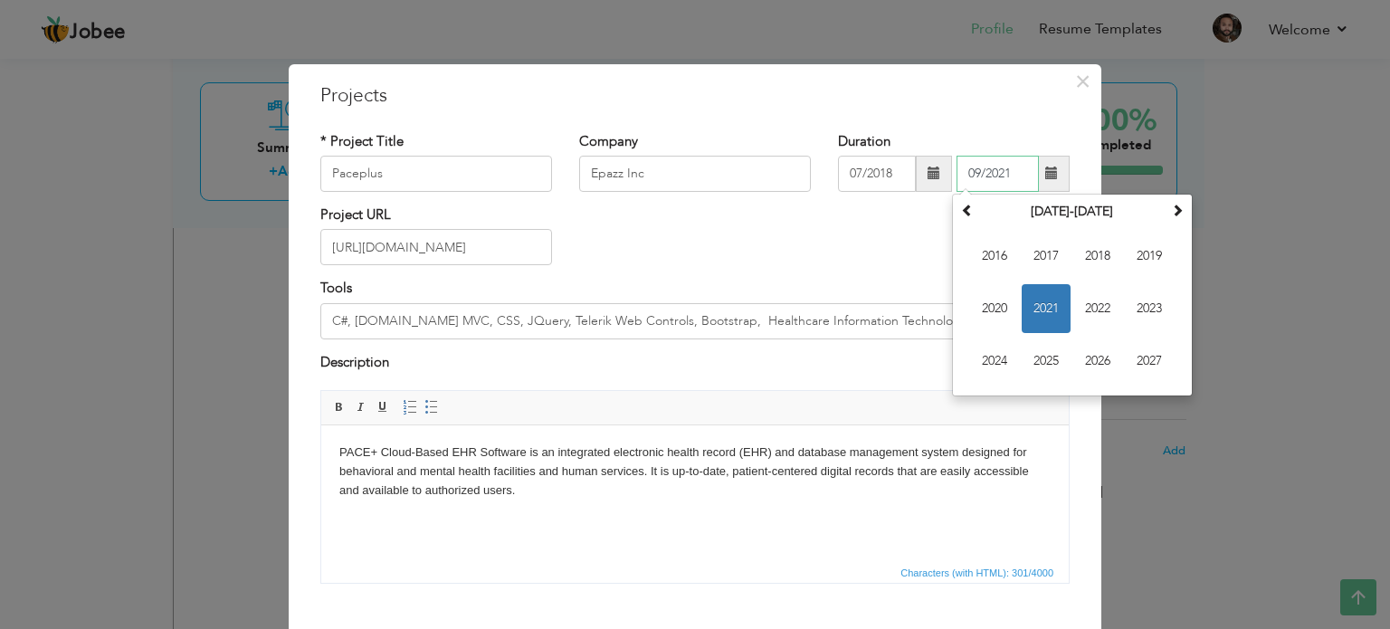
click at [996, 169] on input "09/2021" at bounding box center [998, 174] width 82 height 36
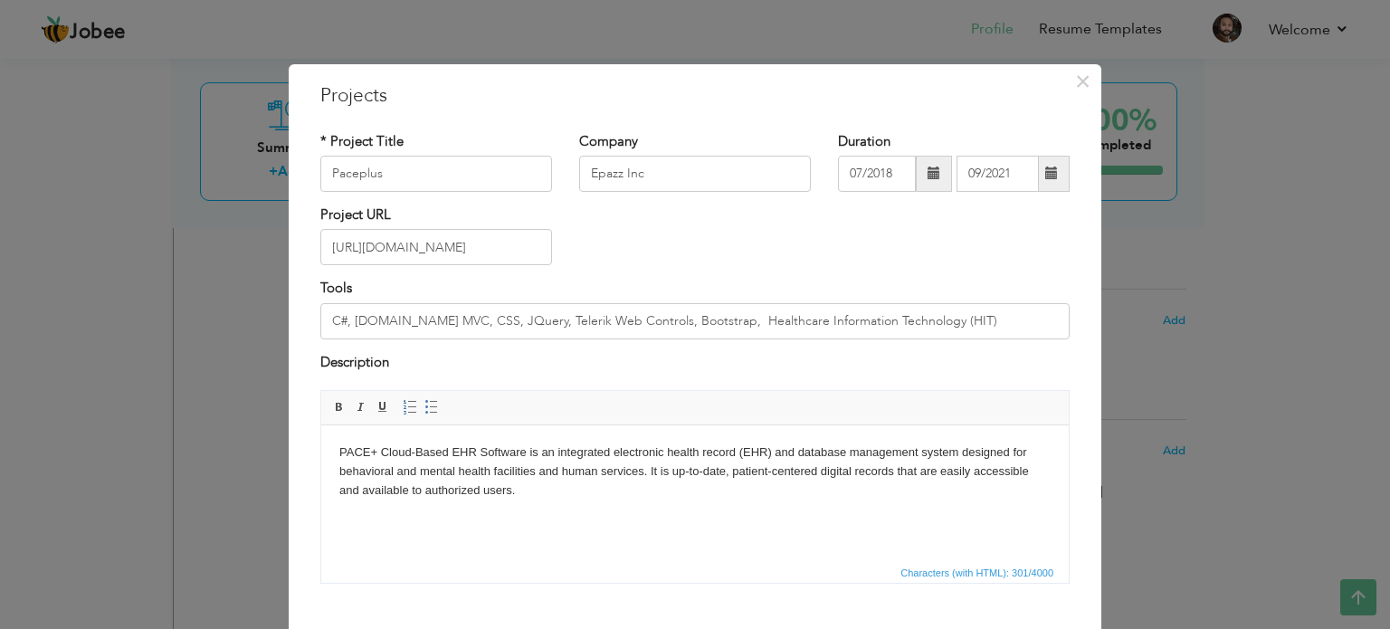
click at [506, 499] on body "PACE+ Cloud-Based EHR Software is an integrated electronic health record (EHR) …" at bounding box center [694, 472] width 711 height 56
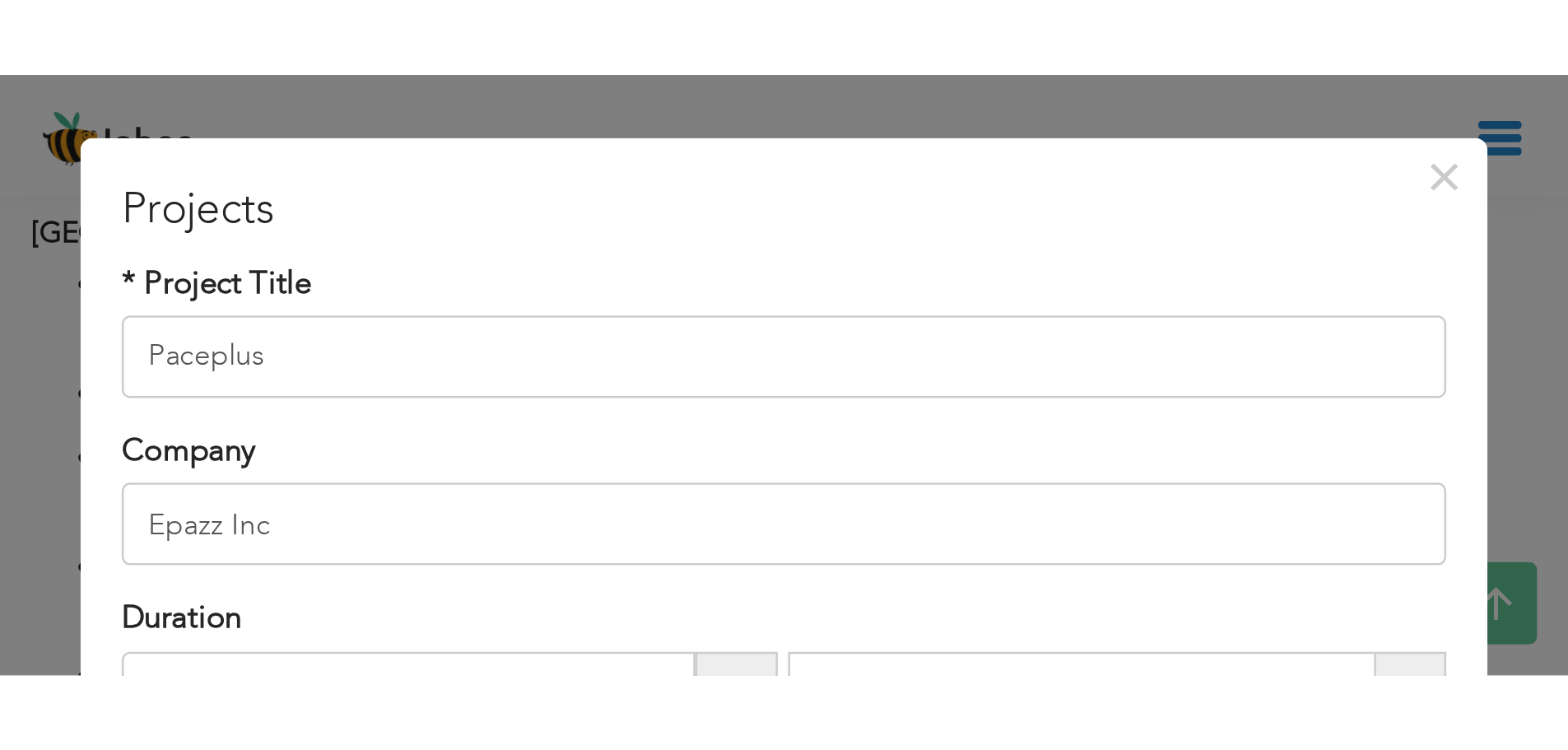
scroll to position [1791, 0]
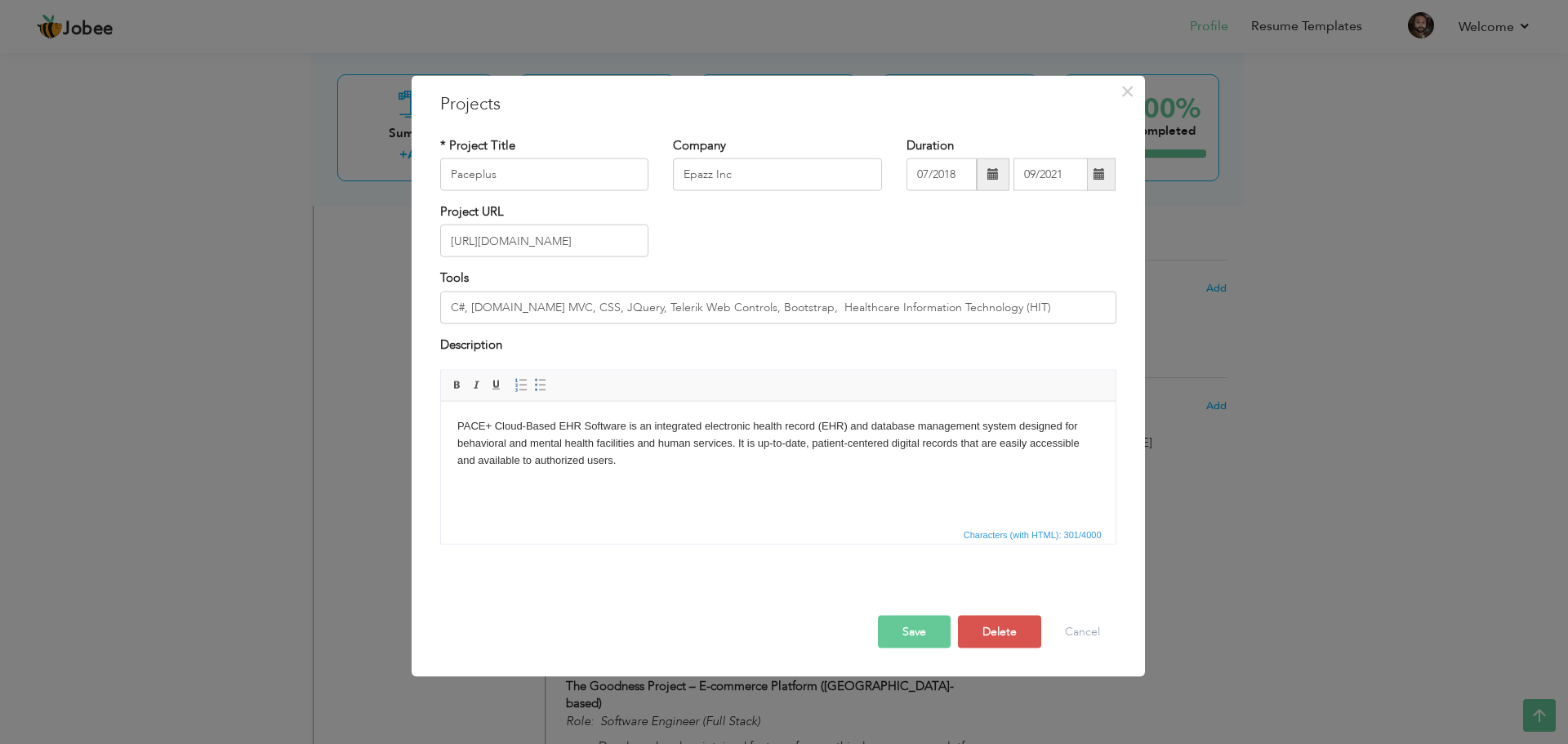
click at [1253, 435] on div "× Projects * Project Title Paceplus Company Epazz Inc Duration 07/2018" at bounding box center [784, 372] width 1568 height 744
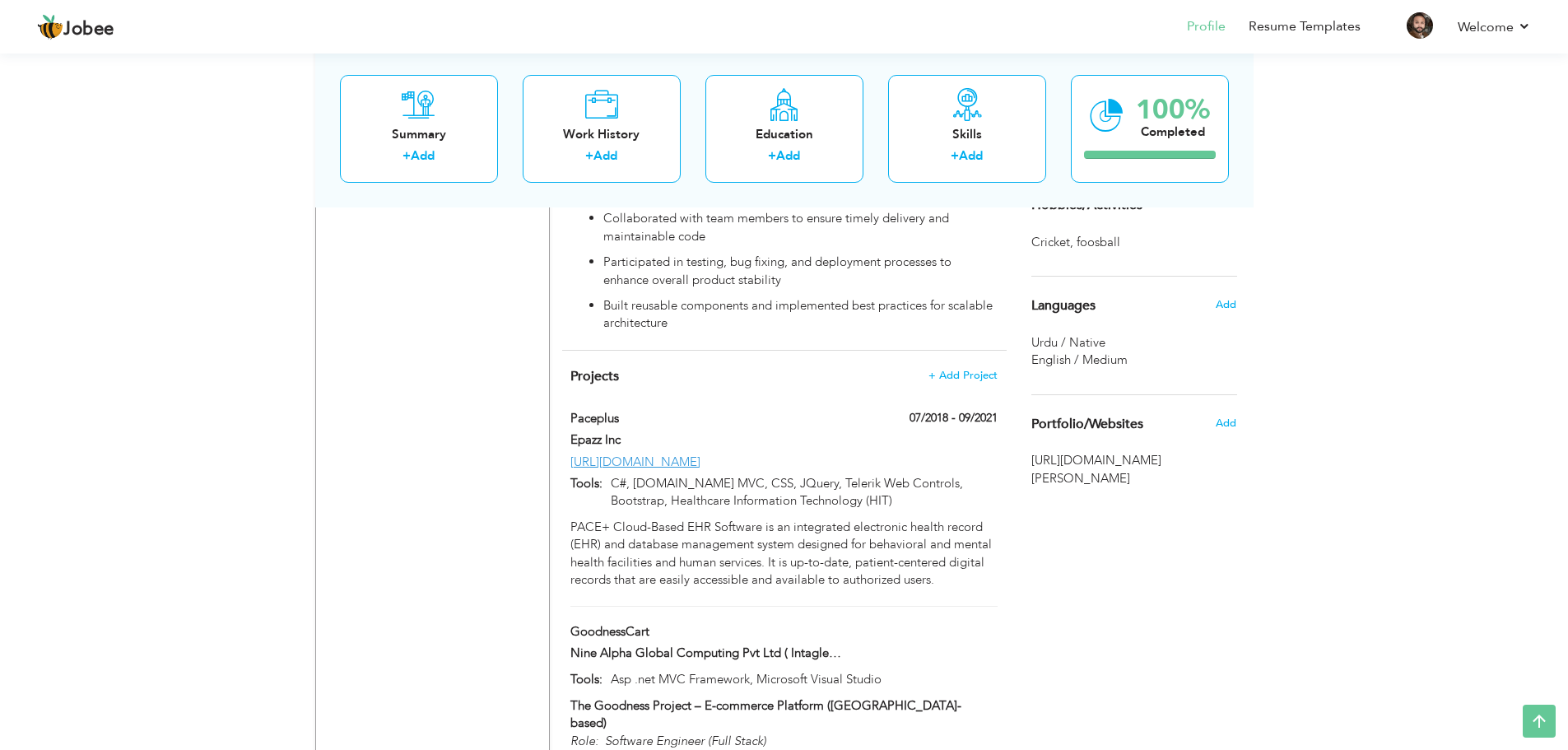
scroll to position [1779, 0]
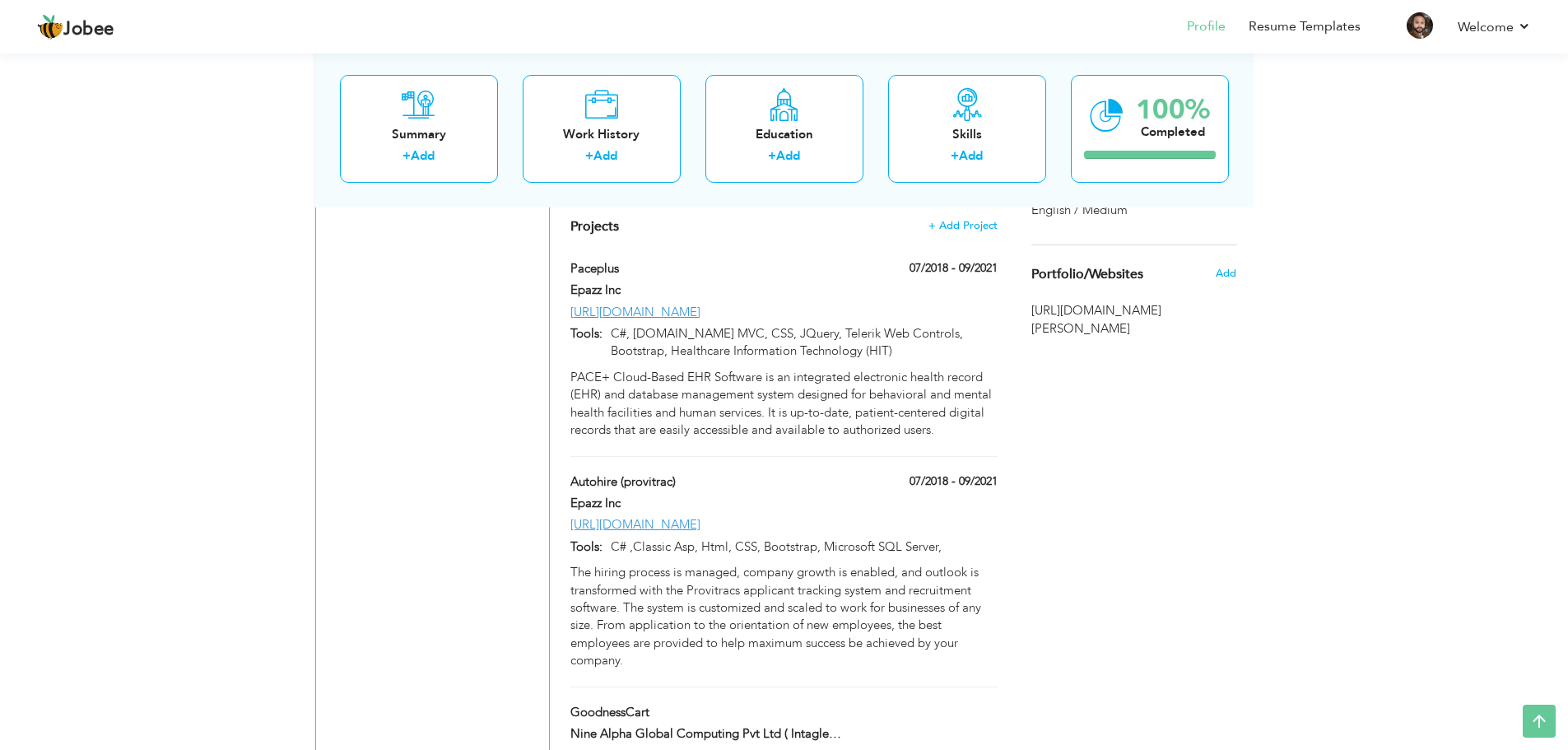
scroll to position [2009, 0]
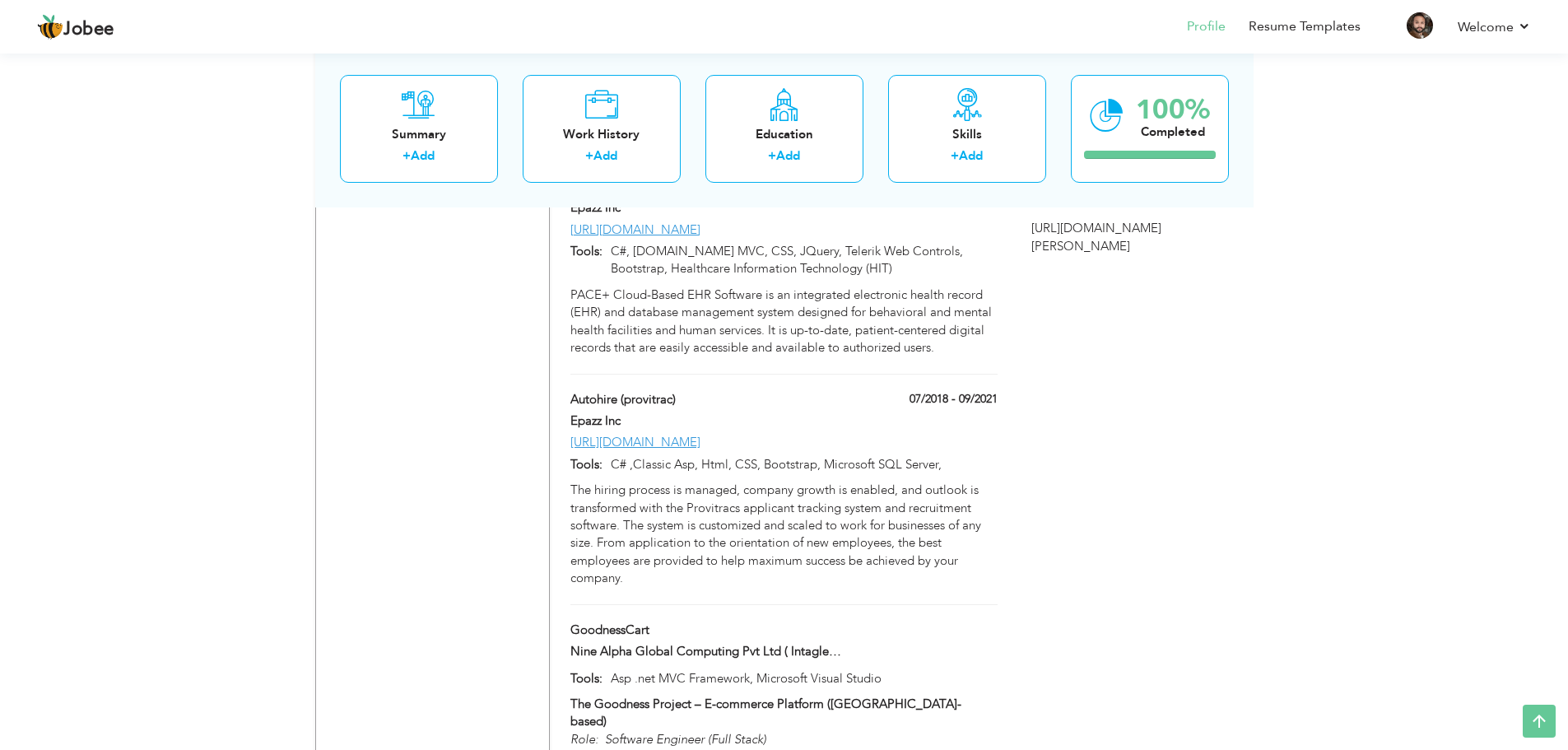
click at [892, 621] on div "GoodnessCart" at bounding box center [784, 632] width 451 height 22
type input "GoodnessCart"
type input "Nine Alpha Global Computing Pvt Ltd ( Intagleo Systems Pvt Ltd. )"
type input "Asp .net MVC Framework, Microsoft Visual Studio"
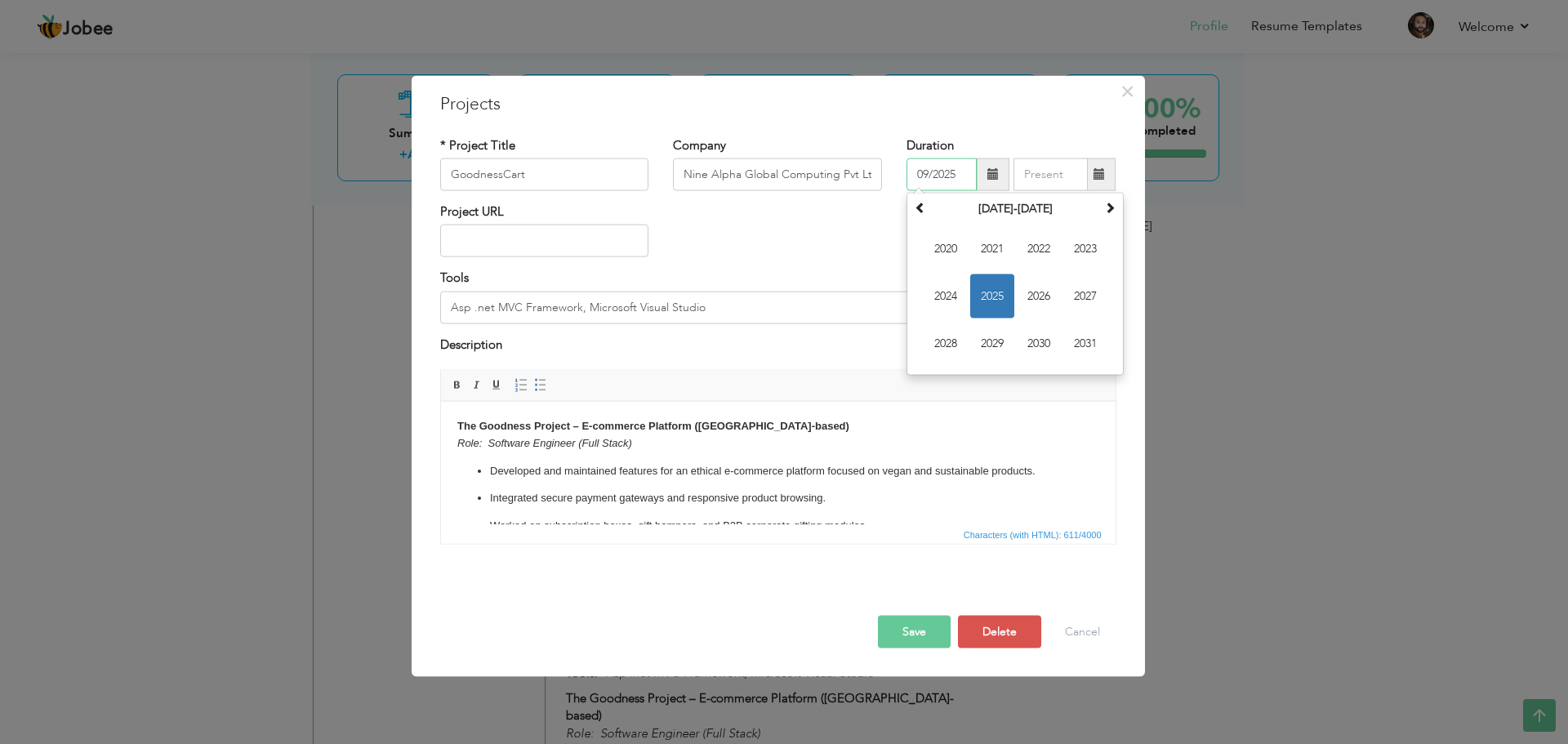
click at [936, 164] on input "09/2025" at bounding box center [942, 175] width 70 height 32
click at [918, 206] on span at bounding box center [920, 207] width 12 height 12
click at [1076, 299] on span "2017" at bounding box center [1084, 296] width 44 height 44
click at [949, 251] on span "Jan" at bounding box center [945, 249] width 44 height 44
type input "01/2017"
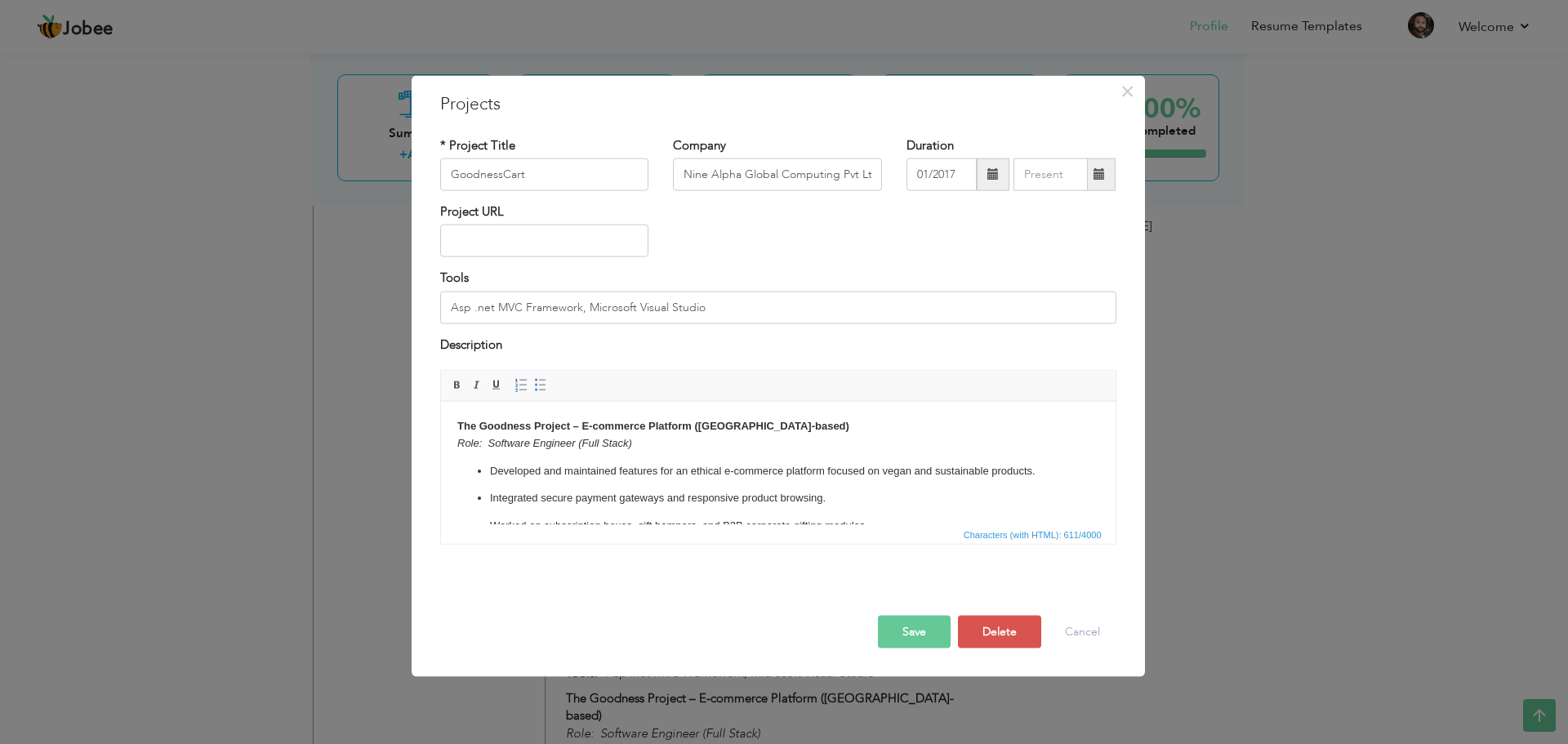
click at [1093, 178] on span at bounding box center [1099, 173] width 12 height 12
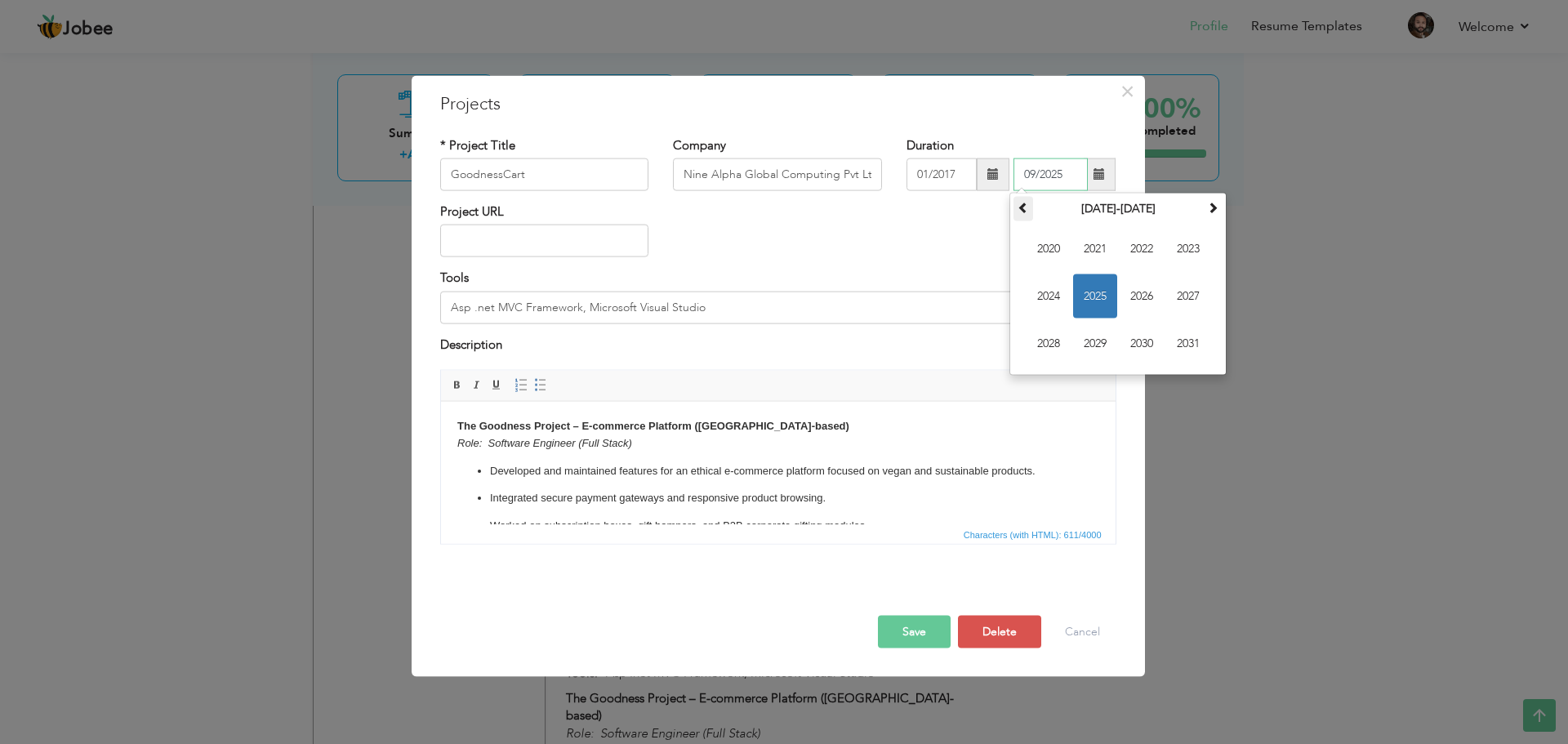
click at [1028, 209] on span at bounding box center [1023, 207] width 12 height 12
click at [1056, 338] on span "2018" at bounding box center [1048, 344] width 44 height 44
click at [1082, 298] on span "Jun" at bounding box center [1094, 296] width 44 height 44
type input "06/2018"
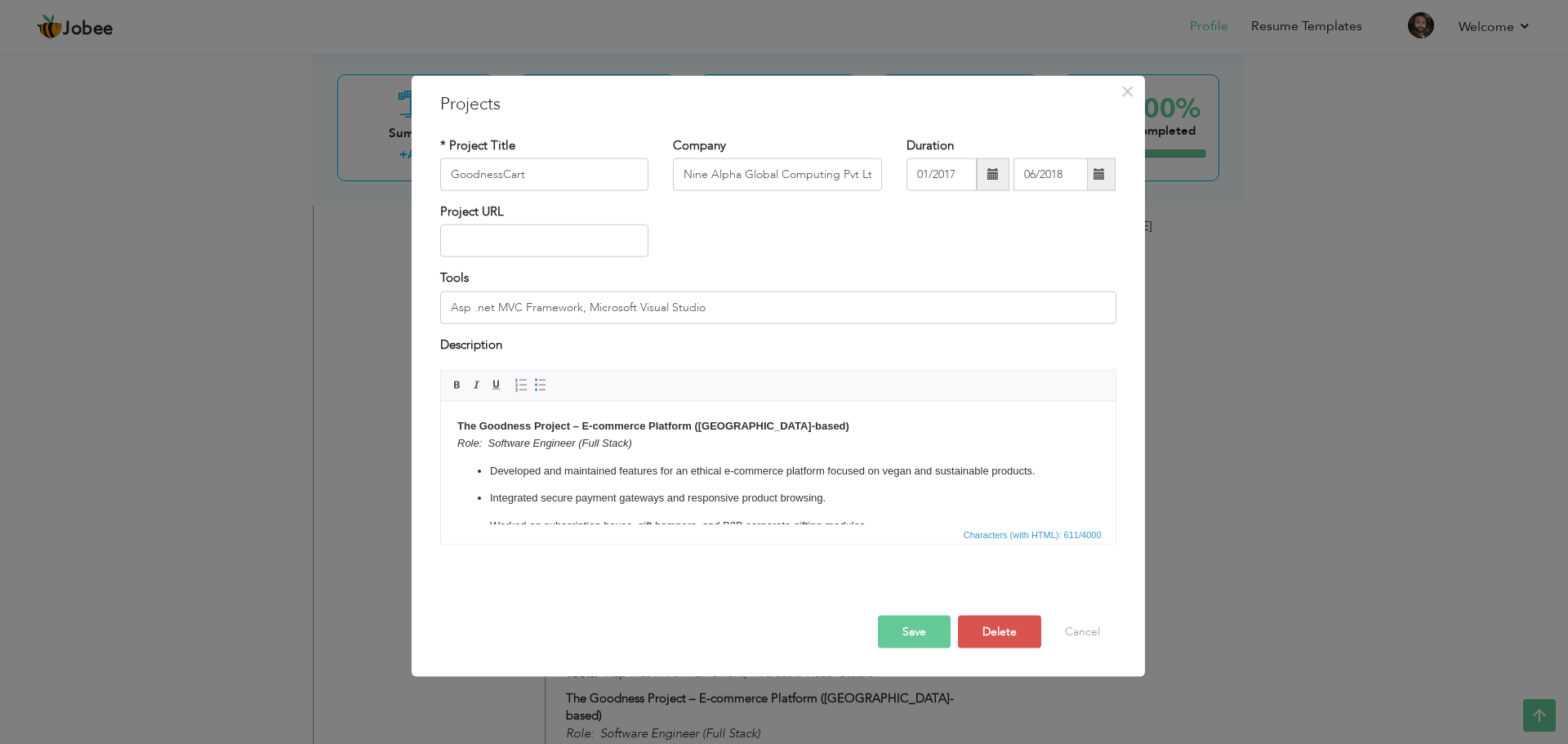
click at [928, 627] on button "Save" at bounding box center [914, 631] width 73 height 32
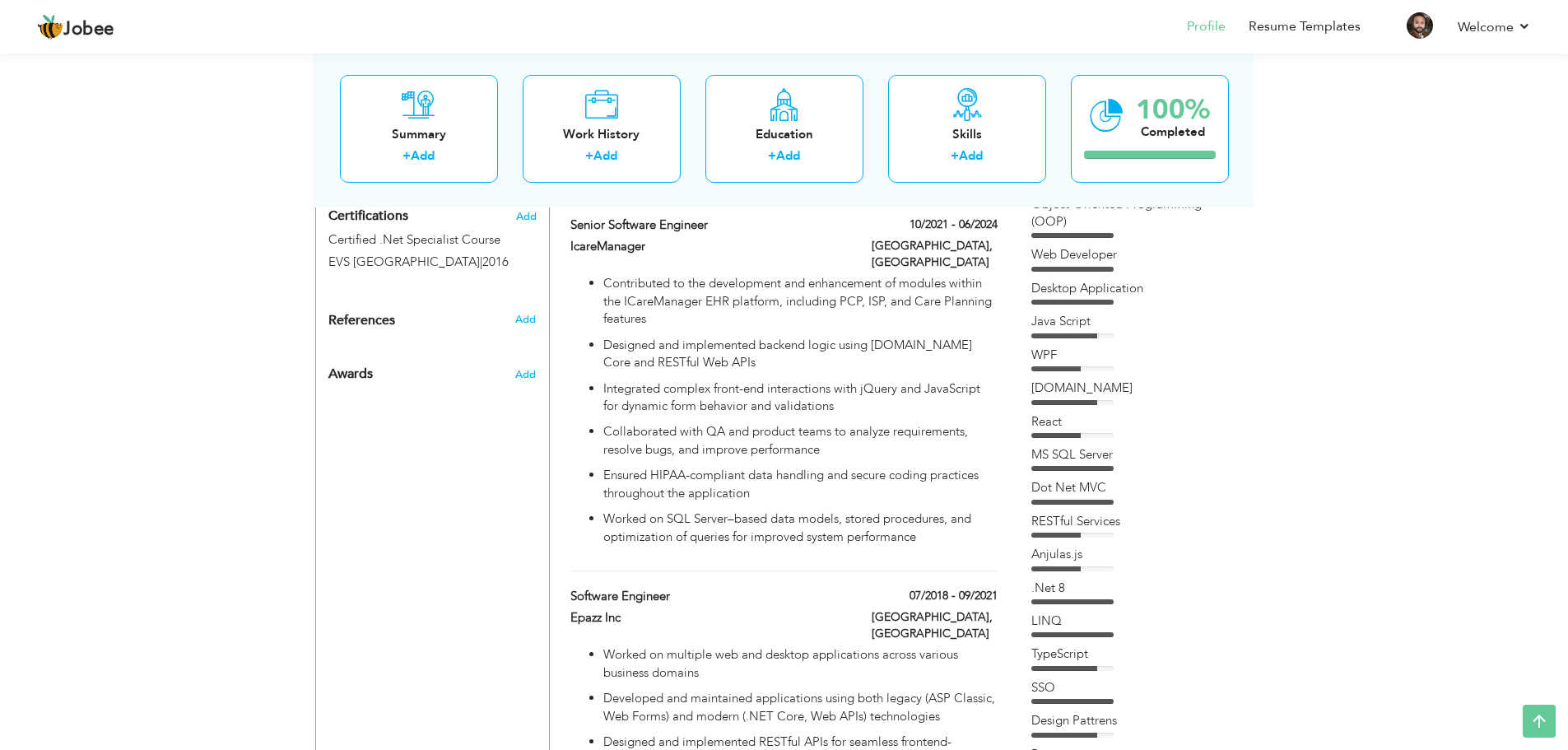
scroll to position [775, 0]
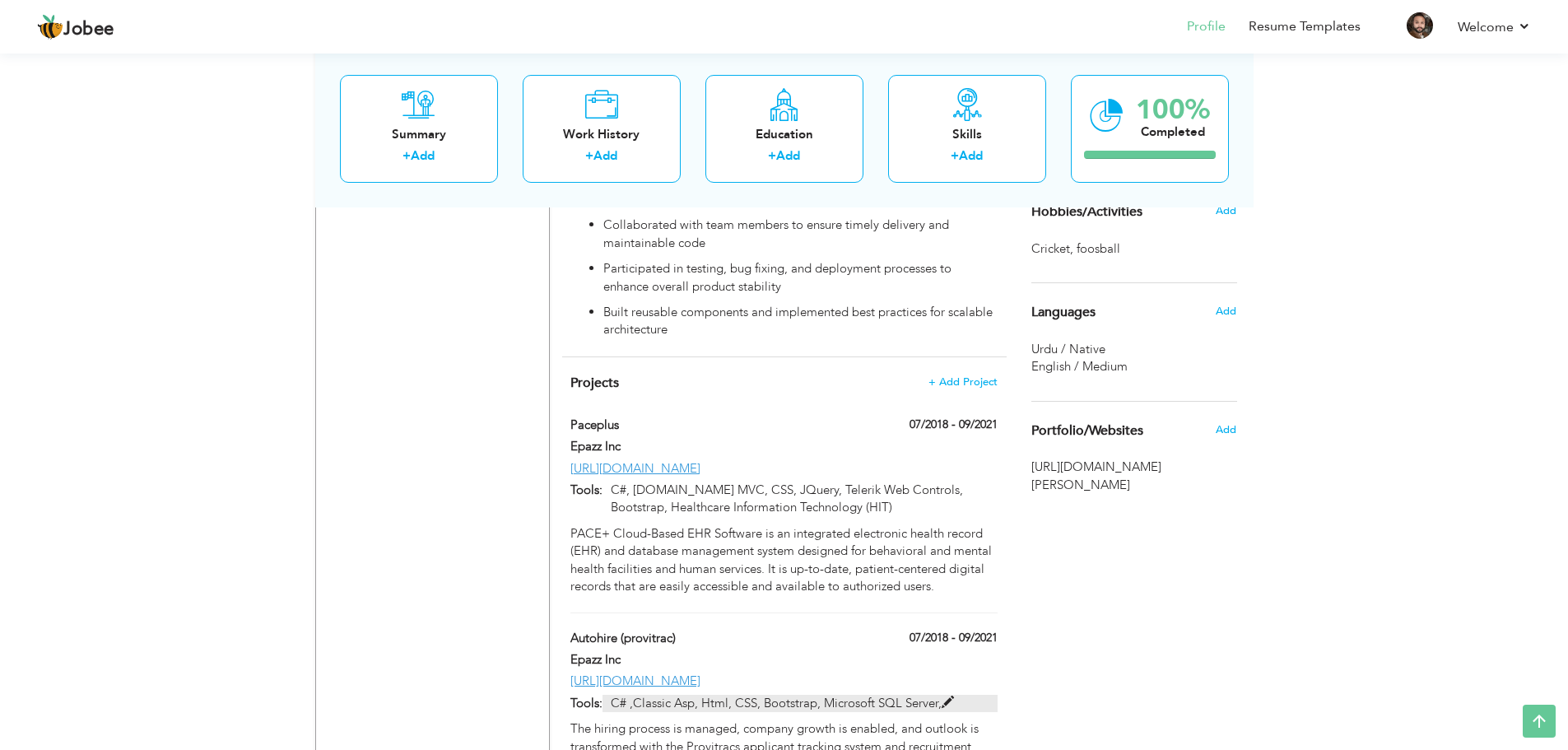
scroll to position [1763, 0]
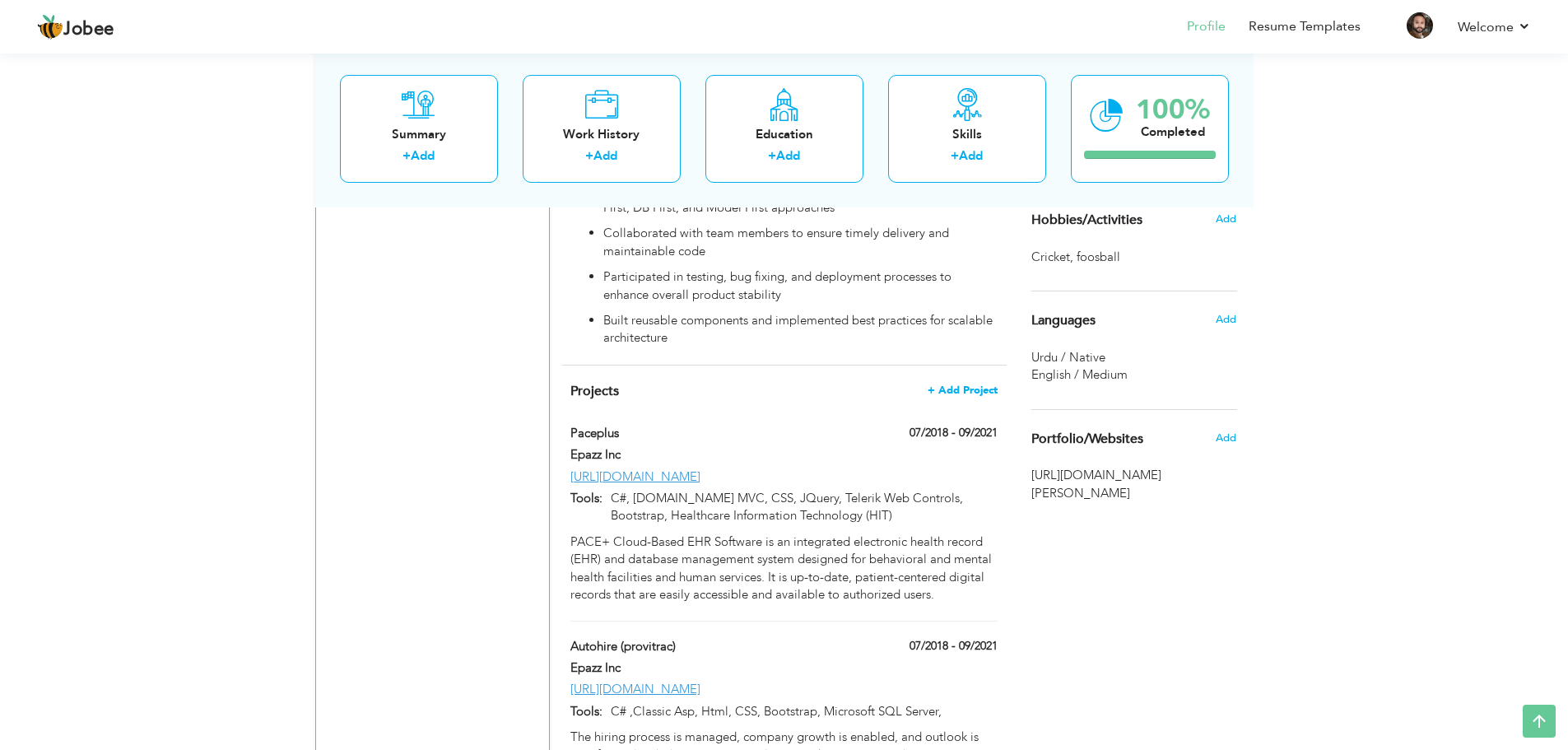
click at [969, 385] on span "+ Add Project" at bounding box center [962, 390] width 70 height 12
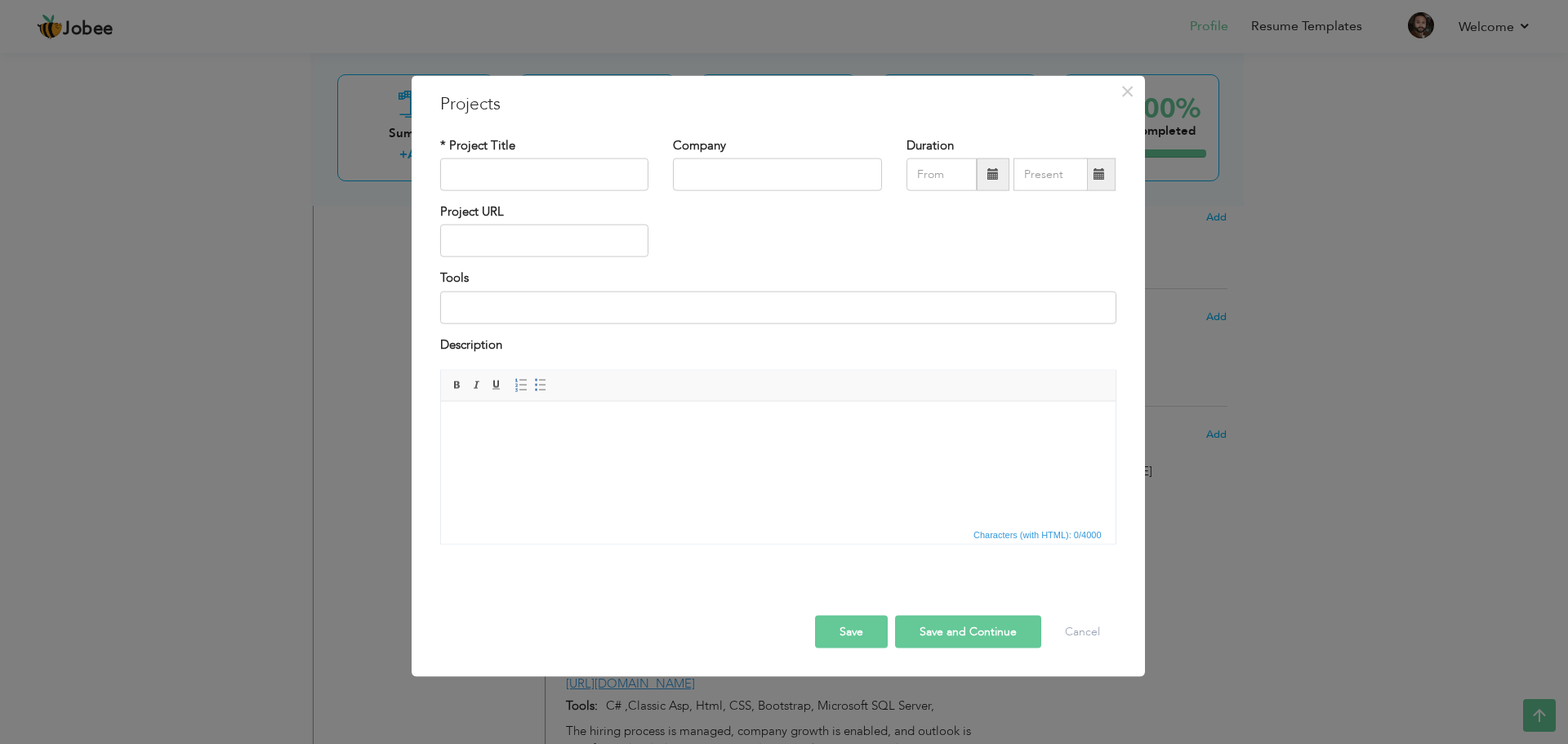
click at [1326, 280] on div "× Projects * Project Title Company Duration Project URL Tools Description" at bounding box center [784, 372] width 1568 height 744
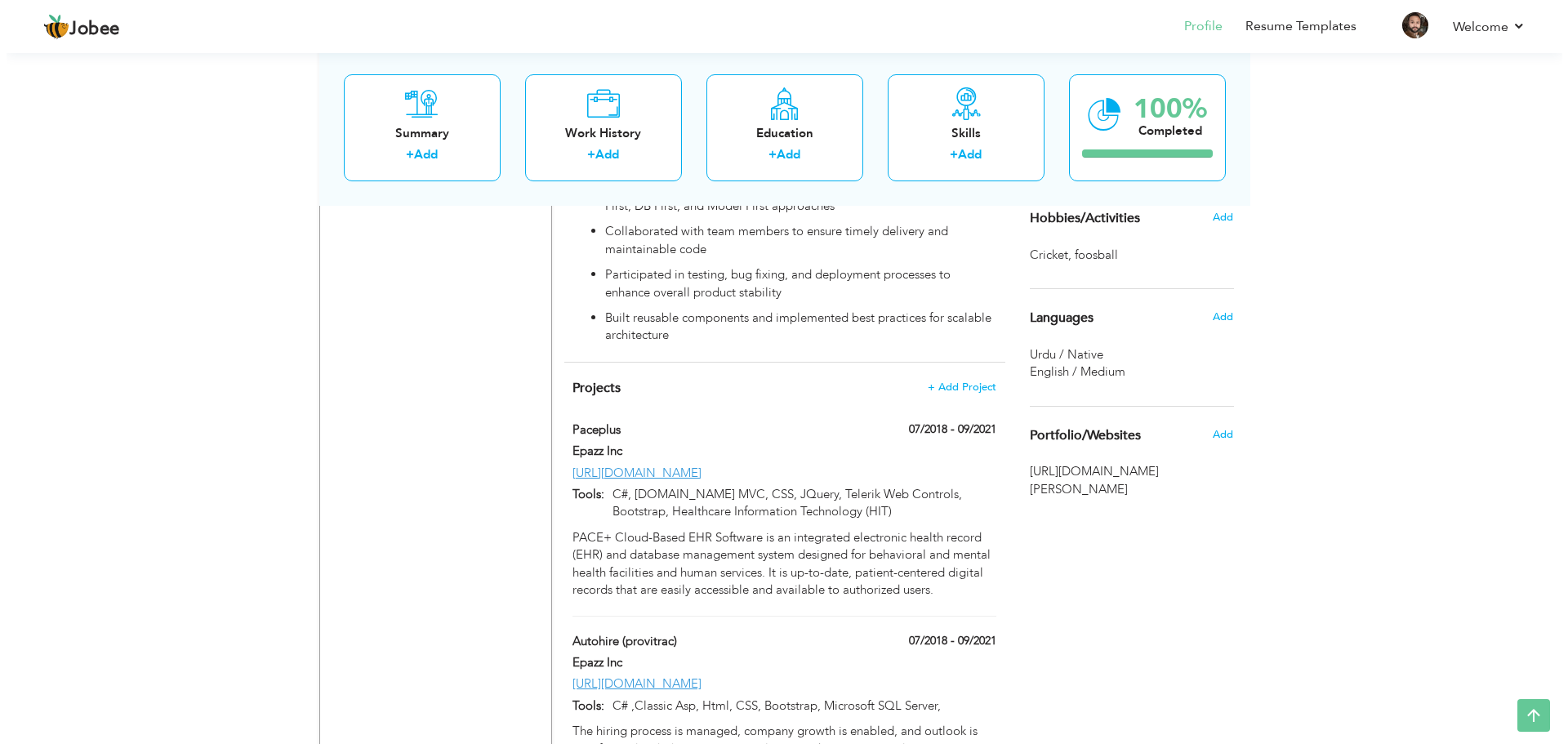
scroll to position [1667, 0]
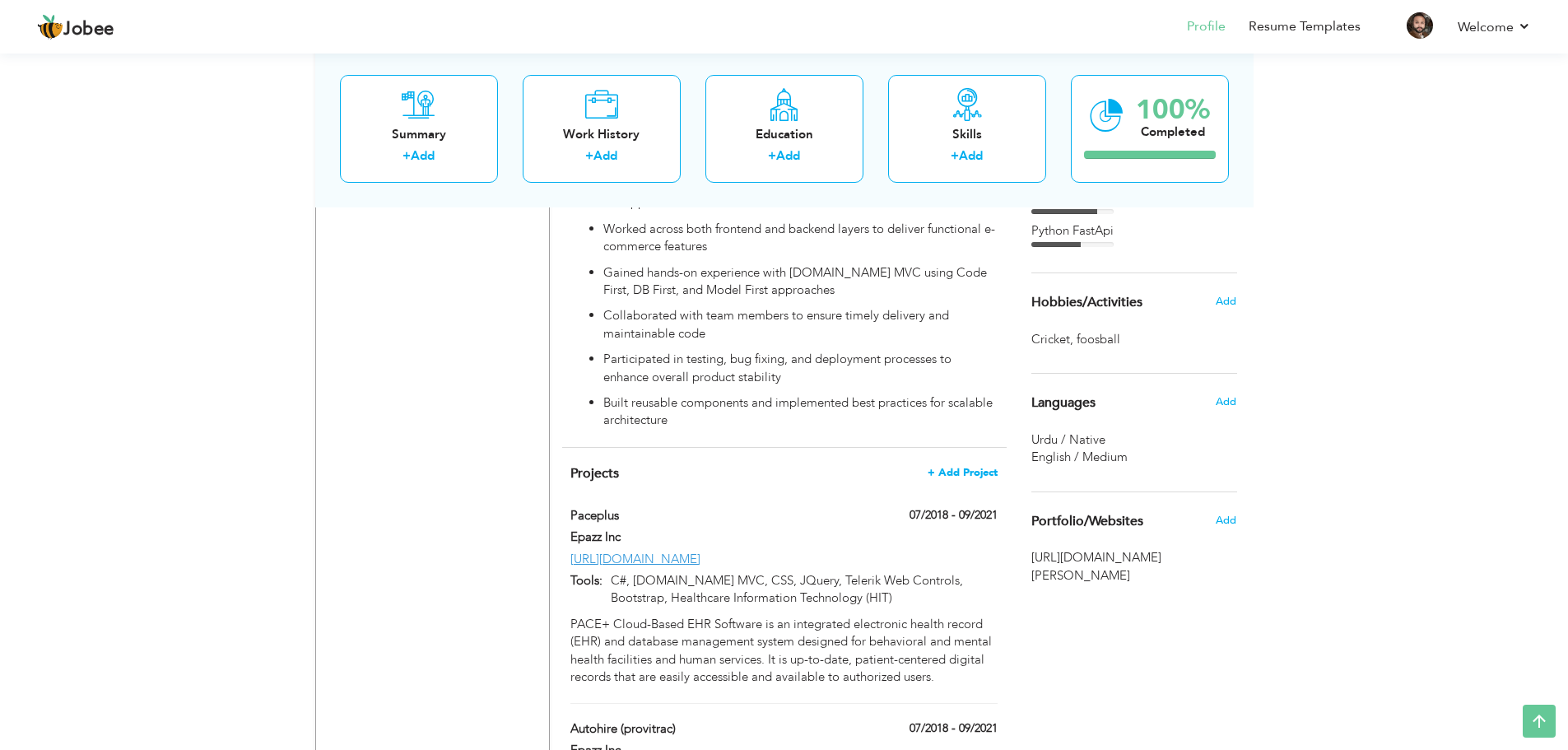
click at [962, 466] on span "+ Add Project" at bounding box center [962, 472] width 70 height 12
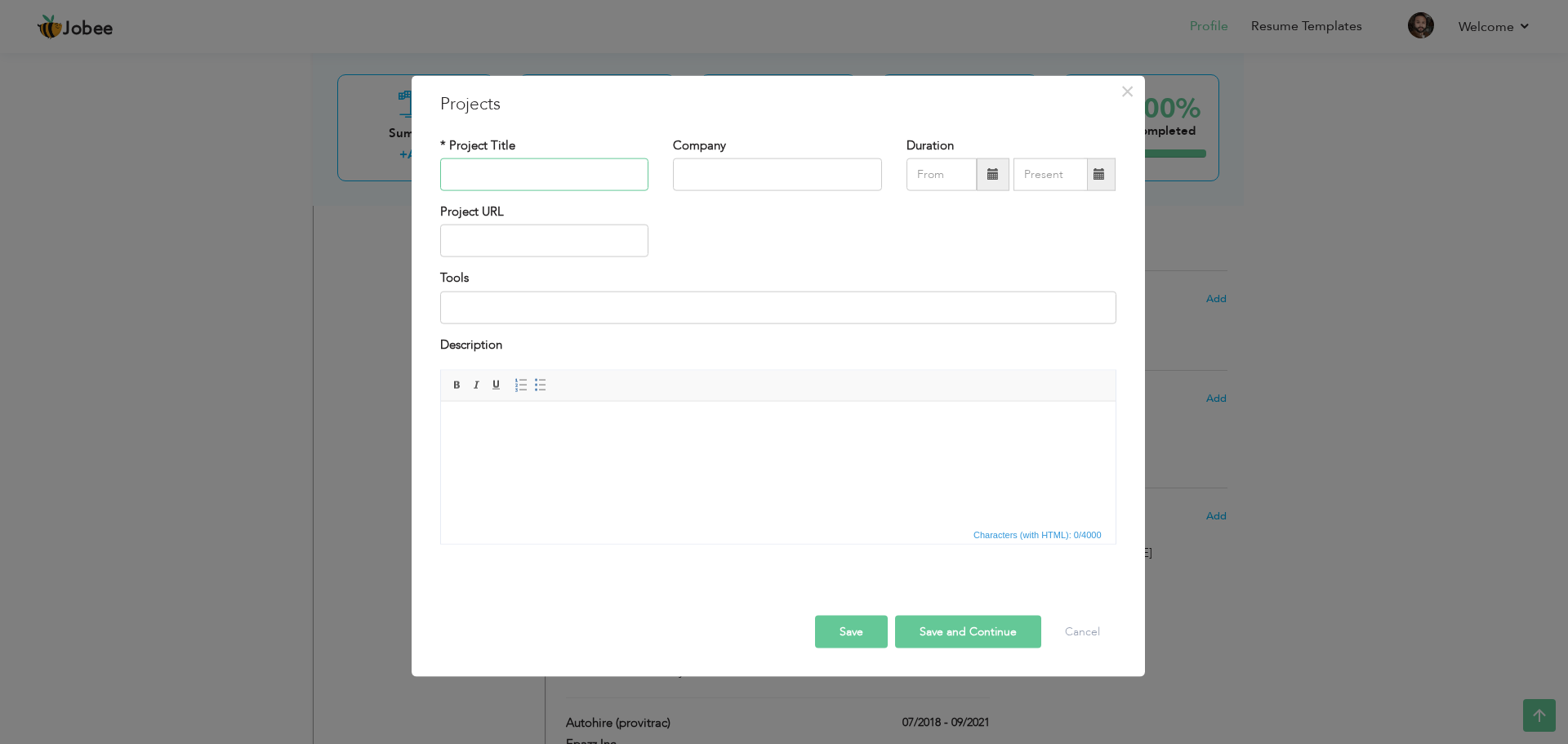
paste input "ICareManager"
type input "ICareManager"
click at [745, 168] on input "text" at bounding box center [778, 175] width 209 height 32
paste input "ICareManager"
type input "ICareManager"
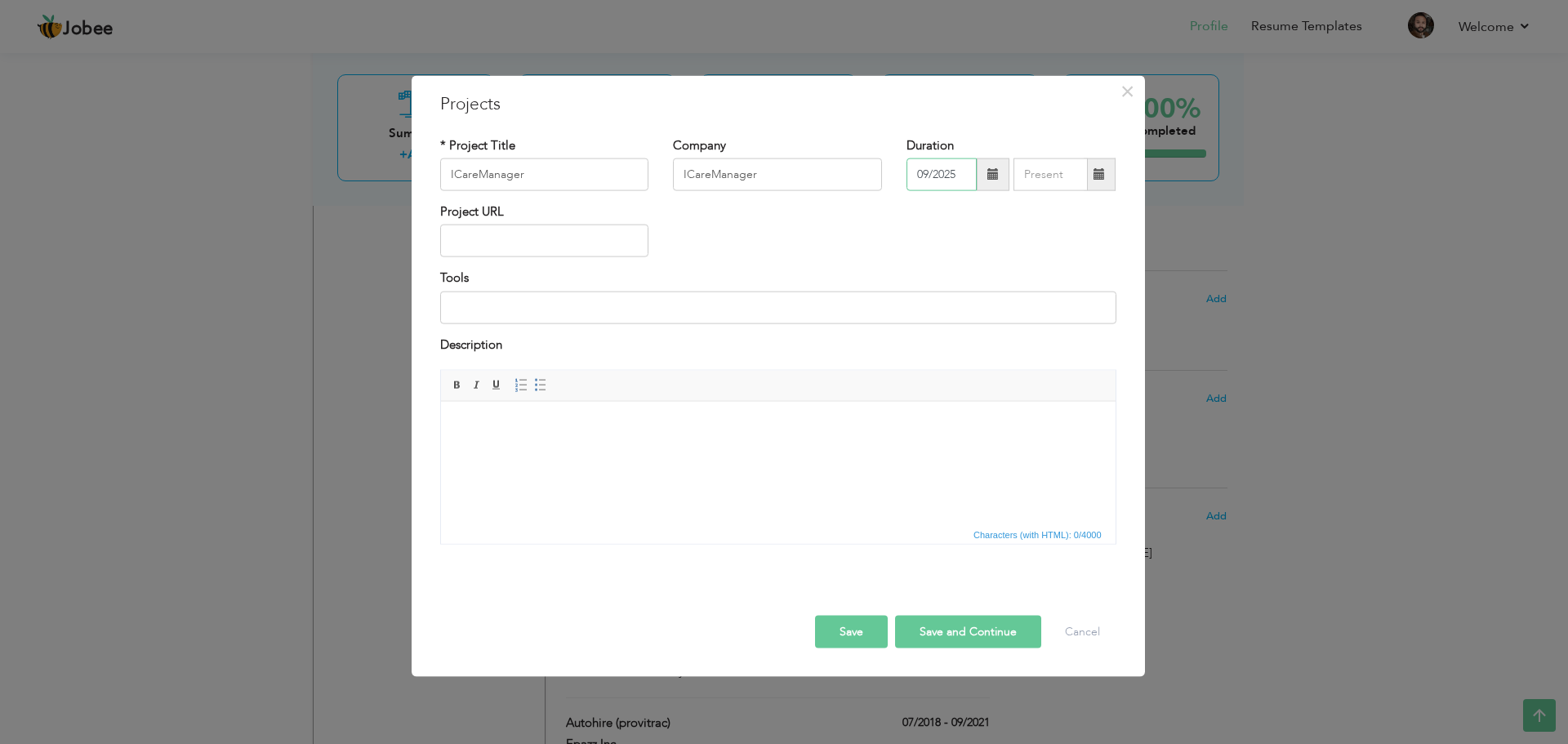
click at [943, 176] on input "09/2025" at bounding box center [942, 175] width 70 height 32
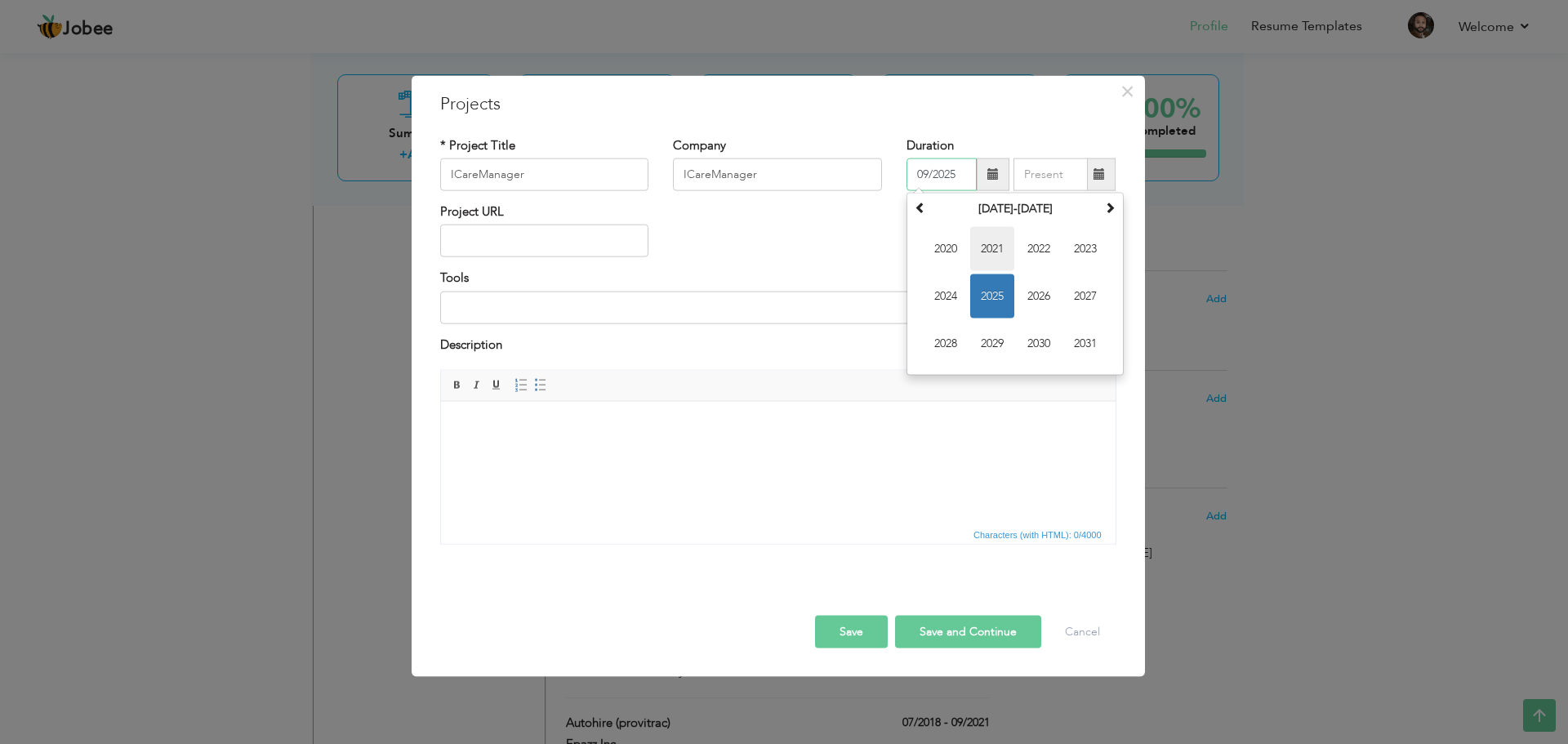
click at [998, 250] on span "2021" at bounding box center [992, 249] width 44 height 44
click at [988, 336] on span "Oct" at bounding box center [992, 344] width 44 height 44
type input "10/2021"
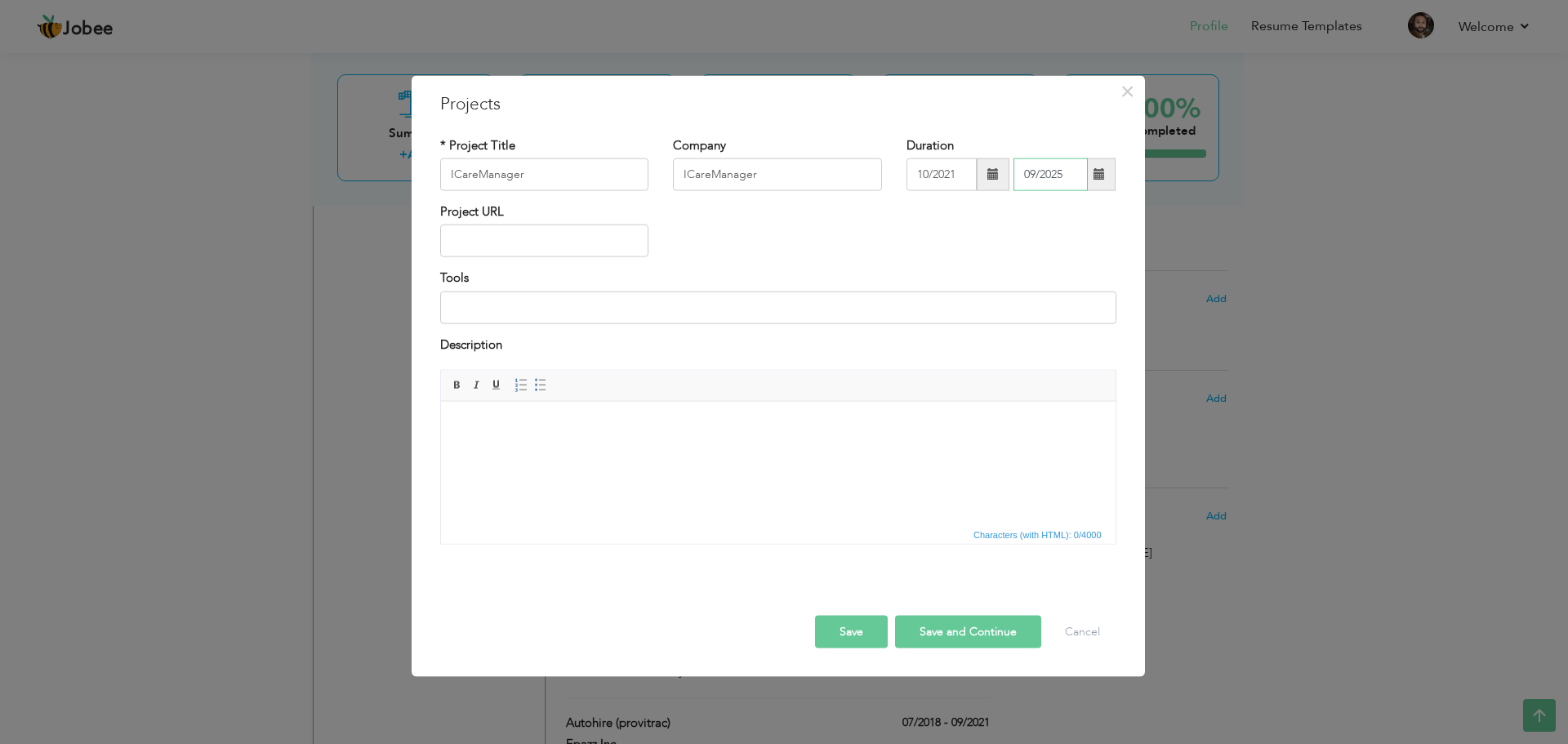
click at [1065, 177] on input "09/2025" at bounding box center [1050, 175] width 74 height 32
click at [1059, 173] on input "09/2025" at bounding box center [1050, 175] width 74 height 32
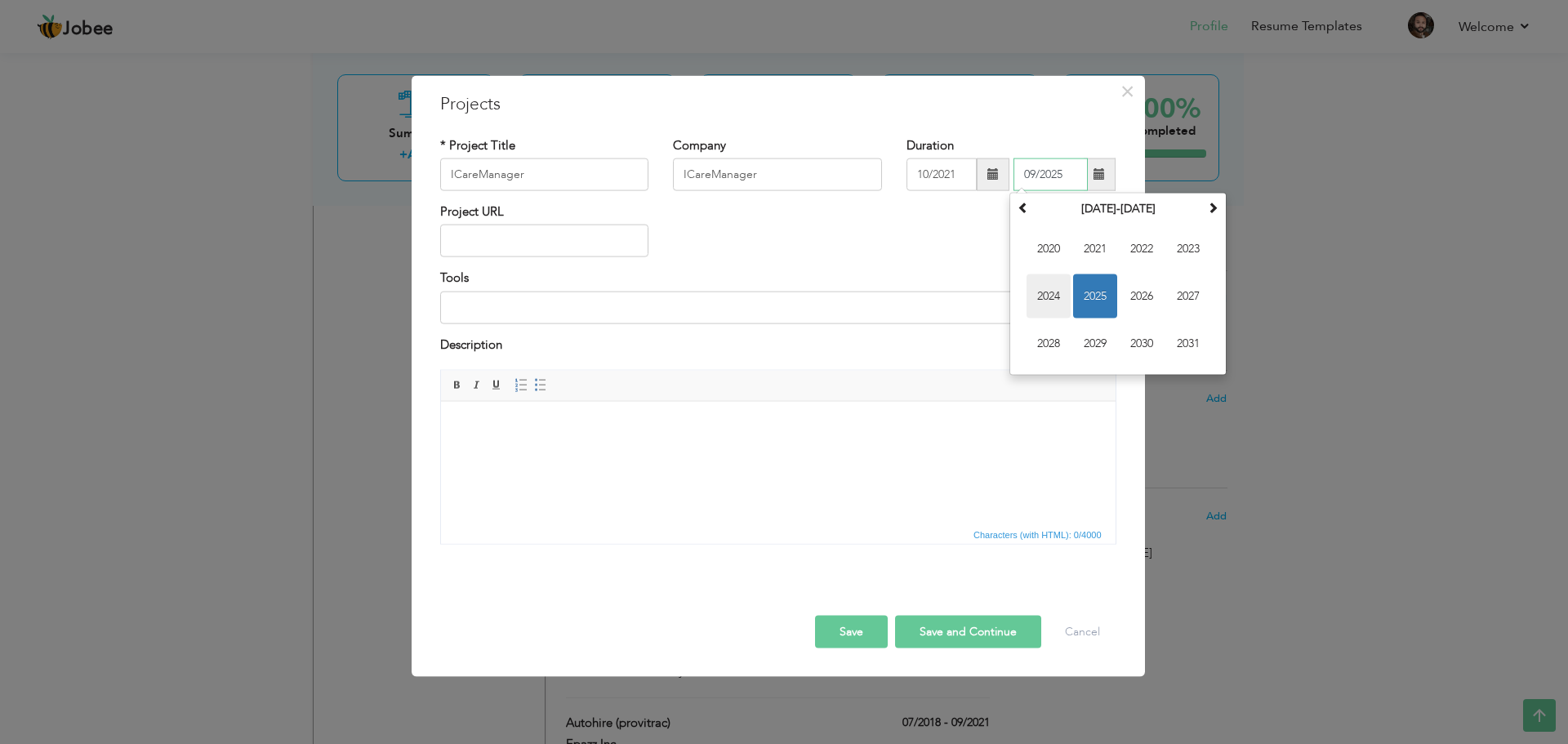
click at [1040, 289] on span "2024" at bounding box center [1048, 296] width 44 height 44
click at [1097, 295] on span "Jun" at bounding box center [1094, 296] width 44 height 44
type input "06/2024"
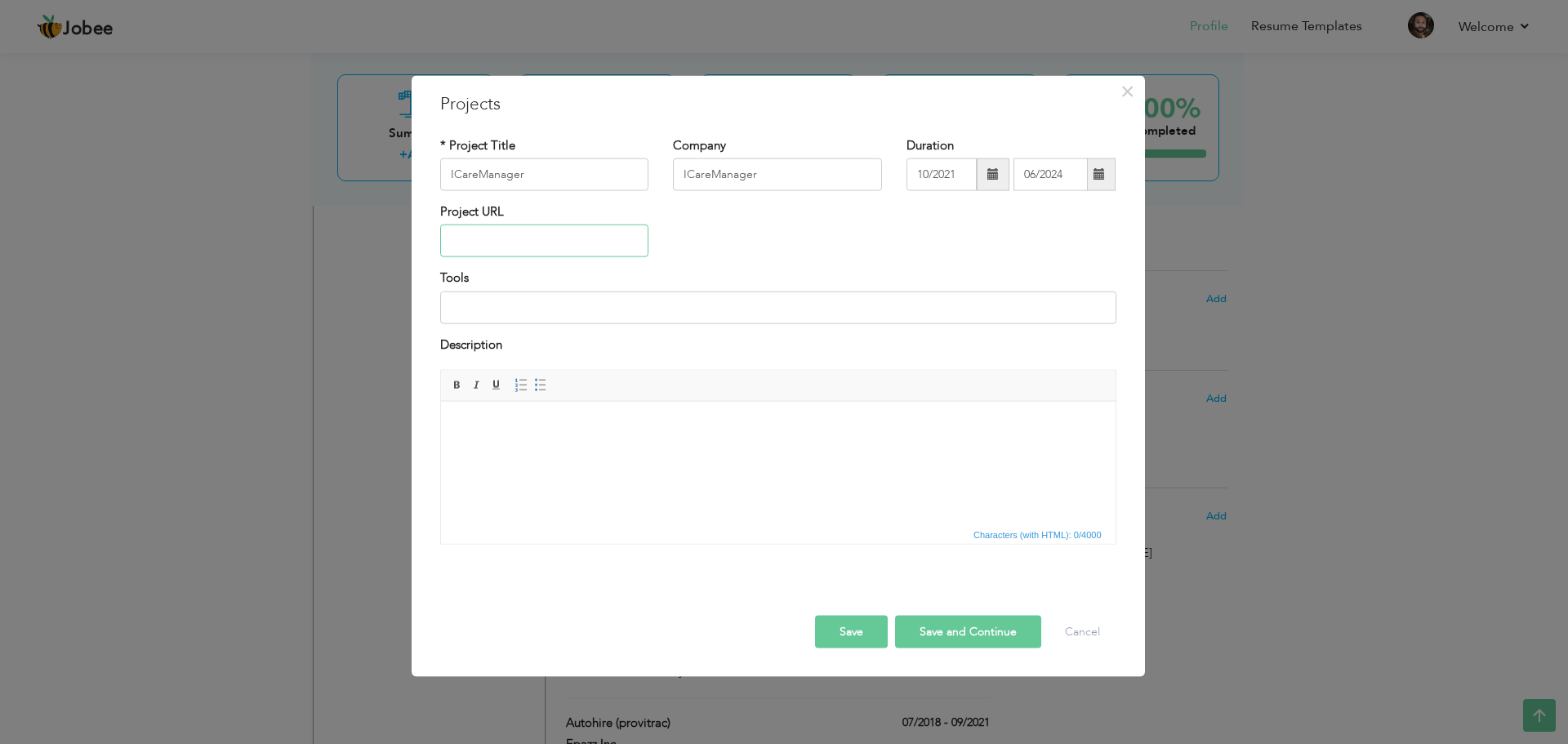
click at [488, 235] on input "text" at bounding box center [545, 241] width 209 height 32
click at [487, 242] on input "text" at bounding box center [545, 241] width 209 height 32
paste input "[URL][DOMAIN_NAME]"
type input "[URL][DOMAIN_NAME]"
click at [609, 306] on input at bounding box center [778, 307] width 676 height 32
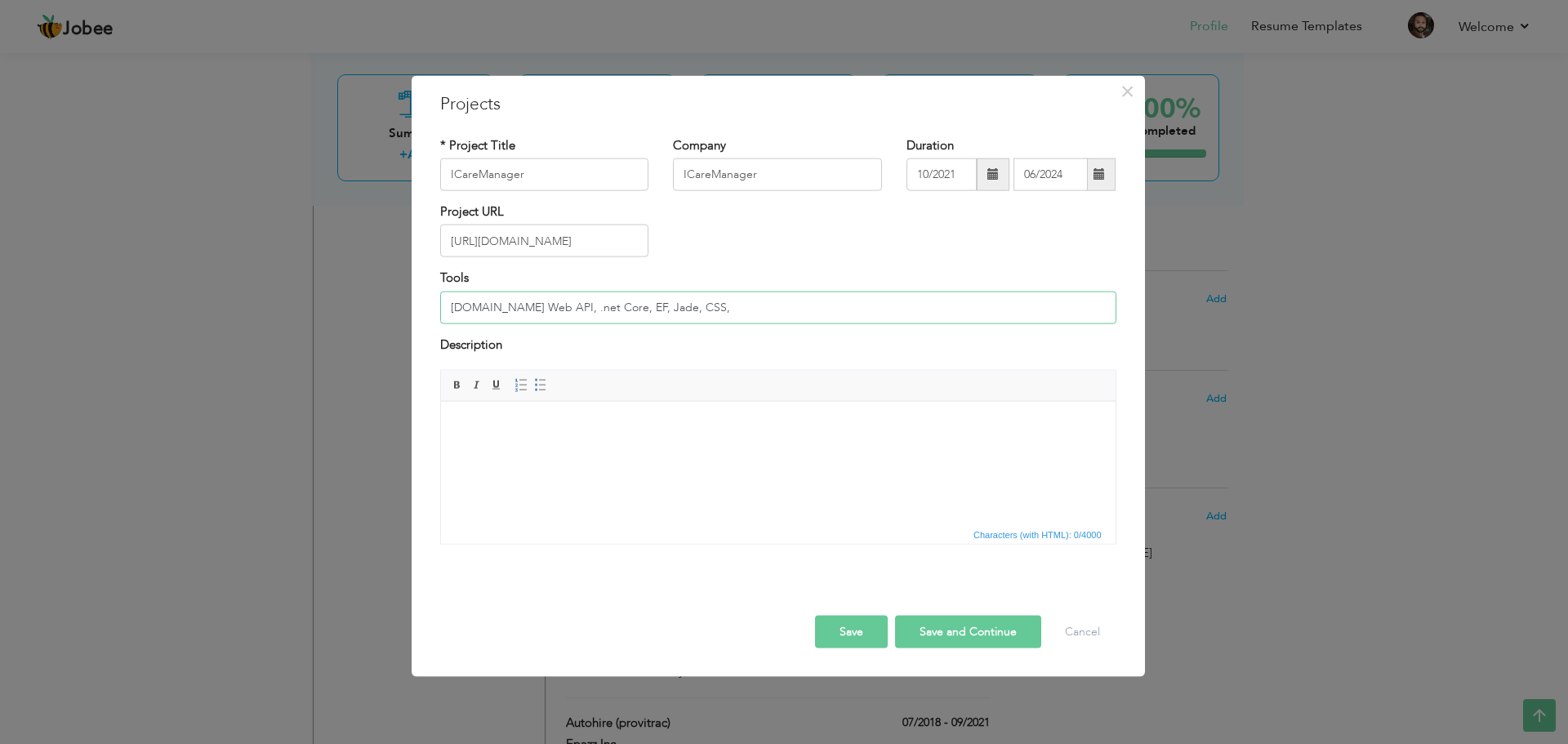
type input "[DOMAIN_NAME] Web API, .net Core, EF, Jade, CSS,"
click at [702, 306] on input "[DOMAIN_NAME] Web API, .net Core, EF, Jade, CSS," at bounding box center [778, 307] width 676 height 32
click at [683, 318] on input "[DOMAIN_NAME] Web API, .net Core, EF, Jade, CSS," at bounding box center [778, 307] width 676 height 32
